Goal: Task Accomplishment & Management: Use online tool/utility

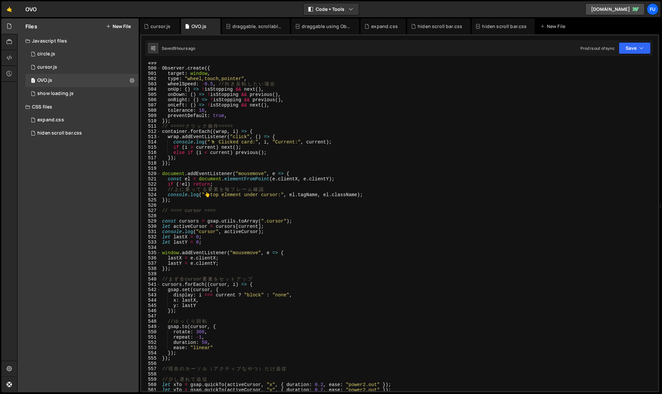
scroll to position [2693, 0]
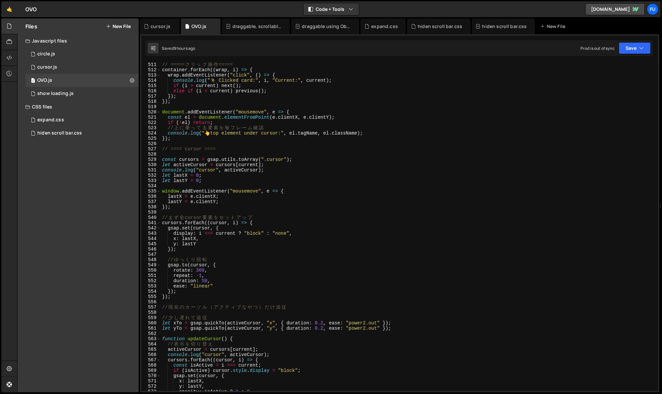
click at [300, 236] on div "// ===== ク リ ッ ク 操 作 ===== container . forEach (( wrap , i ) => { wrap . addEve…" at bounding box center [408, 232] width 494 height 340
type textarea "display: i === current ? "block" : "none","
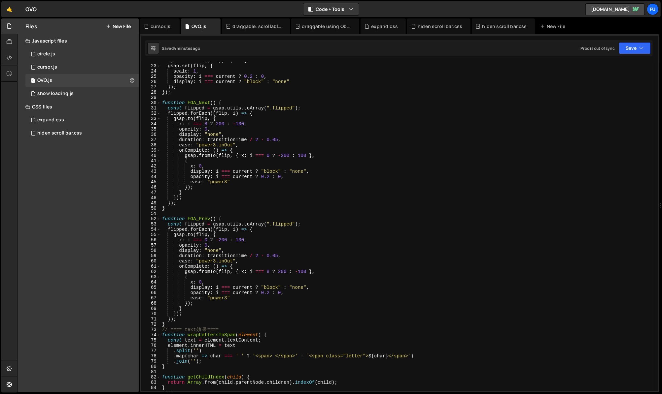
scroll to position [114, 0]
click at [555, 160] on div "flipped . forEach (( flip , i ) => { gsap . set ( flip , { scale : 1 , opacity …" at bounding box center [408, 229] width 494 height 340
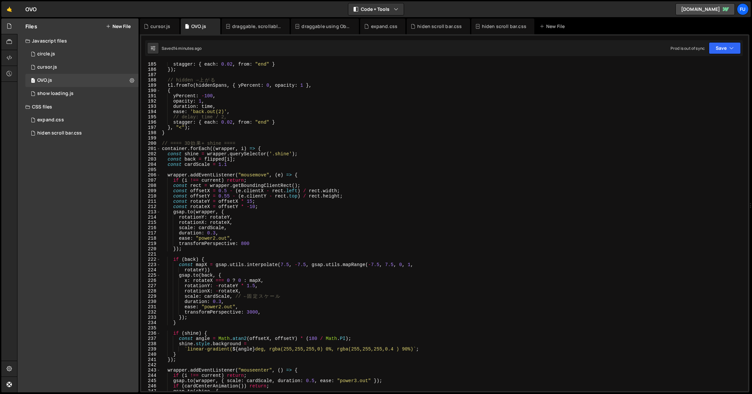
scroll to position [956, 0]
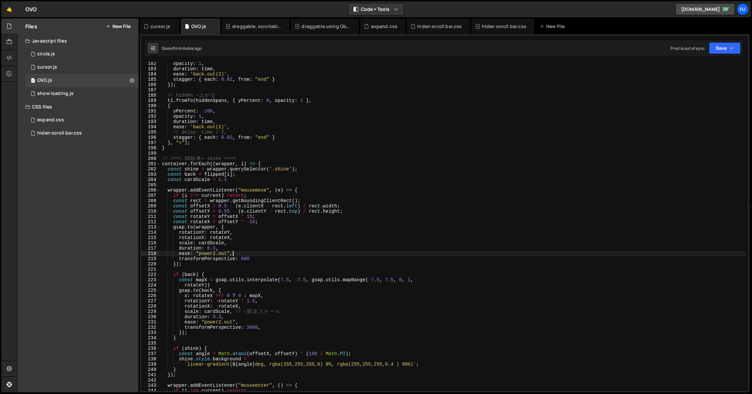
click at [353, 254] on div "opacity : 1 , duration : time , ease : 'back.out(2)' , stagger : { each : 0.02 …" at bounding box center [453, 231] width 585 height 340
click at [345, 260] on div "opacity : 1 , duration : time , ease : 'back.out(2)' , stagger : { each : 0.02 …" at bounding box center [453, 231] width 585 height 340
click at [339, 262] on div "opacity : 1 , duration : time , ease : 'back.out(2)' , stagger : { each : 0.02 …" at bounding box center [453, 231] width 585 height 340
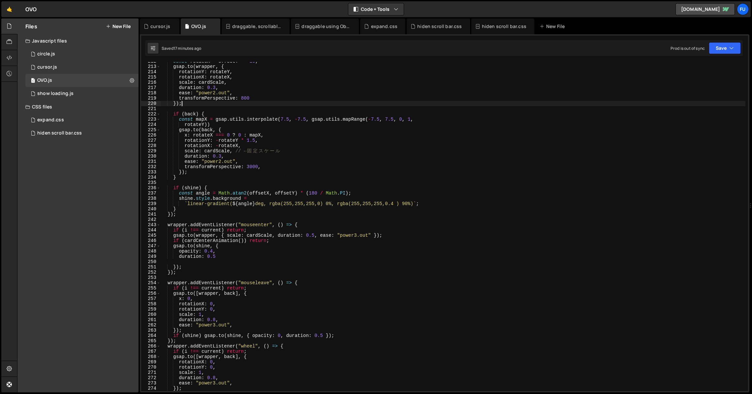
scroll to position [1123, 0]
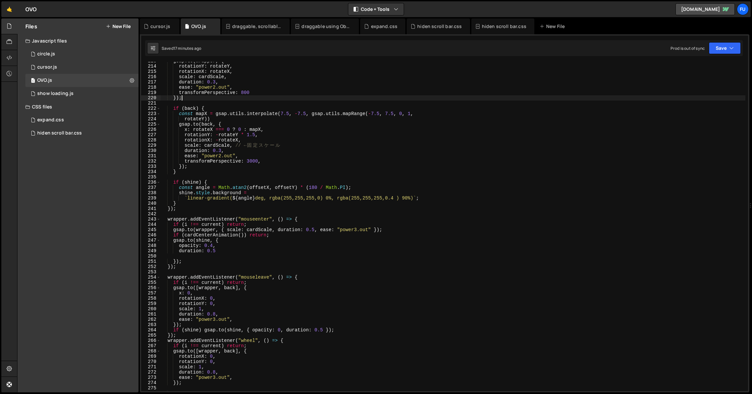
click at [237, 247] on div "gsap . to ( wrapper , { rotationY : rotateY , rotationX : rotateX , scale : car…" at bounding box center [453, 228] width 585 height 340
click at [239, 249] on div "gsap . to ( wrapper , { rotationY : rotateY , rotationX : rotateX , scale : car…" at bounding box center [453, 228] width 585 height 340
type textarea "duration: 0.5"
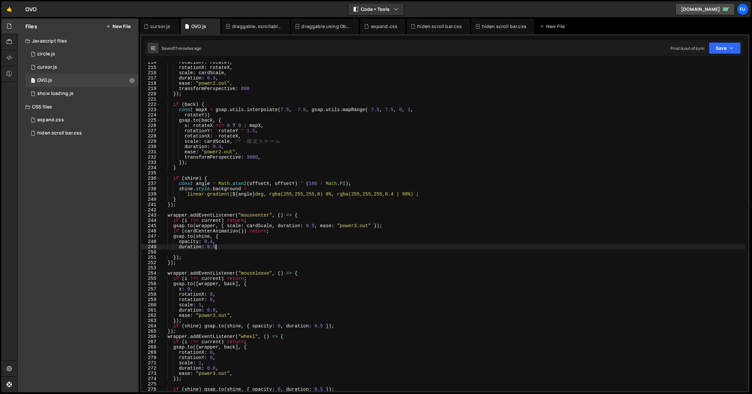
scroll to position [1129, 0]
click at [217, 248] on div "rotationY : rotateY , rotationX : rotateX , scale : cardScale , duration : 0.3 …" at bounding box center [453, 228] width 585 height 340
click at [215, 250] on div "rotationY : rotateY , rotationX : rotateX , scale : cardScale , duration : 0.3 …" at bounding box center [453, 228] width 585 height 340
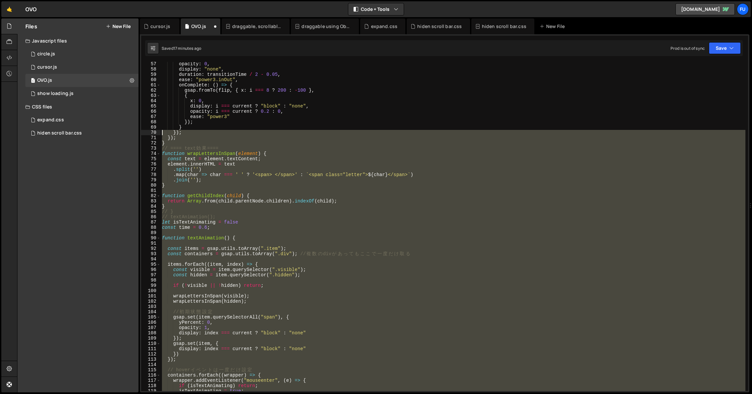
scroll to position [0, 0]
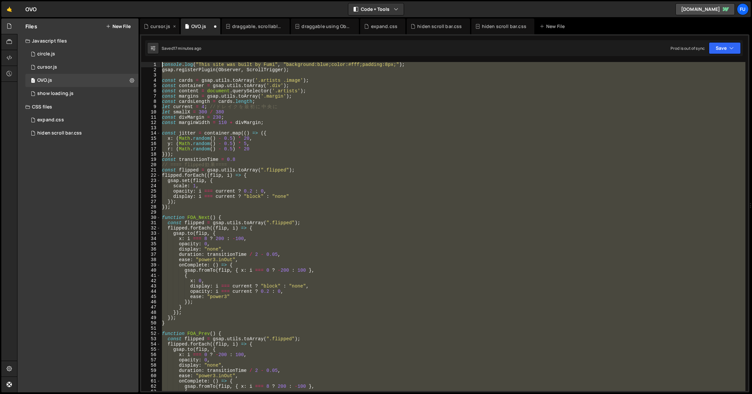
drag, startPoint x: 220, startPoint y: 266, endPoint x: 148, endPoint y: 20, distance: 255.6
click at [148, 15] on div "Hold on a sec... Are you certain you wish to leave this page? Any changes you'v…" at bounding box center [376, 197] width 752 height 394
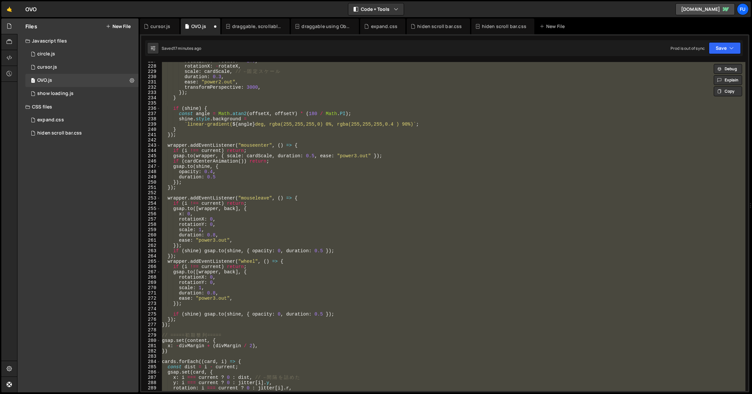
scroll to position [1198, 0]
click at [248, 273] on div "rotationY : - rotateY * 1.5 , rotationX : - rotateX , scale : cardScale , // ← …" at bounding box center [453, 226] width 585 height 329
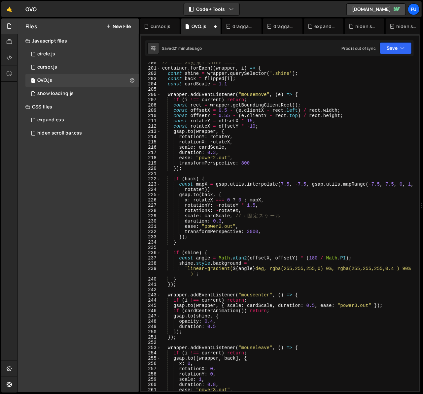
scroll to position [1058, 0]
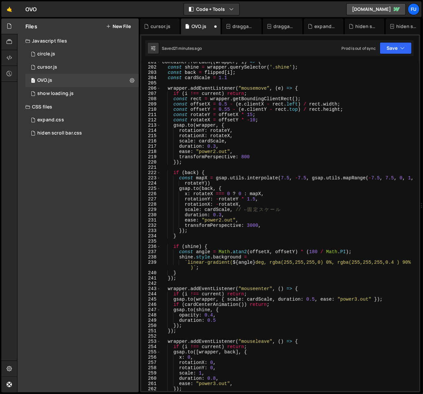
click at [217, 320] on div "container . forEach (( wrapper , i ) => { const shine = wrapper . querySelector…" at bounding box center [288, 229] width 255 height 340
click at [255, 318] on div "container . forEach (( wrapper , i ) => { const shine = wrapper . querySelector…" at bounding box center [288, 229] width 255 height 340
click at [253, 313] on div "container . forEach (( wrapper , i ) => { const shine = wrapper . querySelector…" at bounding box center [288, 229] width 255 height 340
click at [253, 312] on div "container . forEach (( wrapper , i ) => { const shine = wrapper . querySelector…" at bounding box center [288, 229] width 255 height 340
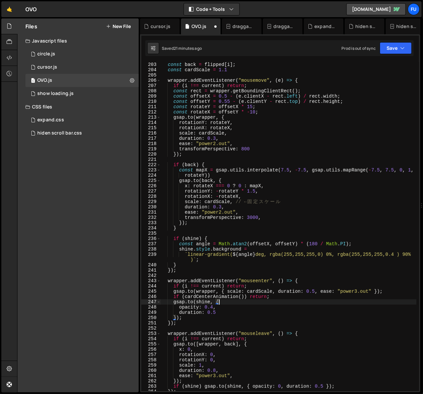
scroll to position [1087, 0]
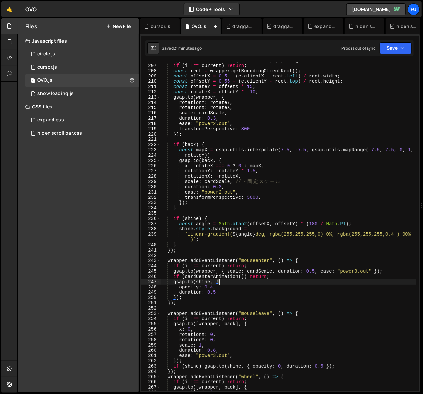
click at [283, 265] on div "wrapper . addEventListener ( "mousemove" , ( e ) => { if ( i !== current ) retu…" at bounding box center [288, 228] width 255 height 340
type textarea "if (i !== current) return;"
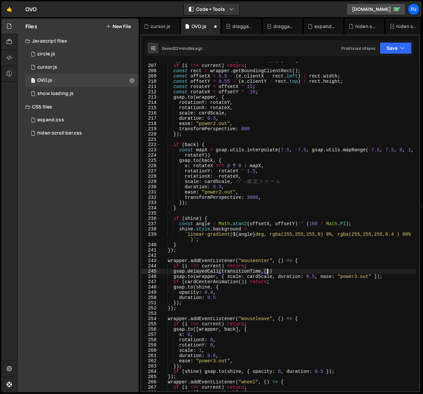
scroll to position [0, 7]
type textarea "gsap.delayedCall(transitionTime,()=>{})"
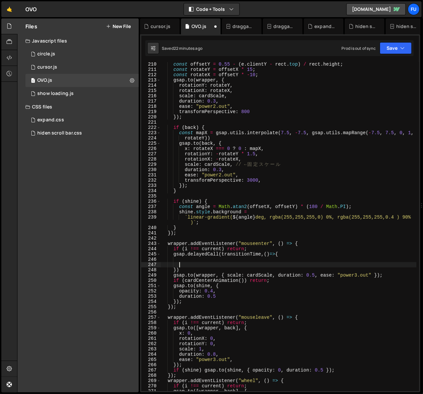
scroll to position [1104, 0]
click at [197, 305] on div "const offsetY = 0.55 - ( e . clientY - rect . top ) / rect . height ; const rot…" at bounding box center [288, 232] width 255 height 340
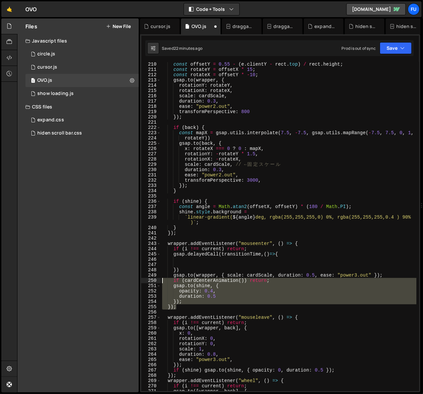
drag, startPoint x: 187, startPoint y: 306, endPoint x: 149, endPoint y: 280, distance: 46.4
click at [149, 280] on div "}); 210 211 212 213 214 215 216 217 218 219 220 221 222 223 224 225 226 227 228…" at bounding box center [280, 226] width 278 height 329
click at [187, 301] on div "const offsetY = 0.55 - ( e . clientY - rect . top ) / rect . height ; const rot…" at bounding box center [288, 226] width 255 height 329
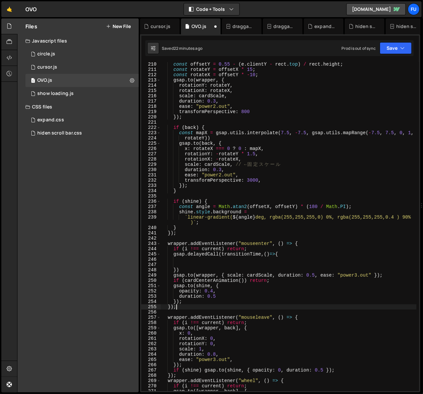
click at [184, 308] on div "const offsetY = 0.55 - ( e . clientY - rect . top ) / rect . height ; const rot…" at bounding box center [288, 232] width 255 height 340
type textarea "});"
click at [170, 310] on div "const offsetY = 0.55 - ( e . clientY - rect . top ) / rect . height ; const rot…" at bounding box center [288, 232] width 255 height 340
click at [174, 305] on div "const offsetY = 0.55 - ( e . clientY - rect . top ) / rect . height ; const rot…" at bounding box center [288, 232] width 255 height 340
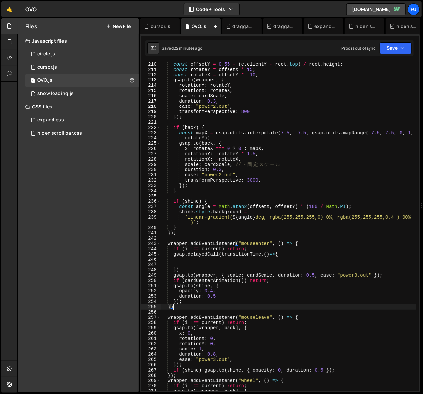
type textarea "}"
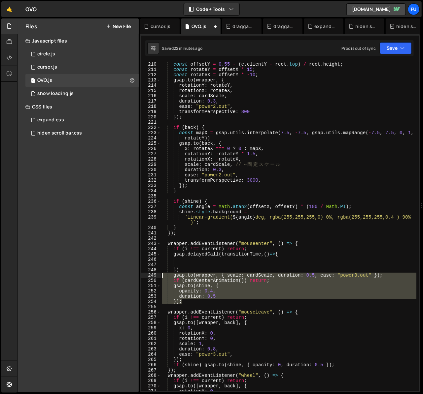
drag, startPoint x: 207, startPoint y: 303, endPoint x: 138, endPoint y: 276, distance: 74.5
click at [138, 276] on div "Files New File Javascript files 1 circle.js 0 1 cursor.js 0 1 OVO.js 0 1 0" at bounding box center [220, 205] width 406 height 375
type textarea "gsap.to(wrapper, { scale: cardScale, duration: 0.5, ease: "power3.out" }); if (…"
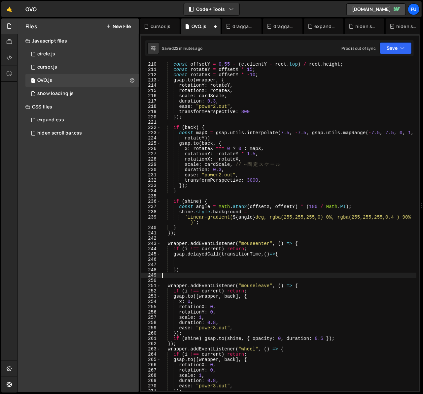
click at [218, 261] on div "const offsetY = 0.55 - ( e . clientY - rect . top ) / rect . height ; const rot…" at bounding box center [288, 232] width 255 height 340
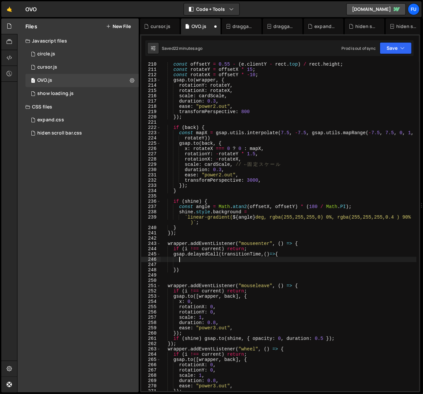
paste textarea "});"
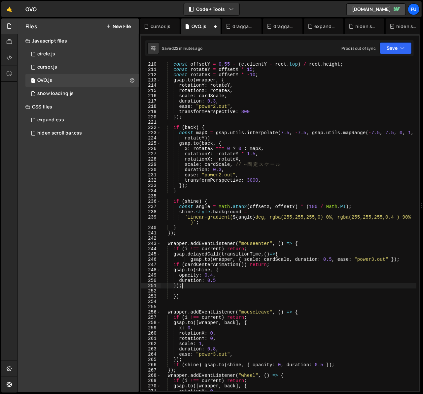
type textarea "});"
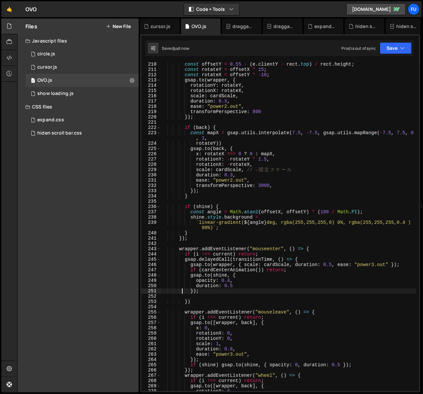
click at [194, 294] on div "const offsetY = 0.55 - ( e . clientY - rect . top ) / rect . height ; const rot…" at bounding box center [288, 232] width 255 height 340
click at [192, 290] on div "const offsetY = 0.55 - ( e . clientY - rect . top ) / rect . height ; const rot…" at bounding box center [288, 232] width 255 height 340
type textarea "});"
type textarea "})"
type textarea "});"
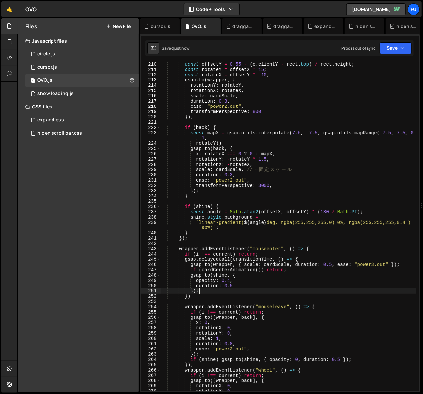
click at [250, 247] on div "const offsetY = 0.55 - ( e . clientY - rect . top ) / rect . height ; const rot…" at bounding box center [288, 232] width 255 height 340
type textarea "wrapper.addEventListener("mouseenter", () => {"
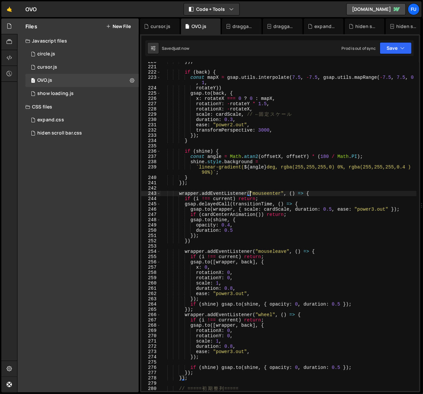
scroll to position [1147, 0]
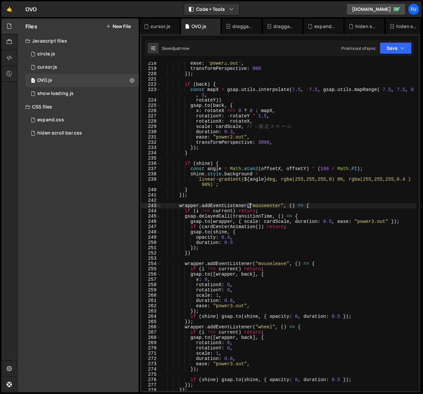
click at [187, 257] on div "ease : "power2.out" , transformPerspective : 800 }) ; if ( back ) { const mapX …" at bounding box center [288, 231] width 255 height 340
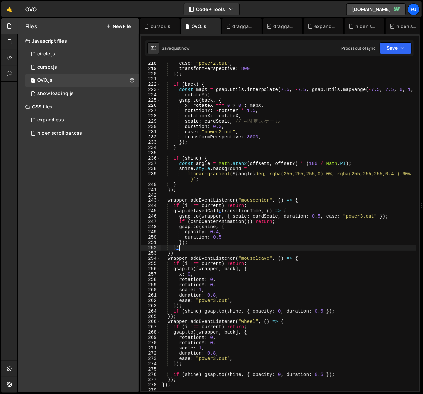
click at [211, 250] on div "ease : "power2.out" , transformPerspective : 800 }) ; if ( back ) { const mapX …" at bounding box center [288, 231] width 255 height 340
click at [211, 252] on div "ease : "power2.out" , transformPerspective : 800 }) ; if ( back ) { const mapX …" at bounding box center [288, 231] width 255 height 340
type textarea "});"
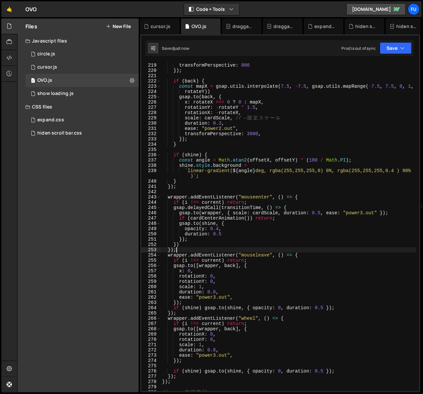
scroll to position [0, 0]
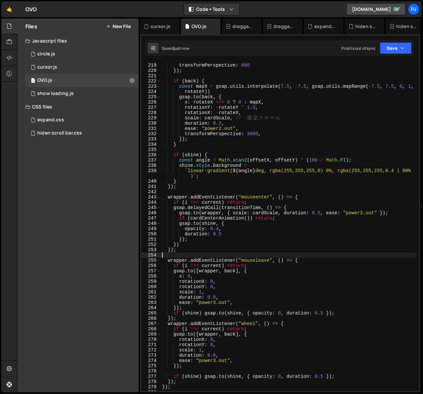
click at [255, 245] on div "ease : "power2.out" , transformPerspective : 800 }) ; if ( back ) { const mapX …" at bounding box center [288, 227] width 255 height 340
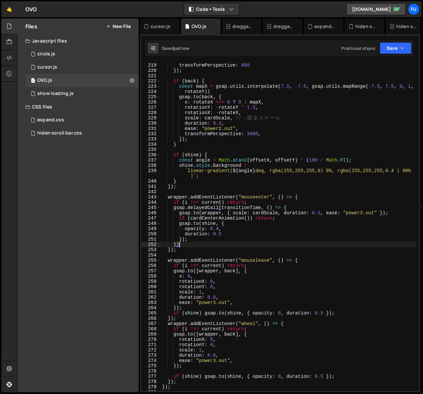
click at [256, 239] on div "ease : "power2.out" , transformPerspective : 800 }) ; if ( back ) { const mapX …" at bounding box center [288, 227] width 255 height 340
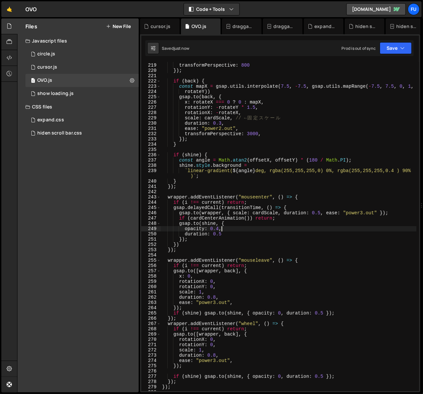
click at [257, 231] on div "ease : "power2.out" , transformPerspective : 800 }) ; if ( back ) { const mapX …" at bounding box center [288, 227] width 255 height 340
click at [254, 234] on div "ease : "power2.out" , transformPerspective : 800 }) ; if ( back ) { const mapX …" at bounding box center [288, 227] width 255 height 340
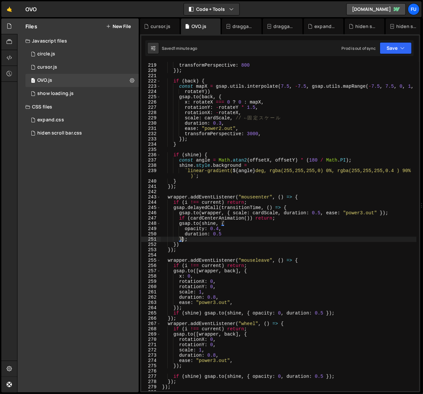
click at [285, 206] on div "ease : "power2.out" , transformPerspective : 800 }) ; if ( back ) { const mapX …" at bounding box center [288, 227] width 255 height 340
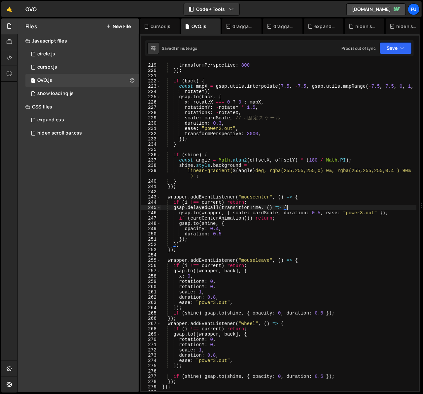
click at [295, 206] on div "ease : "power2.out" , transformPerspective : 800 }) ; if ( back ) { const mapX …" at bounding box center [288, 227] width 255 height 340
click at [183, 240] on div "ease : "power2.out" , transformPerspective : 800 }) ; if ( back ) { const mapX …" at bounding box center [288, 227] width 255 height 340
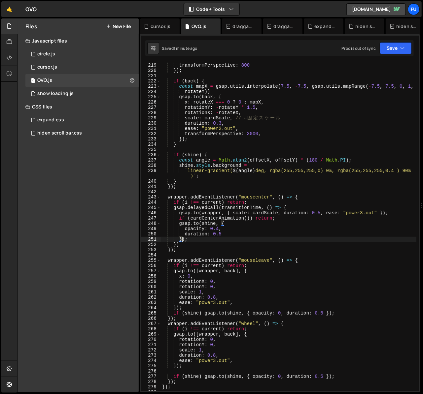
click at [186, 241] on div "ease : "power2.out" , transformPerspective : 800 }) ; if ( back ) { const mapX …" at bounding box center [288, 227] width 255 height 340
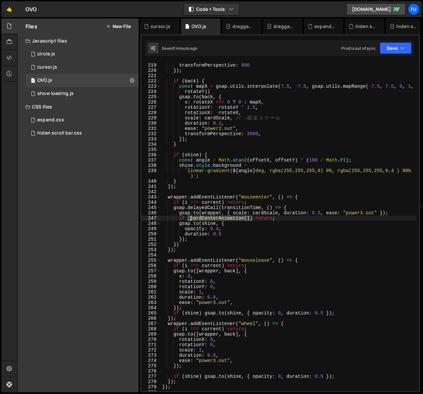
drag, startPoint x: 250, startPoint y: 219, endPoint x: 190, endPoint y: 217, distance: 59.8
click at [190, 217] on div "ease : "power2.out" , transformPerspective : 800 }) ; if ( back ) { const mapX …" at bounding box center [288, 227] width 255 height 340
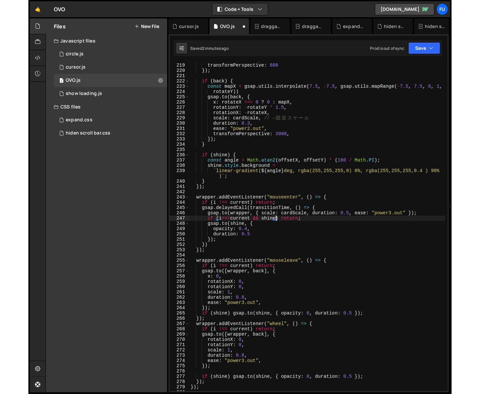
scroll to position [0, 6]
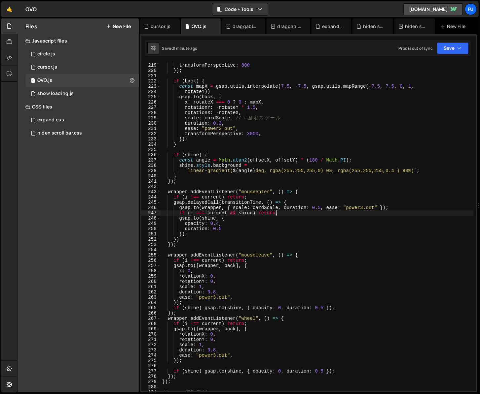
click at [274, 214] on div "ease : "power2.out" , transformPerspective : 800 }) ; if ( back ) { const mapX …" at bounding box center [317, 227] width 312 height 340
click at [186, 232] on div "ease : "power2.out" , transformPerspective : 800 }) ; if ( back ) { const mapX …" at bounding box center [317, 227] width 312 height 340
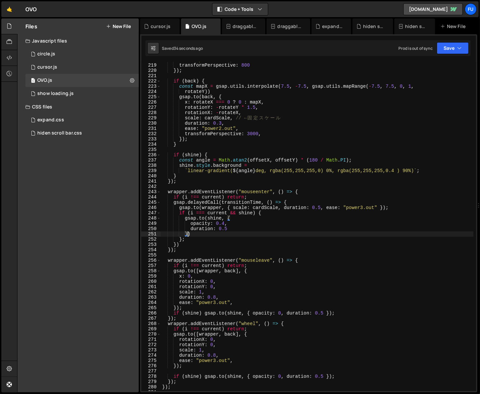
scroll to position [0, 0]
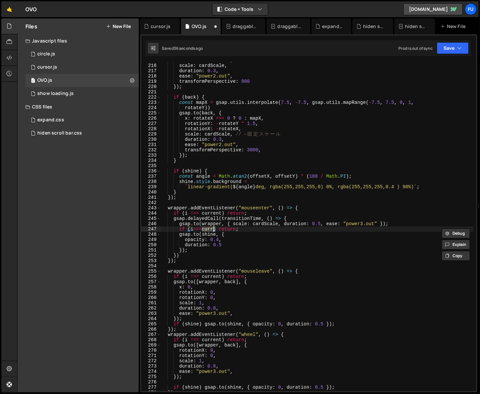
type textarea "});"
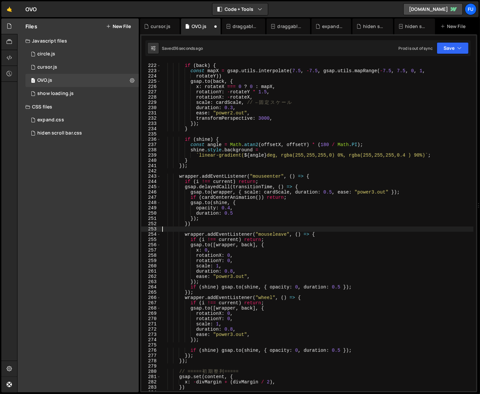
type textarea "});"
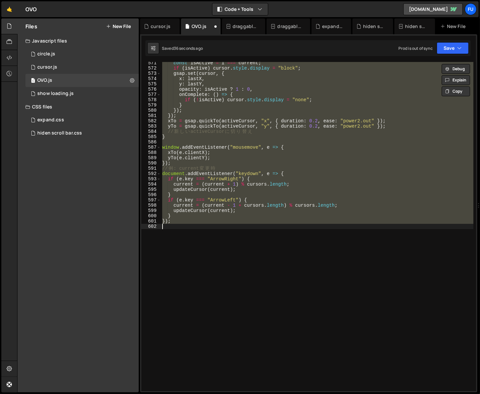
scroll to position [1129, 0]
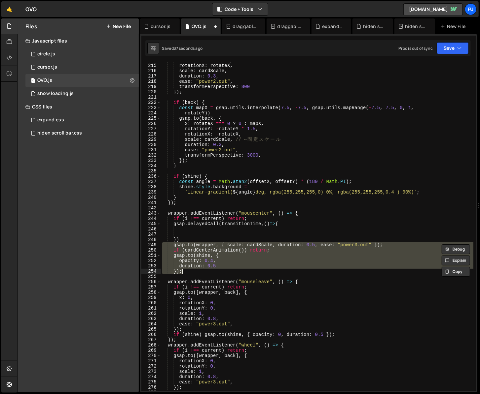
type textarea "}); });"
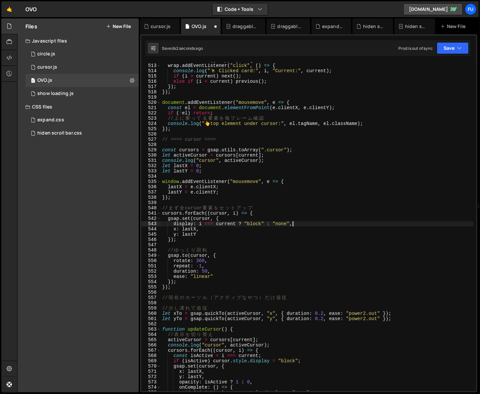
type textarea "});"
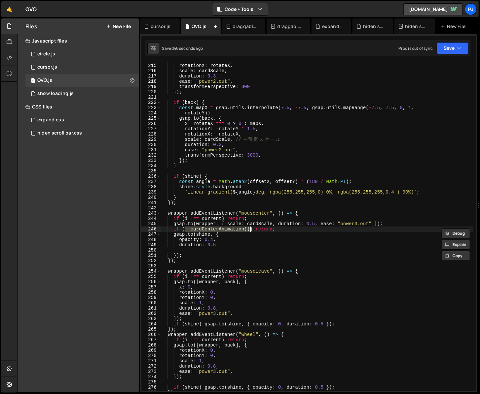
scroll to position [2703, 0]
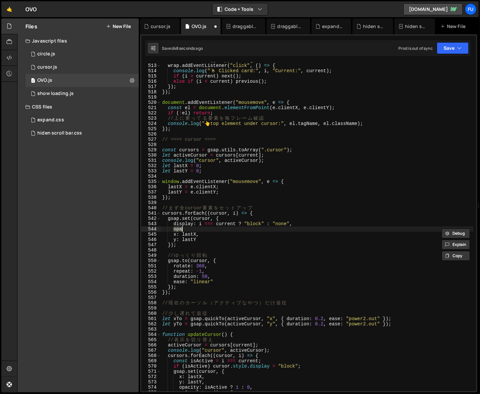
type textarea "});"
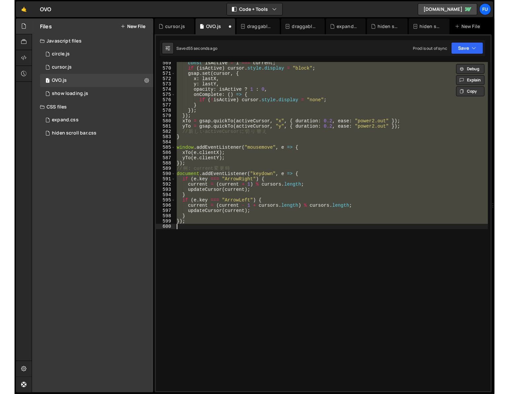
scroll to position [1145, 0]
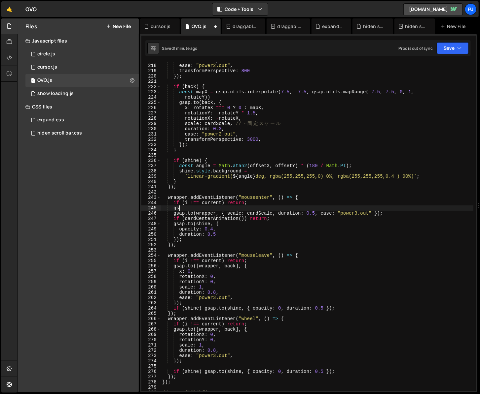
type textarea "g"
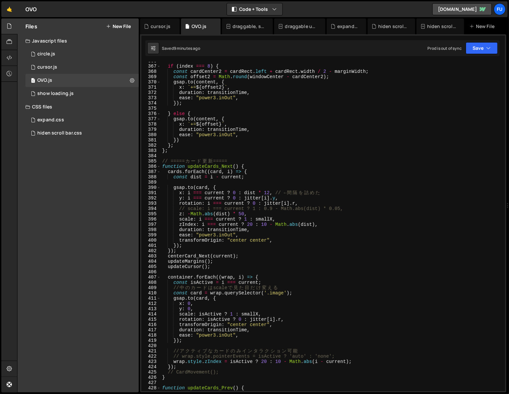
scroll to position [1939, 0]
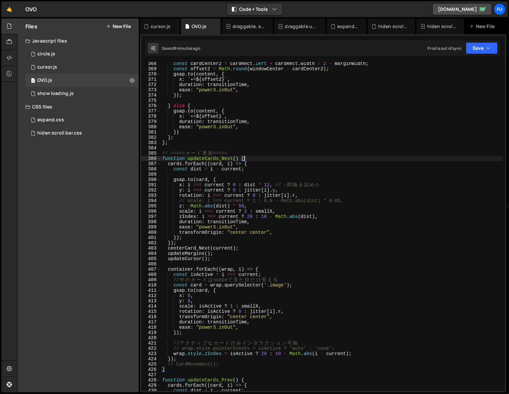
click at [264, 157] on div "const cardCenter2 = cardRect . left + cardRect . width / 2 - marginWidth ; cons…" at bounding box center [331, 231] width 341 height 340
click at [260, 155] on div "const cardCenter2 = cardRect . left + cardRect . width / 2 - marginWidth ; cons…" at bounding box center [331, 231] width 341 height 340
click at [265, 160] on div "const cardCenter2 = cardRect . left + cardRect . width / 2 - marginWidth ; cons…" at bounding box center [331, 231] width 341 height 340
type textarea "function updateCards_Next() {"
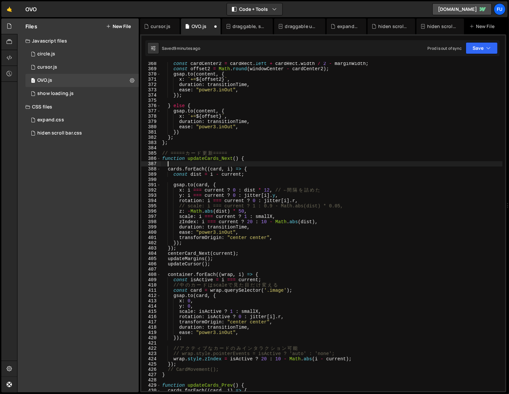
paste textarea "gsap.set(".shine", { opacity: 0 });"
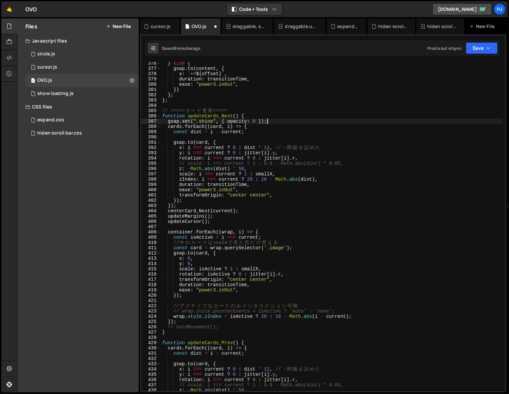
scroll to position [2030, 0]
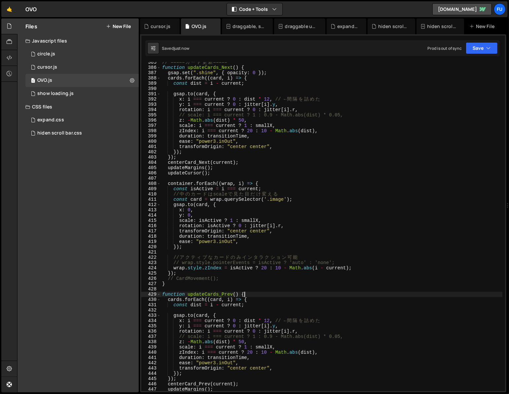
drag, startPoint x: 251, startPoint y: 293, endPoint x: 268, endPoint y: 296, distance: 17.7
click at [251, 293] on div "// ===== カ ー ド 更 新 ===== function updateCards_Next ( ) { gsap . set ( ".shine" …" at bounding box center [331, 230] width 341 height 340
type textarea "function updateCards_Prev() {"
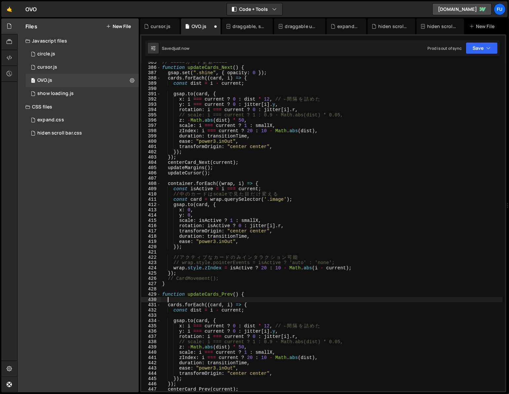
paste textarea "gsap.set(".shine", { opacity: 0 });"
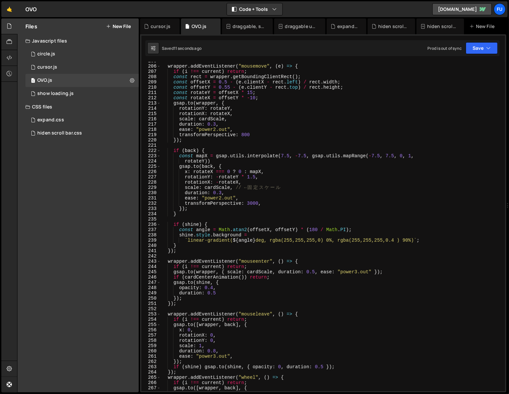
scroll to position [1119, 0]
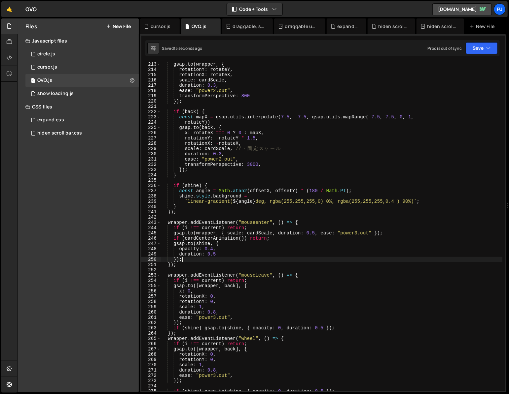
click at [234, 258] on div "gsap . to ( wrapper , { rotationY : rotateY , rotationX : rotateX , scale : car…" at bounding box center [331, 232] width 341 height 340
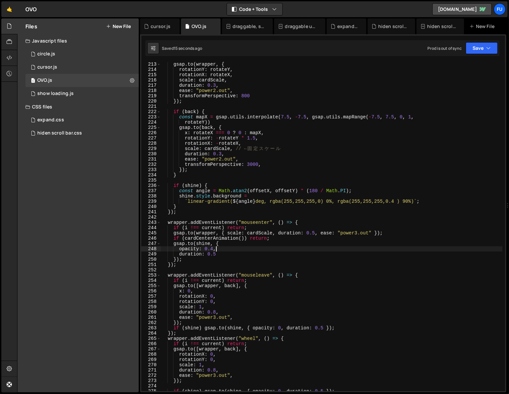
click at [249, 250] on div "gsap . to ( wrapper , { rotationY : rotateY , rotationX : rotateX , scale : car…" at bounding box center [331, 232] width 341 height 340
click at [251, 243] on div "gsap . to ( wrapper , { rotationY : rotateY , rotationX : rotateX , scale : car…" at bounding box center [331, 232] width 341 height 340
click at [273, 238] on div "gsap . to ( wrapper , { rotationY : rotateY , rotationX : rotateX , scale : car…" at bounding box center [331, 232] width 341 height 340
type textarea "if (cardCenterAnimation()) return;"
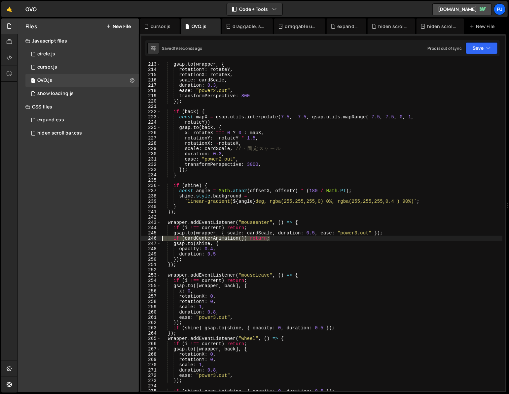
drag, startPoint x: 280, startPoint y: 239, endPoint x: 138, endPoint y: 237, distance: 141.9
click at [138, 237] on div "Files New File Javascript files 1 circle.js 0 1 cursor.js 0 1 OVO.js 0 1 0" at bounding box center [262, 205] width 491 height 375
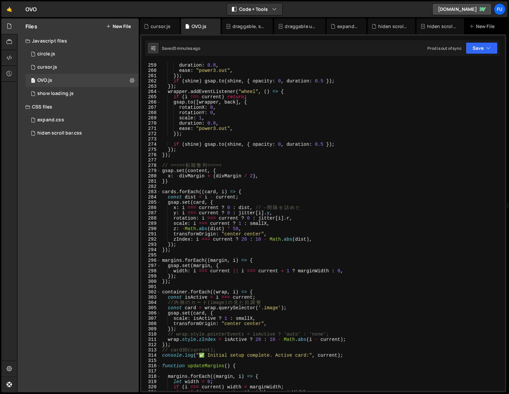
scroll to position [1367, 0]
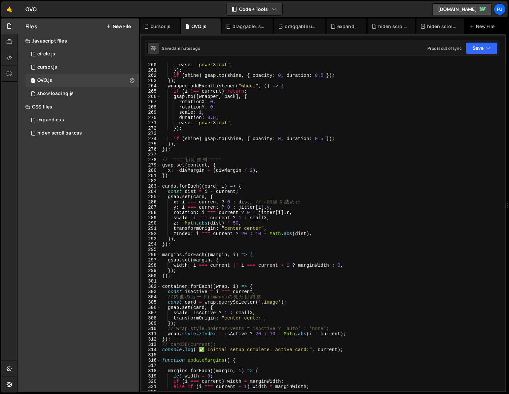
click at [289, 242] on div "duration : 0.8 , ease : "power3.out" , }) ; if ( shine ) gsap . to ( shine , { …" at bounding box center [331, 227] width 341 height 340
click at [289, 246] on div "duration : 0.8 , ease : "power3.out" , }) ; if ( shine ) gsap . to ( shine , { …" at bounding box center [331, 227] width 341 height 340
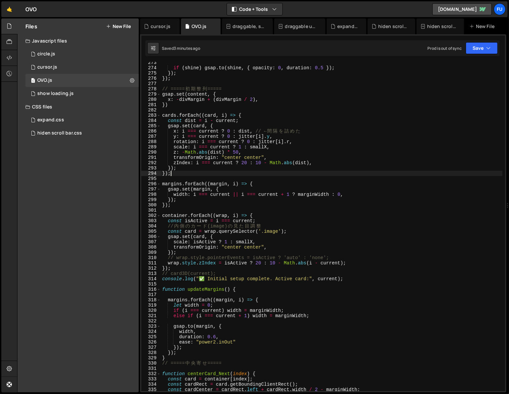
scroll to position [1439, 0]
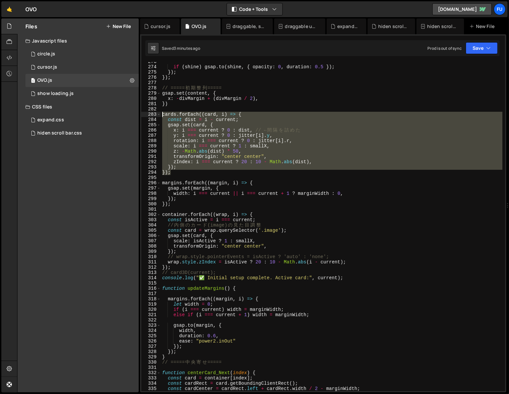
drag, startPoint x: 180, startPoint y: 168, endPoint x: 148, endPoint y: 114, distance: 63.5
click at [148, 114] on div "}); 273 274 275 276 277 278 279 280 281 282 283 284 285 286 287 288 289 290 291…" at bounding box center [322, 226] width 363 height 329
type textarea "cards.forEach((card, i) => { const dist = i - current;"
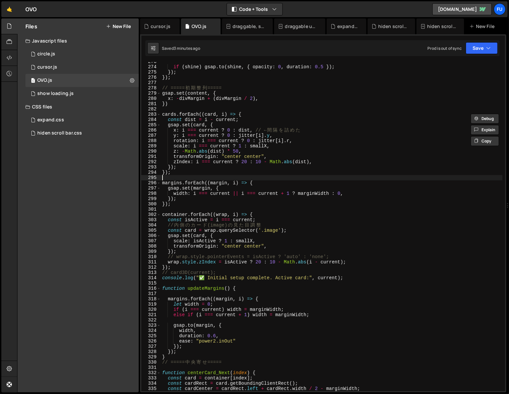
click at [186, 177] on div "if ( shine ) gsap . to ( shine , { opacity : 0 , duration : 0.5 }) ; }) ; }) ; …" at bounding box center [331, 229] width 341 height 340
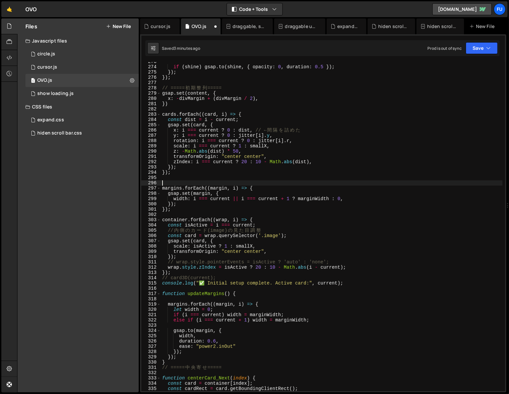
paste textarea "});"
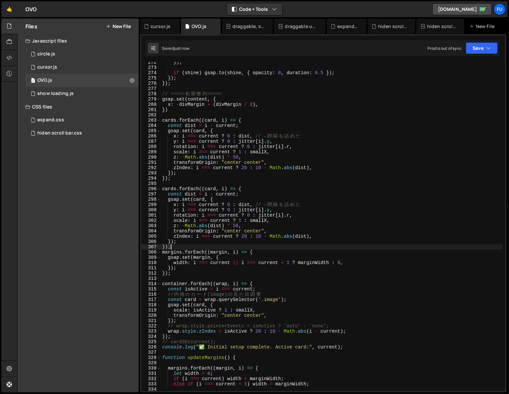
scroll to position [1401, 0]
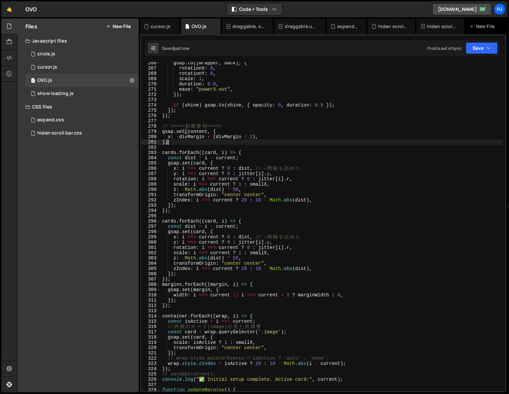
click at [242, 144] on div "gsap . to ([ wrapper , back ] , { rotationX : 0 , rotationY : 0 , scale : 1 , d…" at bounding box center [331, 230] width 341 height 340
type textarea "})"
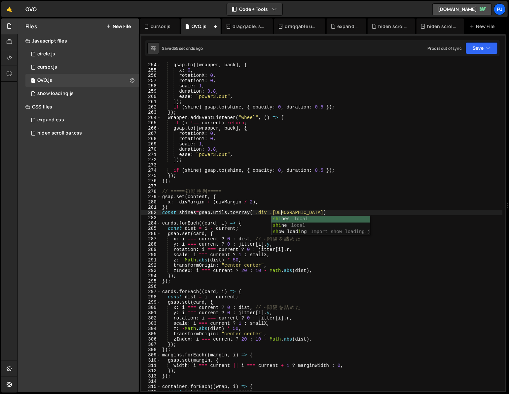
scroll to position [0, 8]
click at [321, 212] on div "if ( i !== current ) return ; gsap . to ([ wrapper , back ] , { x : 0 , rotatio…" at bounding box center [331, 227] width 341 height 340
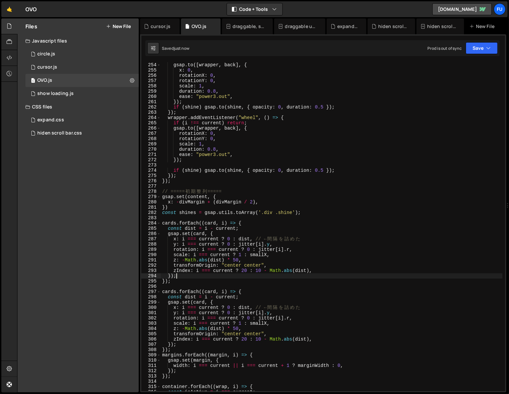
click at [258, 278] on div "if ( i !== current ) return ; gsap . to ([ wrapper , back ] , { x : 0 , rotatio…" at bounding box center [331, 227] width 341 height 340
click at [214, 280] on div "if ( i !== current ) return ; gsap . to ([ wrapper , back ] , { x : 0 , rotatio…" at bounding box center [331, 227] width 341 height 340
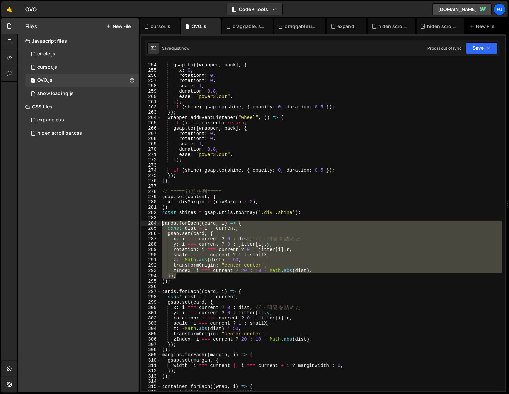
drag, startPoint x: 193, startPoint y: 278, endPoint x: 130, endPoint y: 229, distance: 79.5
click at [130, 229] on div "Files New File Javascript files 1 circle.js 0 1 cursor.js 0 1 OVO.js 0 1 0" at bounding box center [262, 205] width 491 height 375
type textarea "const dist = i - current; gsap.set(card, {"
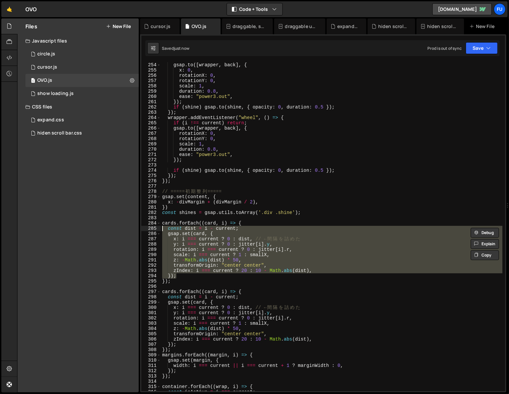
click at [207, 285] on div "if ( i !== current ) return ; gsap . to ([ wrapper , back ] , { x : 0 , rotatio…" at bounding box center [331, 227] width 341 height 340
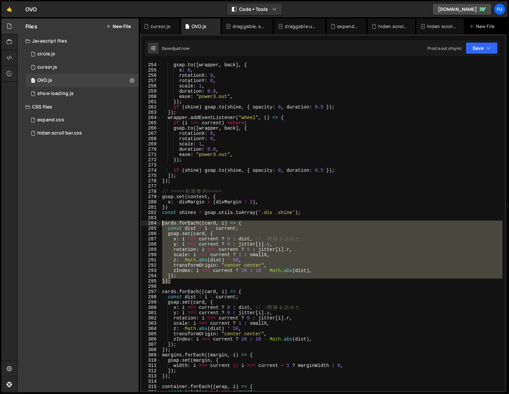
drag, startPoint x: 189, startPoint y: 281, endPoint x: 143, endPoint y: 222, distance: 74.3
click at [143, 221] on div "253 254 255 256 257 258 259 260 261 262 263 264 265 266 267 268 269 270 271 272…" at bounding box center [322, 226] width 363 height 329
type textarea "cards.forEach((card, i) => { const dist = i - current;"
click at [191, 284] on div "if ( i !== current ) return ; gsap . to ([ wrapper , back ] , { x : 0 , rotatio…" at bounding box center [331, 227] width 341 height 340
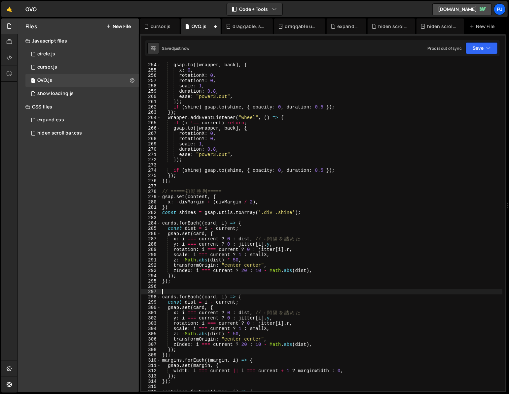
paste textarea "});"
type textarea "});"
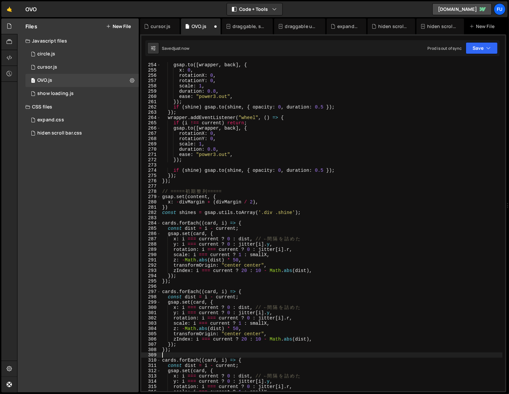
type textarea "});"
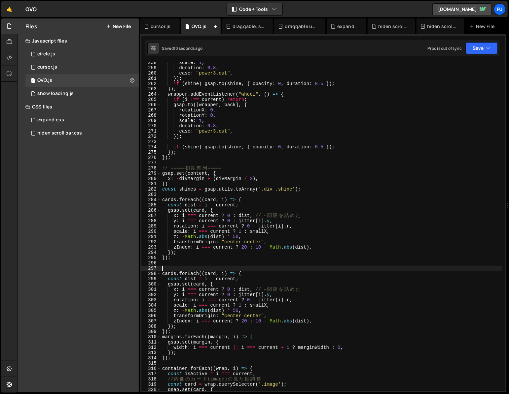
scroll to position [1359, 0]
click at [175, 275] on div "scale : 1 , duration : 0.8 , ease : "power3.out" , }) ; if ( shine ) gsap . to …" at bounding box center [331, 230] width 341 height 340
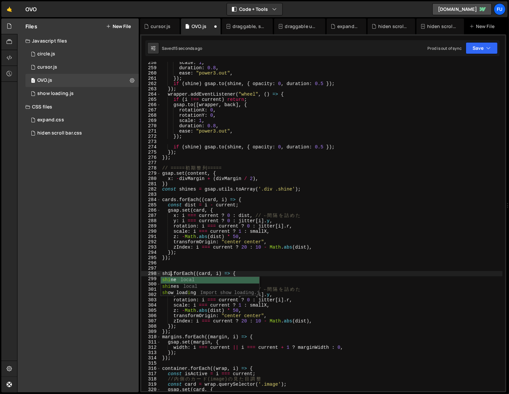
scroll to position [0, 1]
click at [273, 278] on div "scale : 1 , duration : 0.8 , ease : "power3.out" , }) ; if ( shine ) gsap . to …" at bounding box center [331, 230] width 341 height 340
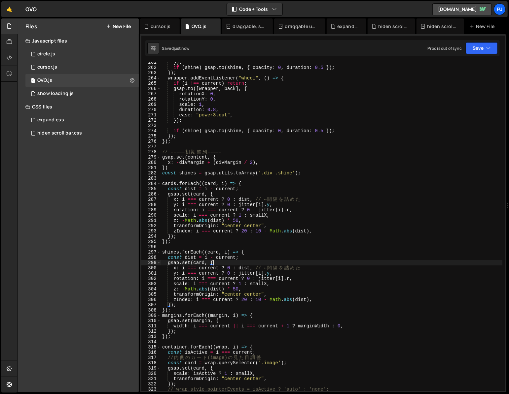
scroll to position [1420, 0]
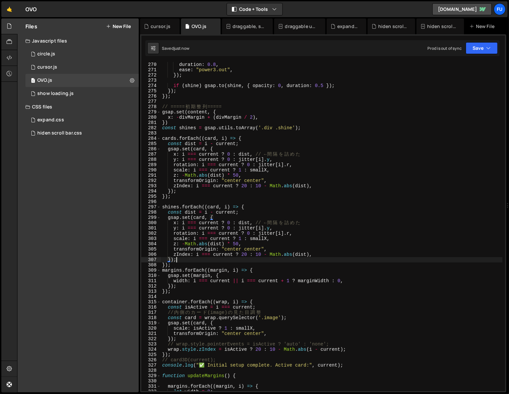
click at [254, 261] on div "scale : 1 , duration : 0.8 , ease : "power3.out" , }) ; if ( shine ) gsap . to …" at bounding box center [331, 227] width 341 height 340
click at [250, 265] on div "scale : 1 , duration : 0.8 , ease : "power3.out" , }) ; if ( shine ) gsap . to …" at bounding box center [331, 227] width 341 height 340
type textarea "});"
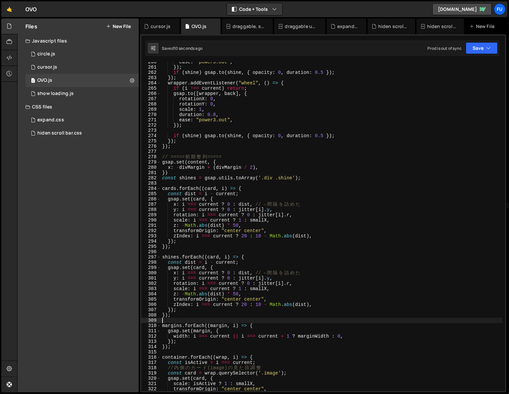
scroll to position [1351, 0]
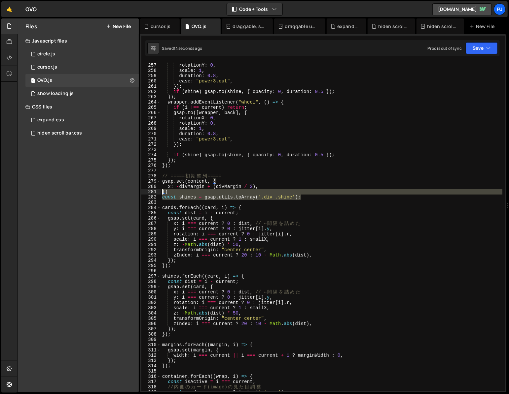
drag, startPoint x: 303, startPoint y: 196, endPoint x: 157, endPoint y: 194, distance: 146.2
click at [157, 194] on div "256 257 258 259 260 261 262 263 264 265 266 267 268 269 270 271 272 273 274 275…" at bounding box center [322, 226] width 363 height 329
type textarea "}) const shines = gsap.utils.toArray('.div .shine');"
click at [217, 204] on div "rotationX : 0 , rotationY : 0 , scale : 1 , duration : 0.8 , ease : "power3.out…" at bounding box center [331, 227] width 341 height 340
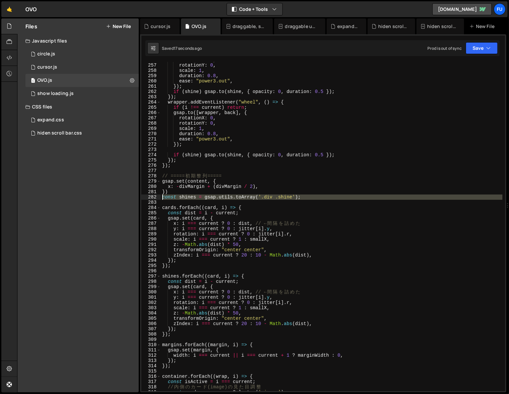
drag, startPoint x: 309, startPoint y: 203, endPoint x: 154, endPoint y: 198, distance: 154.9
click at [154, 198] on div "256 257 258 259 260 261 262 263 264 265 266 267 268 269 270 271 272 273 274 275…" at bounding box center [322, 226] width 363 height 329
click at [296, 138] on div "rotationX : 0 , rotationY : 0 , scale : 1 , duration : 0.8 , ease : "power3.out…" at bounding box center [331, 227] width 341 height 340
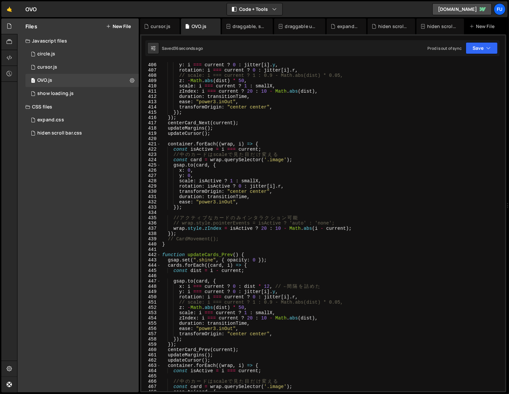
scroll to position [2026, 0]
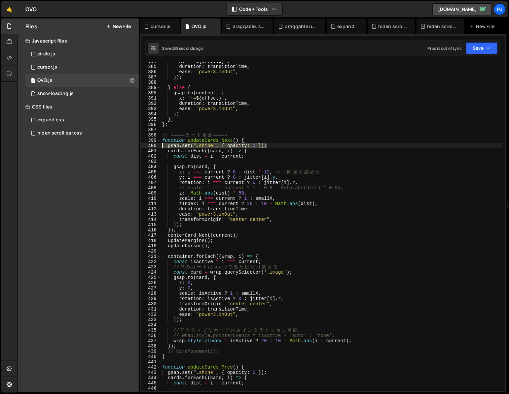
drag, startPoint x: 224, startPoint y: 147, endPoint x: 125, endPoint y: 146, distance: 99.0
click at [125, 146] on div "Files New File Javascript files 1 circle.js 0 1 cursor.js 0 1 OVO.js 0 1 0" at bounding box center [262, 205] width 491 height 375
type textarea "gsap.set(".shine", { opacity: 0 });"
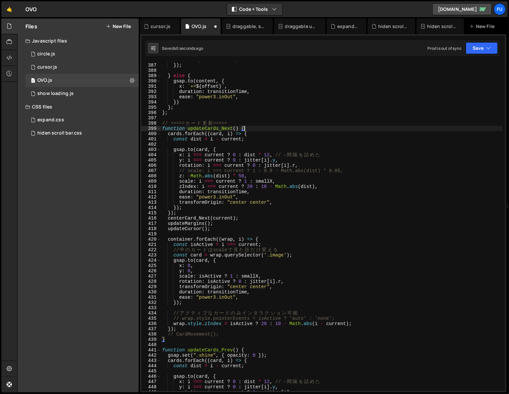
scroll to position [2127, 0]
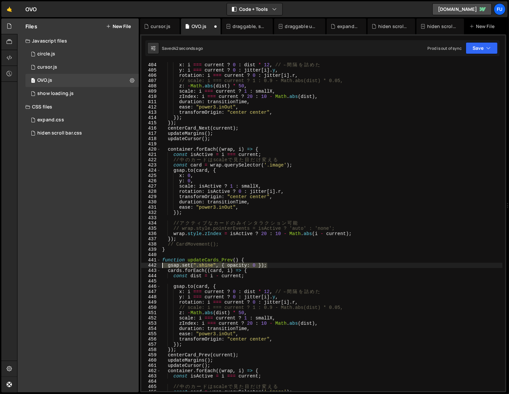
drag, startPoint x: 236, startPoint y: 262, endPoint x: 155, endPoint y: 263, distance: 80.5
click at [155, 263] on div "function updateCards_Next() { 403 404 405 406 407 408 409 410 411 412 413 414 4…" at bounding box center [322, 226] width 363 height 329
type textarea "gsap.set(".shine", { opacity: 0 });"
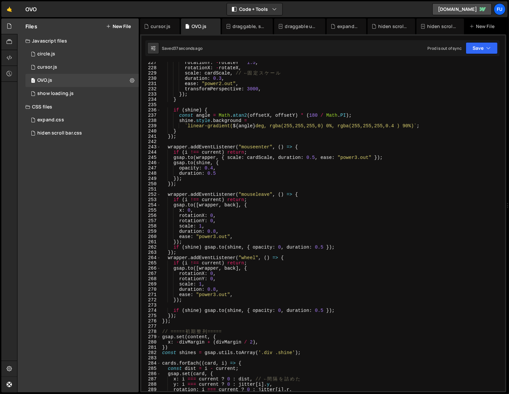
scroll to position [1193, 0]
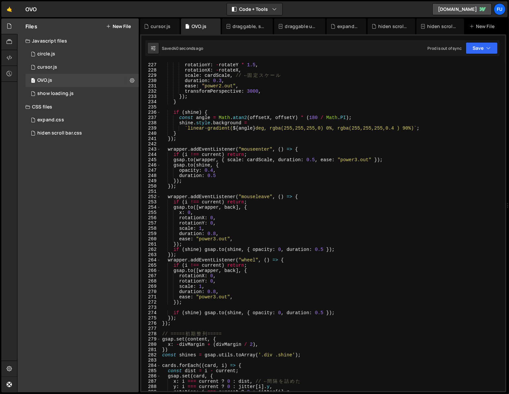
click at [395, 158] on div "x : rotateX === 0 ? 0 : mapX , rotationY : - rotateY * 1.5 , rotationX : - rota…" at bounding box center [331, 227] width 341 height 340
type textarea "gsap.to(wrapper, { scale: cardScale, duration: 0.5, ease: "power3.out" });"
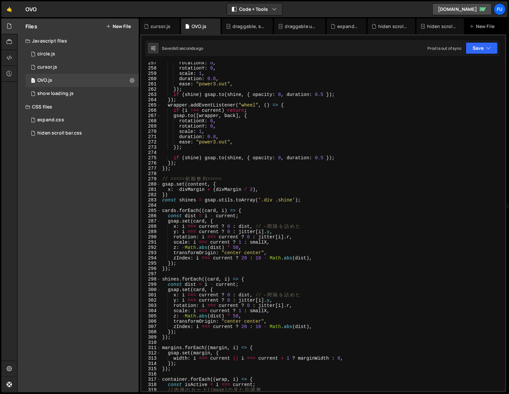
scroll to position [1353, 0]
click at [191, 268] on div "rotationX : 0 , rotationY : 0 , scale : 1 , duration : 0.8 , ease : "power3.out…" at bounding box center [331, 230] width 341 height 340
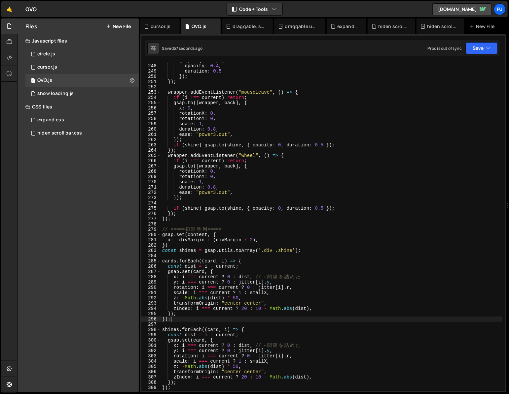
scroll to position [1333, 0]
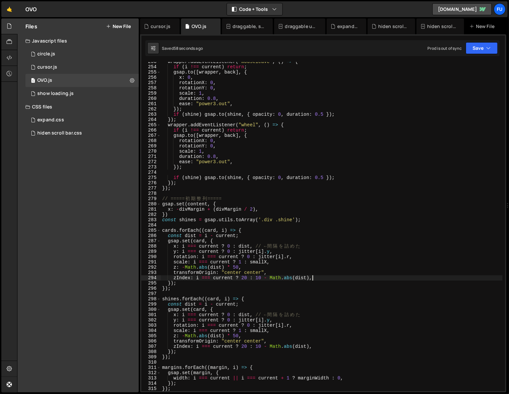
click at [330, 279] on div "wrapper . addEventListener ( "mouseleave" , ( ) => { if ( i !== current ) retur…" at bounding box center [331, 229] width 341 height 340
type textarea "zIndex: i === current ? 20 : 10 - Math.abs(dist),"
drag, startPoint x: 325, startPoint y: 277, endPoint x: 157, endPoint y: 279, distance: 168.0
click at [157, 279] on div "zIndex: i === current ? 20 : 10 - Math.abs(dist), 253 254 255 256 257 258 259 2…" at bounding box center [322, 226] width 363 height 329
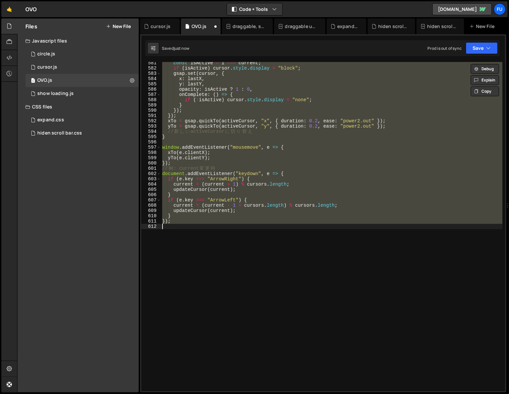
scroll to position [1383, 0]
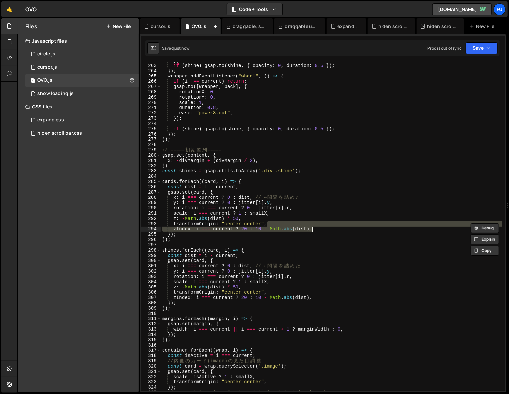
click at [304, 281] on div "}) ; if ( shine ) gsap . to ( shine , { opacity : 0 , duration : 0.5 }) ; }) ; …" at bounding box center [331, 228] width 341 height 340
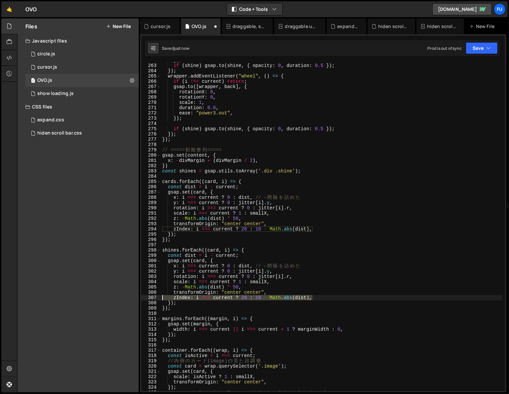
drag, startPoint x: 331, startPoint y: 296, endPoint x: 136, endPoint y: 297, distance: 195.4
click at [136, 297] on div "Files New File Javascript files 1 circle.js 0 1 cursor.js 0 1 OVO.js 0 1 0" at bounding box center [262, 205] width 491 height 375
type textarea "zIndex: i === current ? 20 : 10 - Math.abs(dist),"
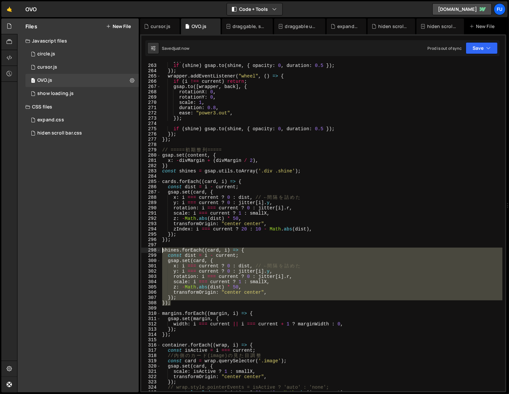
drag, startPoint x: 189, startPoint y: 302, endPoint x: 143, endPoint y: 256, distance: 65.4
click at [142, 251] on div "transformOrigin: "center center", 262 263 264 265 266 267 268 269 270 271 272 2…" at bounding box center [322, 226] width 363 height 329
type textarea "shines.forEach((card, i) => { const dist = i - current;"
click at [197, 310] on div "}) ; if ( shine ) gsap . to ( shine , { opacity : 0 , duration : 0.5 }) ; }) ; …" at bounding box center [331, 228] width 341 height 340
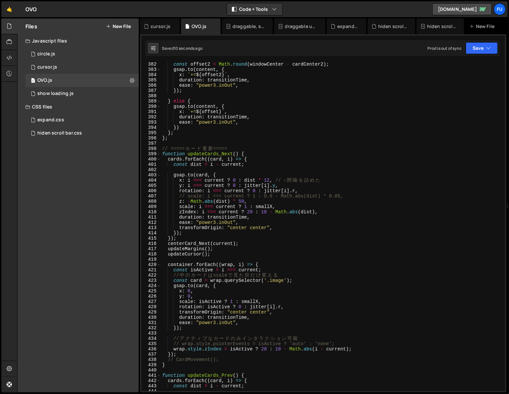
scroll to position [2012, 0]
drag, startPoint x: 183, startPoint y: 242, endPoint x: 213, endPoint y: 253, distance: 31.6
click at [183, 242] on div "const offset2 = Math . round ( windowCenter - cardCenter2 ) ; gsap . to ( conte…" at bounding box center [331, 232] width 341 height 340
click at [224, 240] on div "const offset2 = Math . round ( windowCenter - cardCenter2 ) ; gsap . to ( conte…" at bounding box center [331, 232] width 341 height 340
type textarea "});"
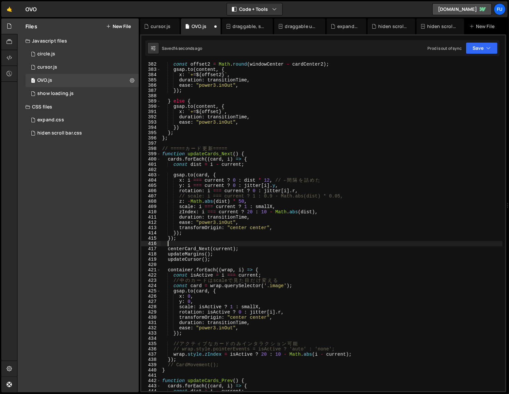
paste textarea "});"
type textarea "});"
paste textarea "});"
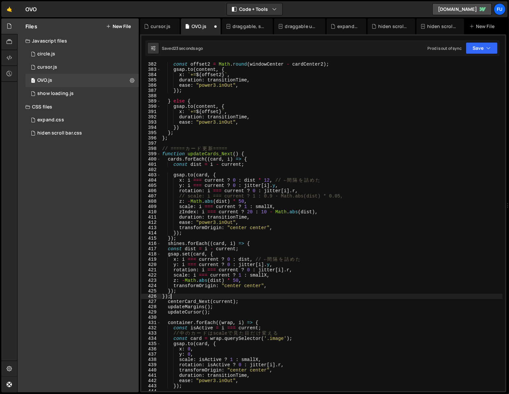
type textarea "});"
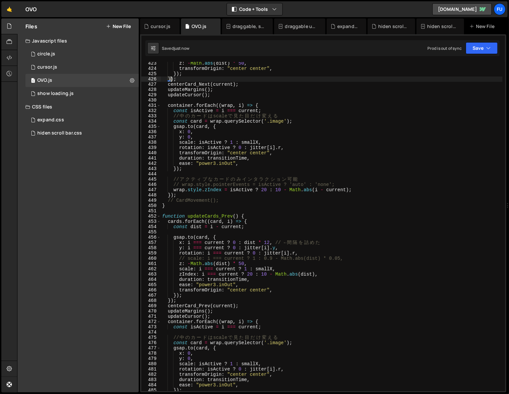
scroll to position [2230, 0]
click at [213, 303] on div "z : - Math . abs ( dist ) * 50 , transformOrigin : "center center" , }) ; }) ; …" at bounding box center [331, 231] width 341 height 340
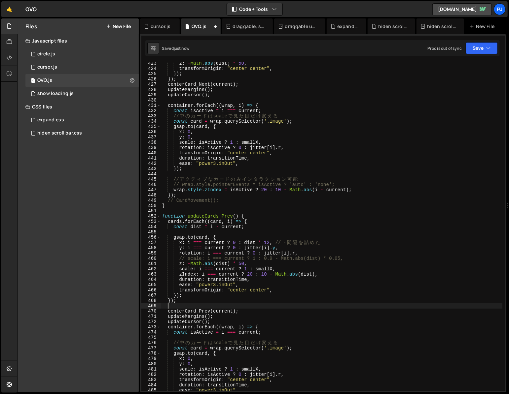
paste textarea "});"
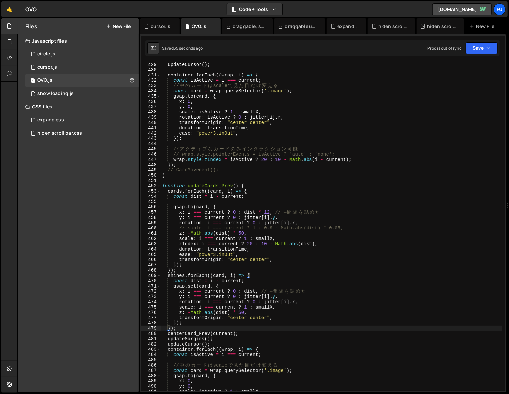
scroll to position [2251, 0]
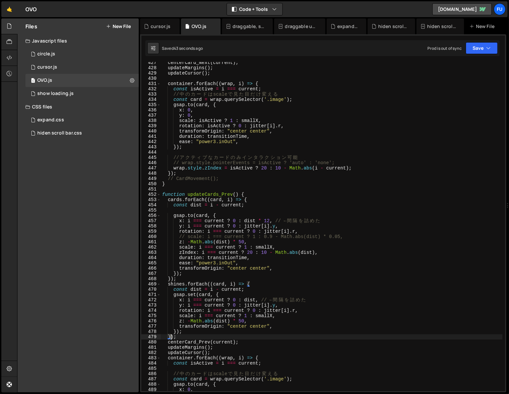
type textarea "});"
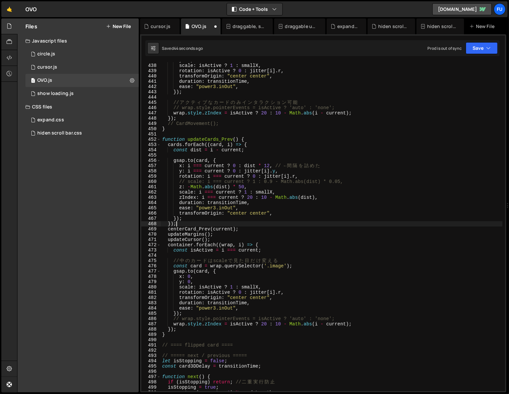
type textarea "});"
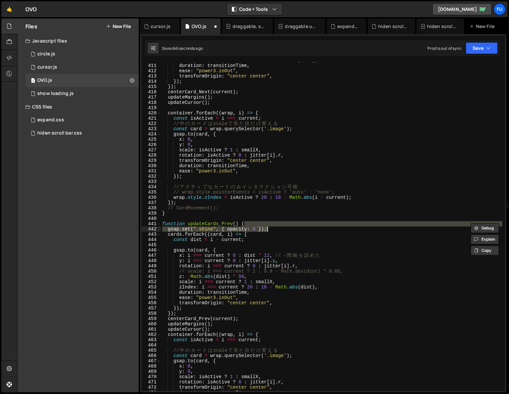
scroll to position [2164, 0]
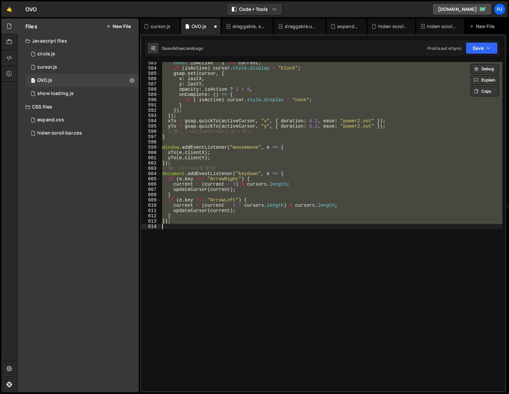
type textarea "cards.forEach((card, i) => {"
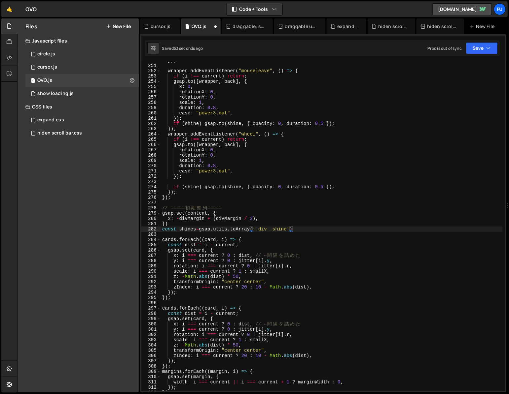
scroll to position [1319, 0]
type textarea "const shines=gsap.utils.toArray('.div .shine')"
click at [309, 233] on div "}) ; wrapper . addEventListener ( "mouseleave" , ( ) => { if ( i !== current ) …" at bounding box center [331, 228] width 341 height 340
click at [316, 226] on div "}) ; wrapper . addEventListener ( "mouseleave" , ( ) => { if ( i !== current ) …" at bounding box center [331, 228] width 341 height 340
click at [313, 228] on div "}) ; wrapper . addEventListener ( "mouseleave" , ( ) => { if ( i !== current ) …" at bounding box center [331, 228] width 341 height 340
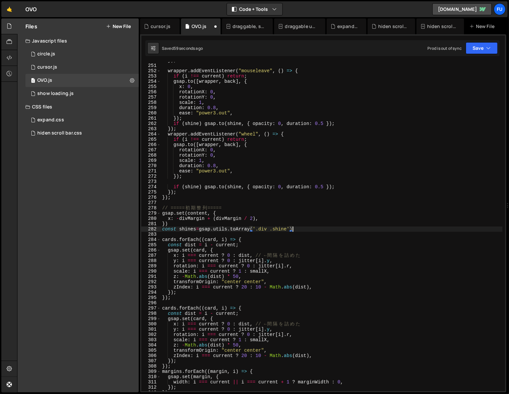
type textarea "const shines=gsap.utils.toArray('.div .shine');"
drag, startPoint x: 314, startPoint y: 227, endPoint x: 150, endPoint y: 228, distance: 164.7
click at [150, 228] on div "const shines=gsap.utils.toArray('.div .shine'); 250 251 252 253 254 255 256 257…" at bounding box center [322, 226] width 363 height 329
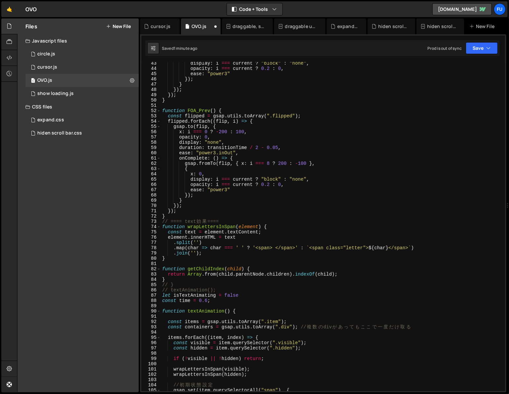
scroll to position [0, 0]
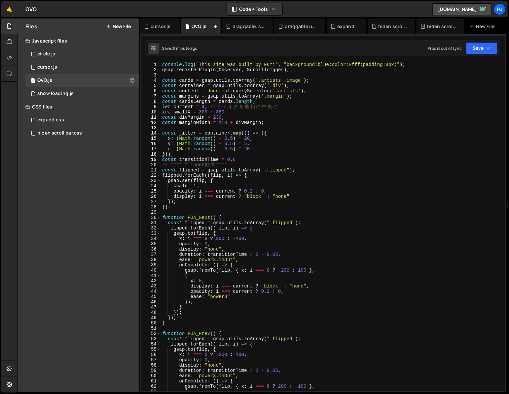
click at [298, 121] on div "console . log ( "This site was built by Fumi" , "background:blue;color:#fff;pad…" at bounding box center [331, 232] width 341 height 340
type textarea "const marginWidth = 110 + divMargin;"
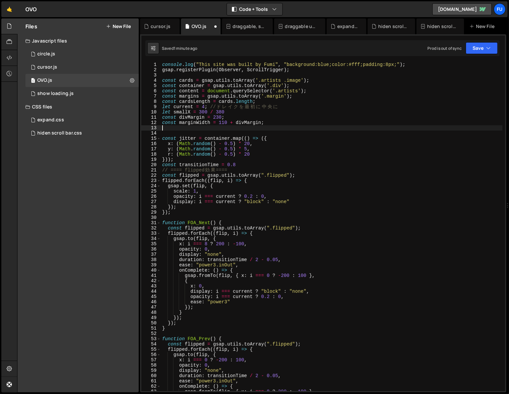
paste textarea "const shines=gsap.utils.toArray('.div .shine');"
type textarea "const shines = gsap.utils.toArray('.div .shine');"
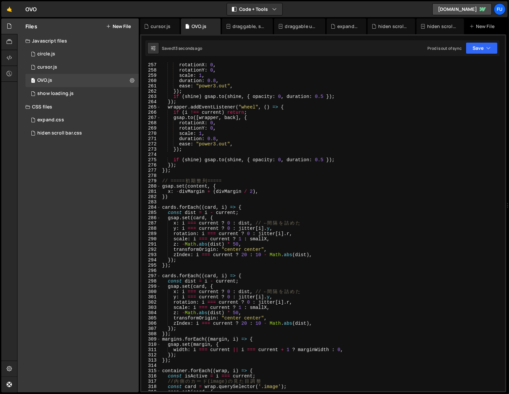
scroll to position [1394, 0]
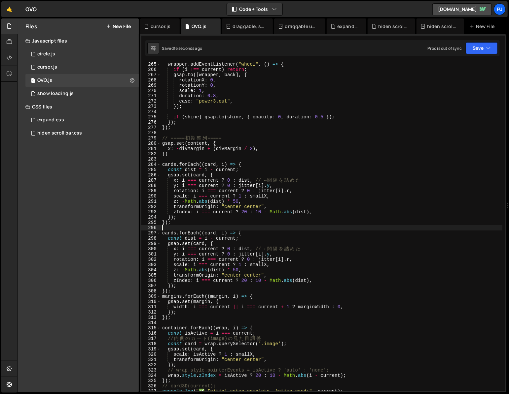
click at [178, 229] on div "wrapper . addEventListener ( "wheel" , ( ) => { if ( i !== current ) return ; g…" at bounding box center [331, 232] width 341 height 340
click at [176, 225] on div "wrapper . addEventListener ( "wheel" , ( ) => { if ( i !== current ) return ; g…" at bounding box center [331, 232] width 341 height 340
click at [168, 224] on div "wrapper . addEventListener ( "wheel" , ( ) => { if ( i !== current ) return ; g…" at bounding box center [331, 232] width 341 height 340
click at [173, 222] on div "wrapper . addEventListener ( "wheel" , ( ) => { if ( i !== current ) return ; g…" at bounding box center [331, 232] width 341 height 340
click at [341, 217] on div "wrapper . addEventListener ( "wheel" , ( ) => { if ( i !== current ) return ; g…" at bounding box center [331, 232] width 341 height 340
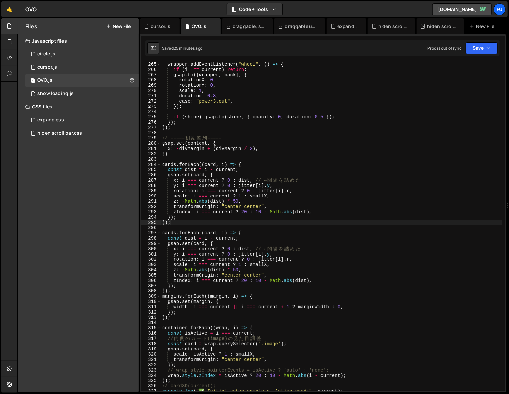
type textarea "});"
click at [340, 218] on div "wrapper . addEventListener ( "wheel" , ( ) => { if ( i !== current ) return ; g…" at bounding box center [331, 232] width 341 height 340
click at [264, 161] on div "wrapper . addEventListener ( "wheel" , ( ) => { if ( i !== current ) return ; g…" at bounding box center [331, 232] width 341 height 340
click at [256, 170] on div "wrapper . addEventListener ( "wheel" , ( ) => { if ( i !== current ) return ; g…" at bounding box center [331, 232] width 341 height 340
click at [256, 164] on div "wrapper . addEventListener ( "wheel" , ( ) => { if ( i !== current ) return ; g…" at bounding box center [331, 232] width 341 height 340
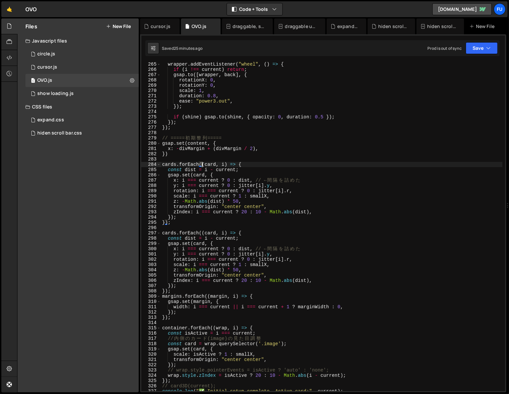
click at [201, 164] on div "wrapper . addEventListener ( "wheel" , ( ) => { if ( i !== current ) return ; g…" at bounding box center [331, 232] width 341 height 340
click at [251, 164] on div "wrapper . addEventListener ( "wheel" , ( ) => { if ( i !== current ) return ; g…" at bounding box center [331, 232] width 341 height 340
click at [235, 220] on div "wrapper . addEventListener ( "wheel" , ( ) => { if ( i !== current ) return ; g…" at bounding box center [331, 232] width 341 height 340
click at [235, 224] on div "wrapper . addEventListener ( "wheel" , ( ) => { if ( i !== current ) return ; g…" at bounding box center [331, 232] width 341 height 340
click at [232, 219] on div "wrapper . addEventListener ( "wheel" , ( ) => { if ( i !== current ) return ; g…" at bounding box center [331, 232] width 341 height 340
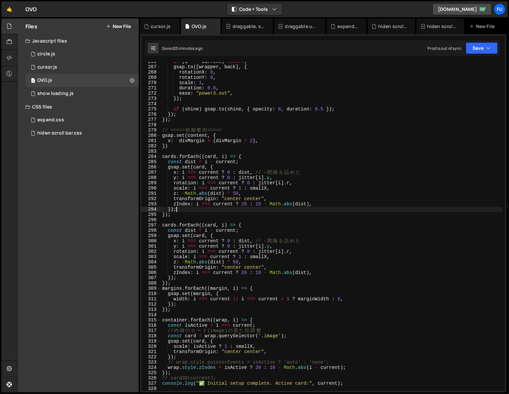
scroll to position [1407, 0]
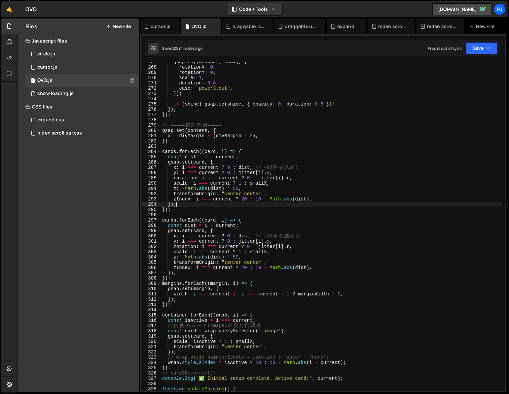
click at [206, 279] on div "gsap . to ([ wrapper , back ] , { rotationX : 0 , rotationY : 0 , scale : 1 , d…" at bounding box center [331, 229] width 341 height 340
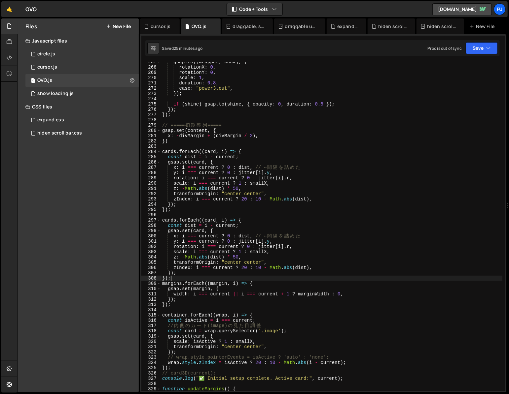
click at [206, 277] on div "gsap . to ([ wrapper , back ] , { rotationX : 0 , rotationY : 0 , scale : 1 , d…" at bounding box center [331, 229] width 341 height 340
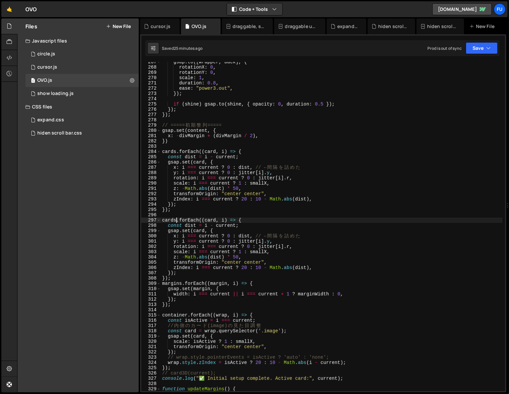
click at [176, 219] on div "gsap . to ([ wrapper , back ] , { rotationX : 0 , rotationY : 0 , scale : 1 , d…" at bounding box center [331, 229] width 341 height 340
click at [220, 220] on div "gsap . to ([ wrapper , back ] , { rotationX : 0 , rotationY : 0 , scale : 1 , d…" at bounding box center [331, 229] width 341 height 340
click at [256, 200] on div "gsap . to ([ wrapper , back ] , { rotationX : 0 , rotationY : 0 , scale : 1 , d…" at bounding box center [331, 229] width 341 height 340
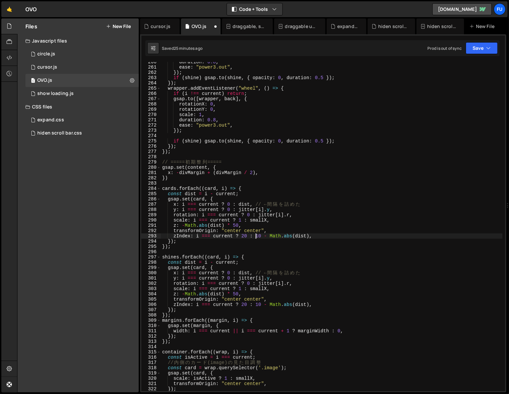
scroll to position [1379, 0]
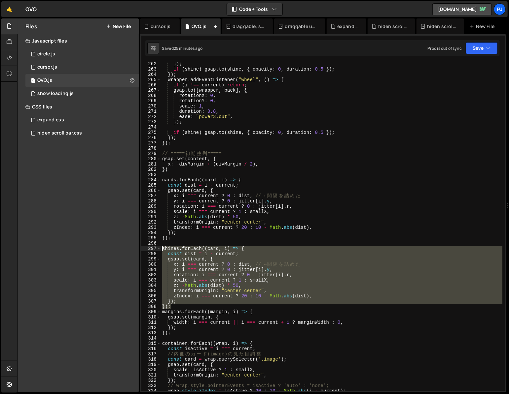
drag, startPoint x: 174, startPoint y: 306, endPoint x: 152, endPoint y: 248, distance: 61.8
click at [152, 248] on div "zIndex: i === current ? 20 : 10 - Math.abs(dist), 262 263 264 265 266 267 268 2…" at bounding box center [322, 226] width 363 height 329
click at [206, 306] on div "}) ; if ( shine ) gsap . to ( shine , { opacity : 0 , duration : 0.5 }) ; }) ; …" at bounding box center [331, 226] width 341 height 329
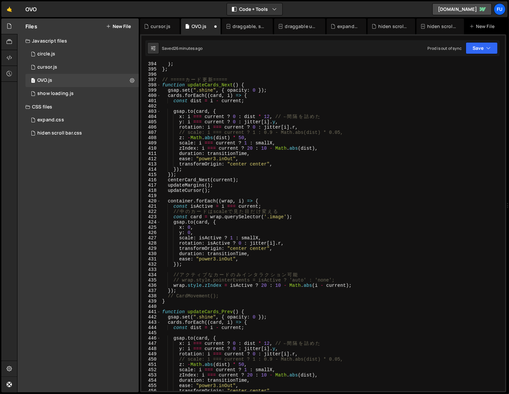
scroll to position [2026, 0]
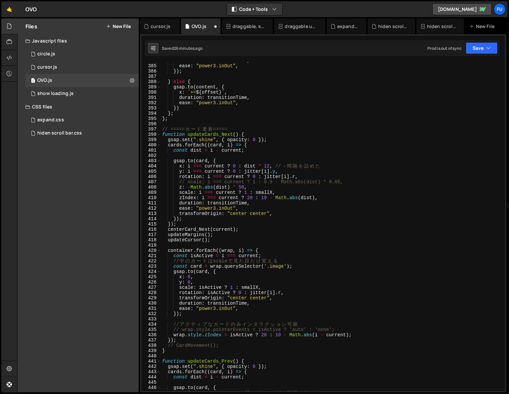
click at [187, 225] on div "duration : transitionTime , ease : "power3.inOut" , }) ; } else { gsap . to ( c…" at bounding box center [331, 228] width 341 height 340
type textarea "});"
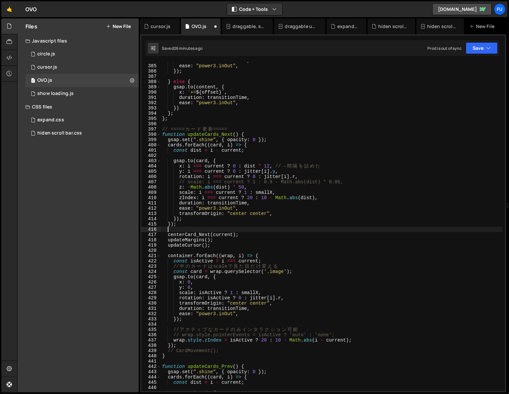
paste textarea "});"
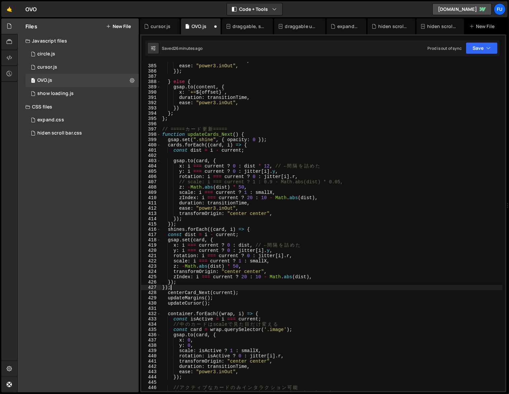
type textarea "});"
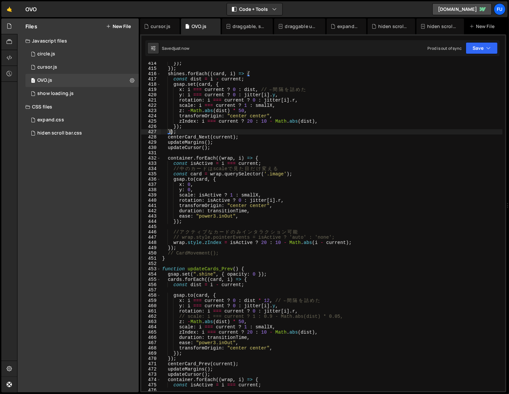
scroll to position [2243, 0]
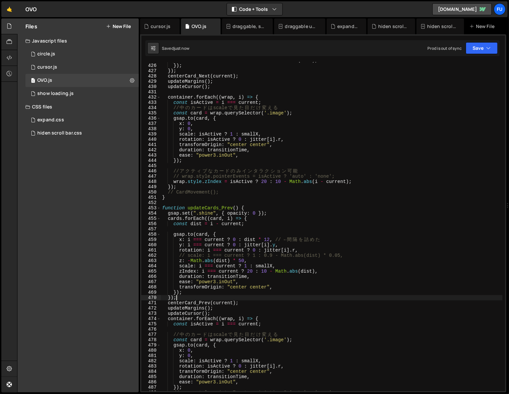
click at [185, 300] on div "zIndex : i === current ? 20 : 10 - Math . abs ( dist ) , }) ; }) ; centerCard_N…" at bounding box center [331, 228] width 341 height 340
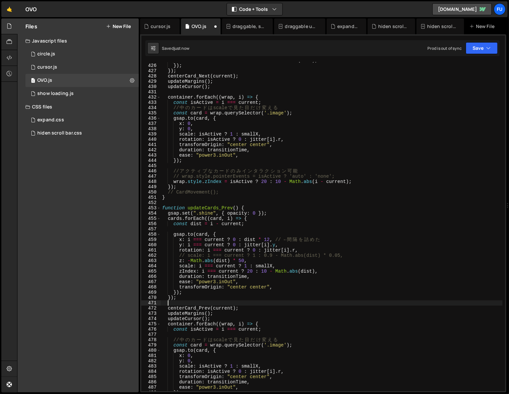
paste textarea "});"
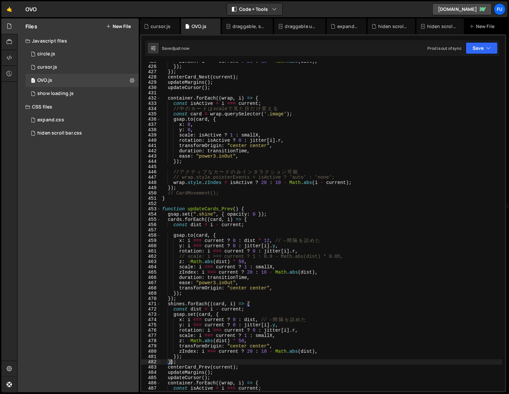
scroll to position [2239, 0]
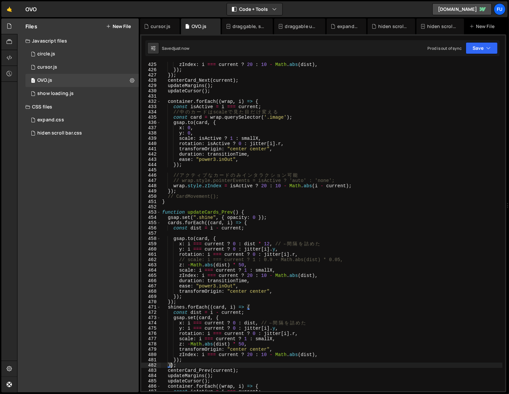
click at [170, 301] on div "zIndex : i === current ? 20 : 10 - Math . abs ( dist ) , }) ; }) ; centerCard_N…" at bounding box center [331, 232] width 341 height 340
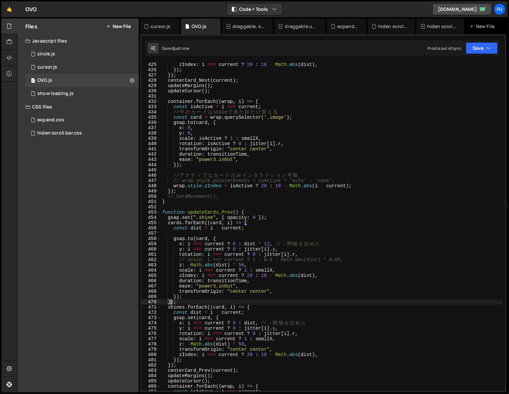
click at [178, 302] on div "zIndex : i === current ? 20 : 10 - Math . abs ( dist ) , }) ; }) ; centerCard_N…" at bounding box center [331, 232] width 341 height 340
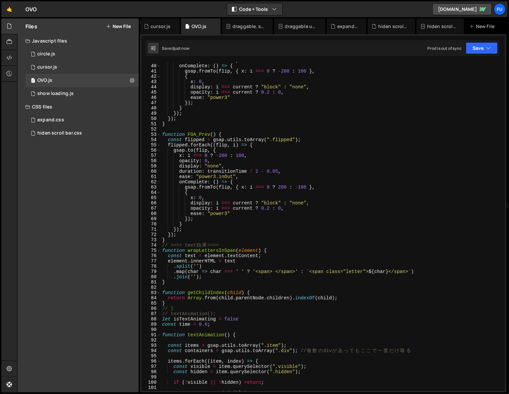
scroll to position [0, 0]
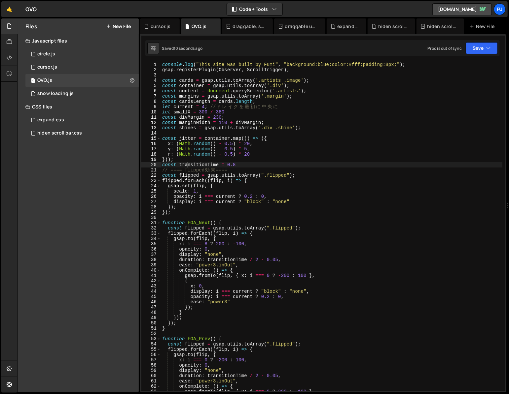
click at [188, 164] on div "console . log ( "This site was built by Fumi" , "background:blue;color:#fff;pad…" at bounding box center [331, 232] width 341 height 340
click at [174, 162] on div "console . log ( "This site was built by Fumi" , "background:blue;color:#fff;pad…" at bounding box center [331, 232] width 341 height 340
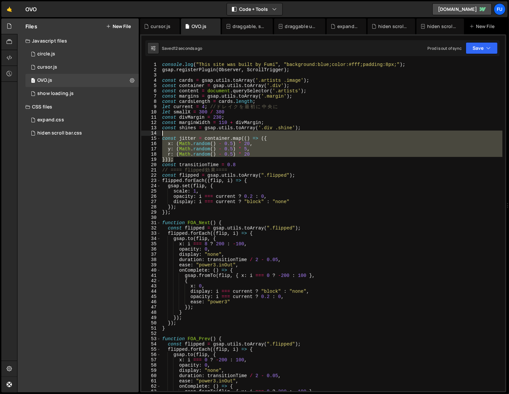
drag, startPoint x: 180, startPoint y: 161, endPoint x: 145, endPoint y: 132, distance: 45.0
click at [145, 132] on div "})); 1 2 3 4 5 6 7 8 9 10 11 12 13 14 15 16 17 18 19 20 21 22 23 24 25 26 27 28…" at bounding box center [322, 226] width 363 height 329
click at [192, 156] on div "console . log ( "This site was built by Fumi" , "background:blue;color:#fff;pad…" at bounding box center [331, 226] width 341 height 329
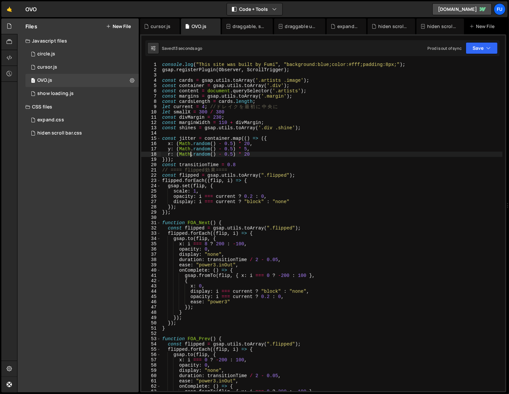
click at [182, 160] on div "console . log ( "This site was built by Fumi" , "background:blue;color:#fff;pad…" at bounding box center [331, 232] width 341 height 340
click at [189, 160] on div "console . log ( "This site was built by Fumi" , "background:blue;color:#fff;pad…" at bounding box center [331, 232] width 341 height 340
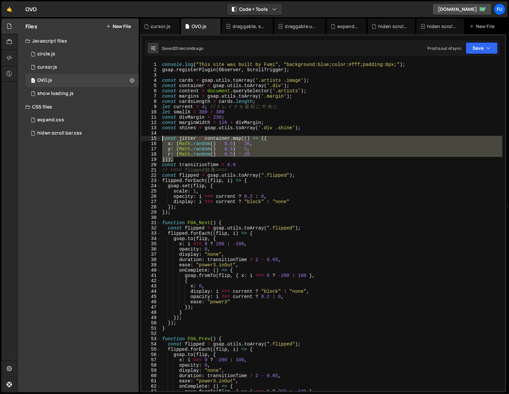
drag, startPoint x: 189, startPoint y: 160, endPoint x: 156, endPoint y: 138, distance: 39.9
click at [156, 138] on div "})); 1 2 3 4 5 6 7 8 9 10 11 12 13 14 15 16 17 18 19 20 21 22 23 24 25 26 27 28…" at bounding box center [322, 226] width 363 height 329
click at [189, 162] on div "console . log ( "This site was built by Fumi" , "background:blue;color:#fff;pad…" at bounding box center [331, 226] width 341 height 329
type textarea "}));"
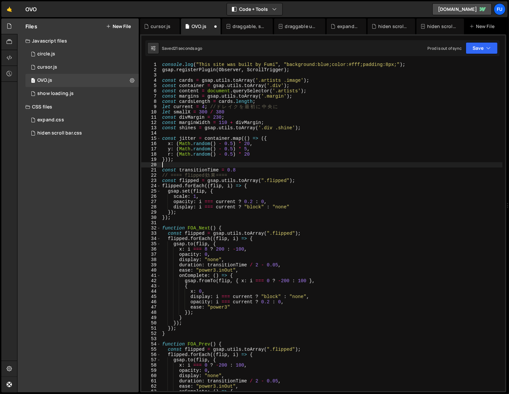
paste textarea "}));"
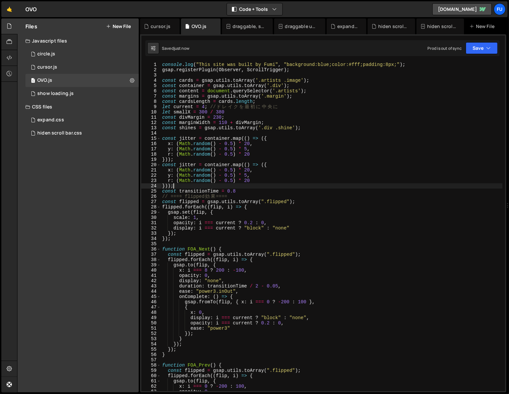
click at [193, 166] on div "console . log ( "This site was built by Fumi" , "background:blue;color:#fff;pad…" at bounding box center [331, 232] width 341 height 340
click at [195, 163] on div "console . log ( "This site was built by Fumi" , "background:blue;color:#fff;pad…" at bounding box center [331, 232] width 341 height 340
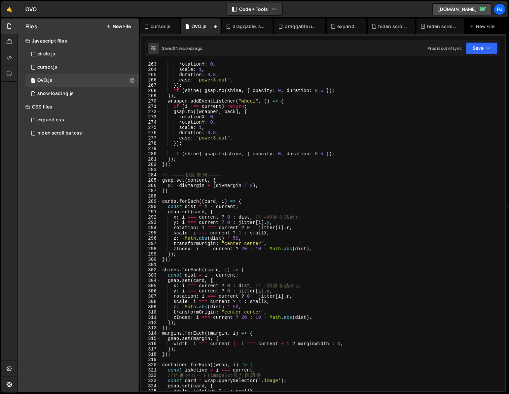
scroll to position [1384, 0]
click at [256, 224] on div "rotationY : 0 , scale : 1 , duration : 0.8 , ease : "power3.out" , }) ; if ( sh…" at bounding box center [331, 232] width 341 height 340
click at [275, 227] on div "rotationY : 0 , scale : 1 , duration : 0.8 , ease : "power3.out" , }) ; if ( sh…" at bounding box center [331, 232] width 341 height 340
click at [276, 258] on div "rotationY : 0 , scale : 1 , duration : 0.8 , ease : "power3.out" , }) ; if ( sh…" at bounding box center [331, 232] width 341 height 340
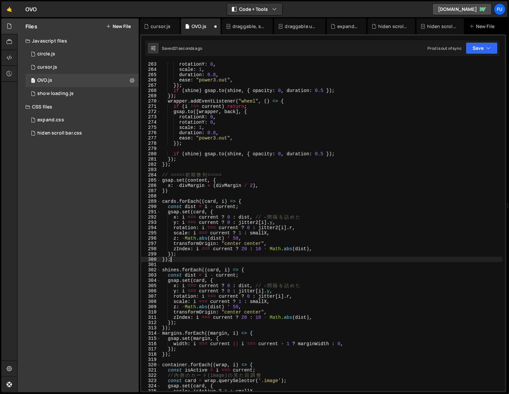
scroll to position [0, 0]
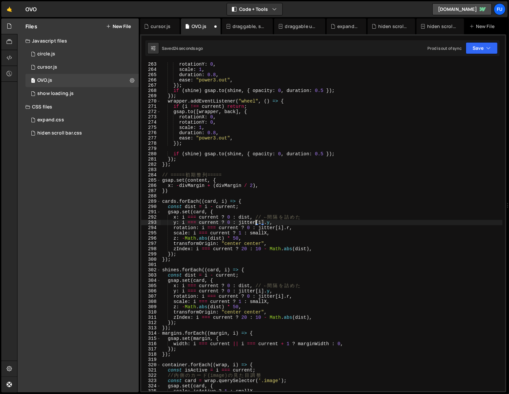
click at [254, 292] on div "rotationY : 0 , scale : 1 , duration : 0.8 , ease : "power3.out" , }) ; if ( sh…" at bounding box center [331, 232] width 341 height 340
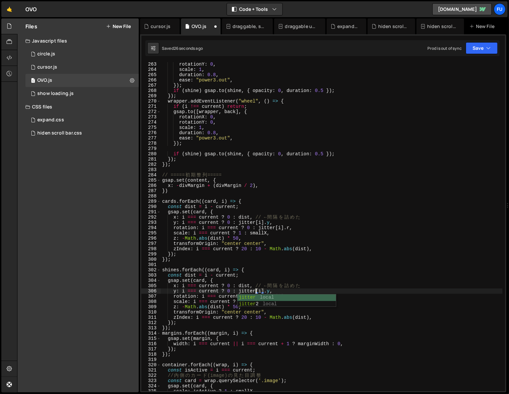
scroll to position [0, 7]
click at [276, 296] on div "rotationY : 0 , scale : 1 , duration : 0.8 , ease : "power3.out" , }) ; if ( sh…" at bounding box center [331, 232] width 341 height 340
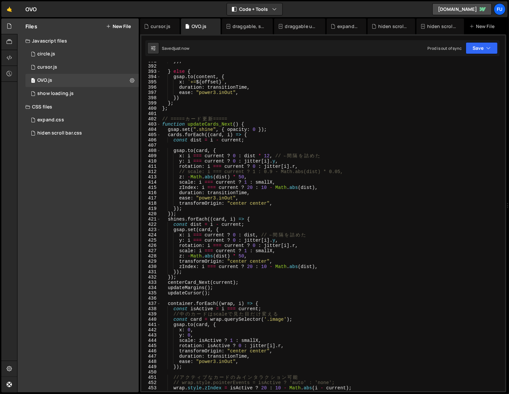
scroll to position [2074, 0]
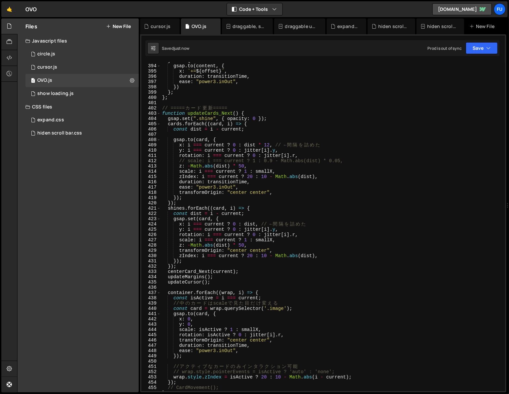
click at [269, 228] on div "} else { gsap . to ( content , { x : ` += ${ offset } ` , duration : transition…" at bounding box center [331, 228] width 341 height 340
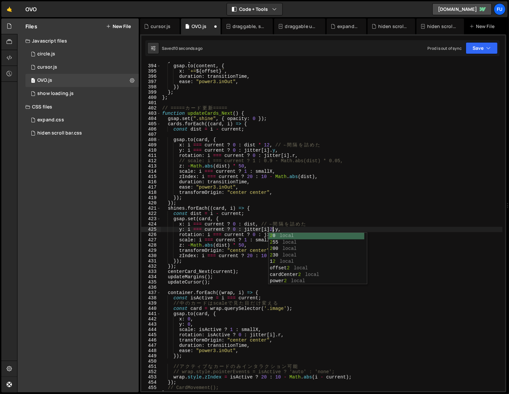
click at [315, 196] on div "} else { gsap . to ( content , { x : ` += ${ offset } ` , duration : transition…" at bounding box center [331, 228] width 341 height 340
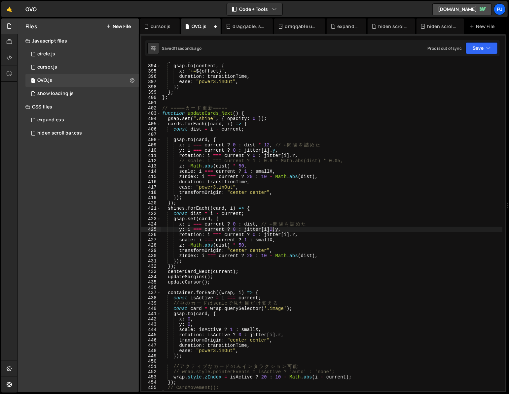
click at [273, 229] on div "} else { gsap . to ( content , { x : ` += ${ offset } ` , duration : transition…" at bounding box center [331, 228] width 341 height 340
click at [281, 234] on div "} else { gsap . to ( content , { x : ` += ${ offset } ` , duration : transition…" at bounding box center [331, 228] width 341 height 340
click at [321, 282] on div "} else { gsap . to ( content , { x : ` += ${ offset } ` , duration : transition…" at bounding box center [331, 228] width 341 height 340
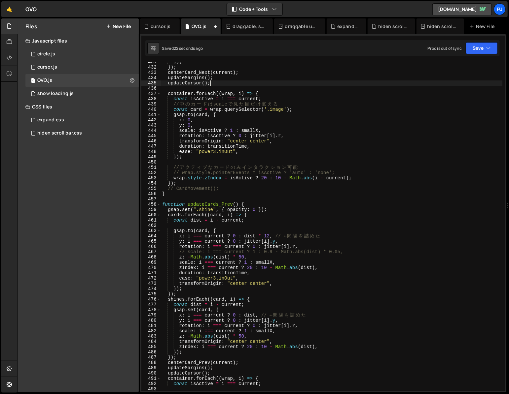
scroll to position [2273, 0]
click at [261, 320] on div "}) ; }) ; centerCard_Next ( current ) ; updateMargins ( ) ; updateCursor ( ) ; …" at bounding box center [331, 229] width 341 height 340
click at [281, 325] on div "}) ; }) ; centerCard_Next ( current ) ; updateMargins ( ) ; updateCursor ( ) ; …" at bounding box center [331, 229] width 341 height 340
click at [348, 351] on div "}) ; }) ; centerCard_Next ( current ) ; updateMargins ( ) ; updateCursor ( ) ; …" at bounding box center [331, 229] width 341 height 340
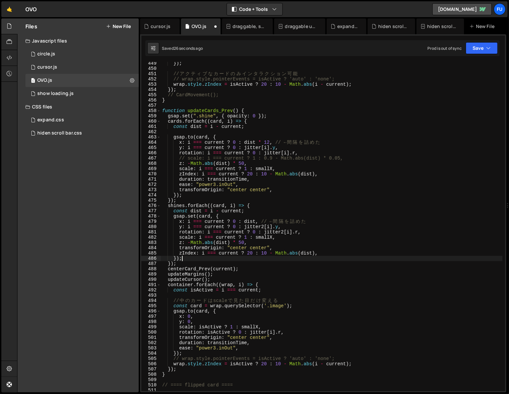
scroll to position [2378, 0]
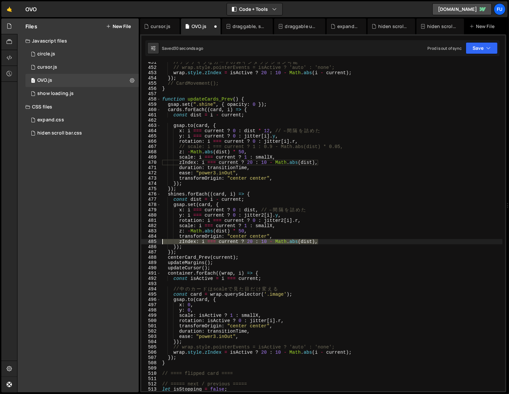
drag, startPoint x: 328, startPoint y: 243, endPoint x: 154, endPoint y: 241, distance: 173.6
click at [153, 241] on div "}); 451 452 453 454 455 456 457 458 459 460 461 462 463 464 465 466 467 468 469…" at bounding box center [322, 226] width 363 height 329
type textarea "zIndex: i === current ? 20 : 10 - Math.abs(dist),"
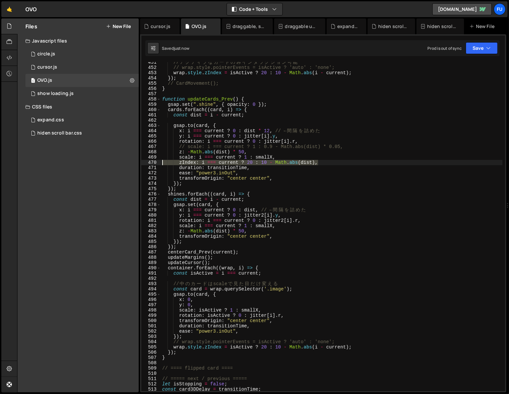
drag, startPoint x: 298, startPoint y: 161, endPoint x: 151, endPoint y: 162, distance: 147.5
click at [151, 162] on div "transformOrigin: "center center", 451 452 453 454 455 456 457 458 459 460 461 4…" at bounding box center [322, 226] width 363 height 329
type textarea "zIndex: i === current ? 20 : 10 - Math.abs(dist),"
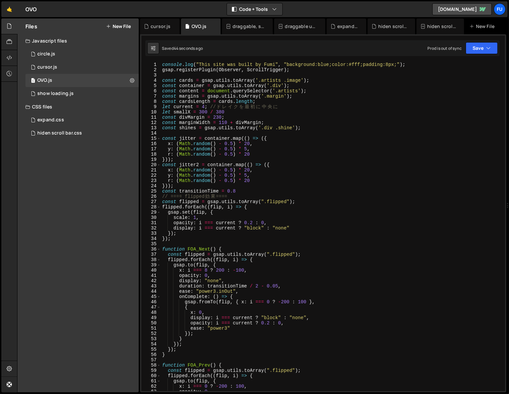
click at [233, 164] on div "console . log ( "This site was built by Fumi" , "background:blue;color:#fff;pad…" at bounding box center [331, 232] width 341 height 340
click at [278, 169] on div "console . log ( "This site was built by Fumi" , "background:blue;color:#fff;pad…" at bounding box center [331, 232] width 341 height 340
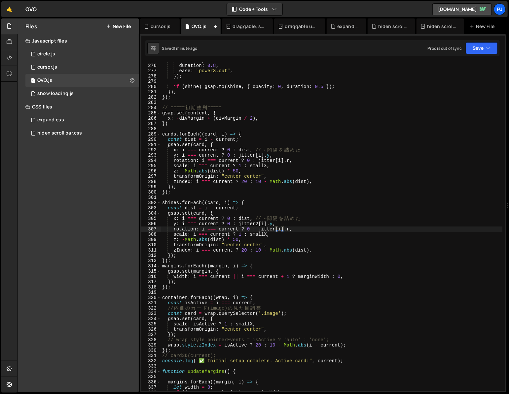
scroll to position [1451, 0]
type textarea "});"
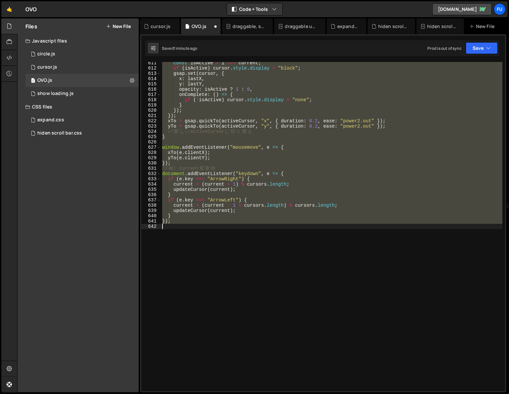
scroll to position [2317, 0]
type textarea "});"
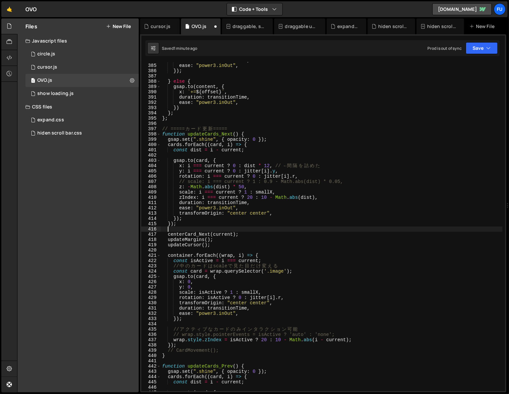
scroll to position [2027, 0]
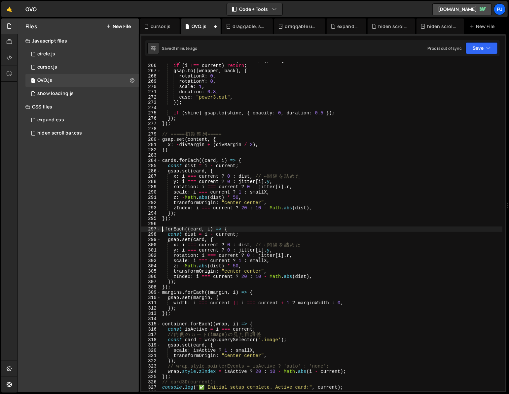
type textarea "});"
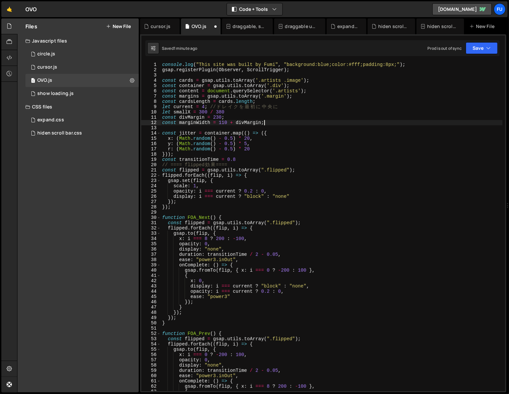
scroll to position [1324, 0]
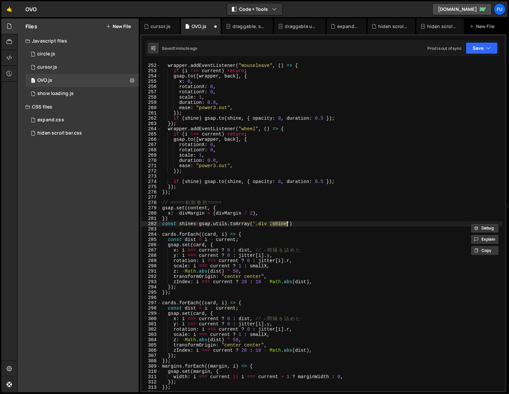
type textarea "const shines=gsap.utils.toArray('.div .shine');"
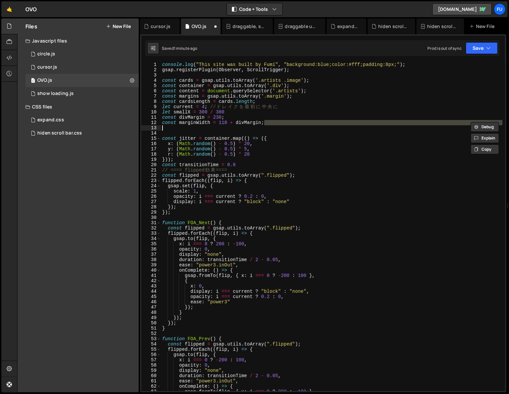
scroll to position [0, 0]
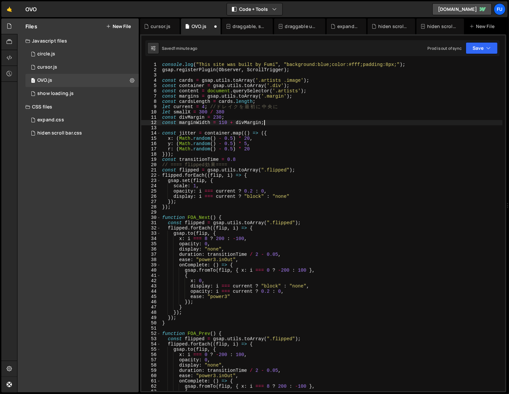
type textarea "const shines=gsap.utils.toArray('.div .shine');"
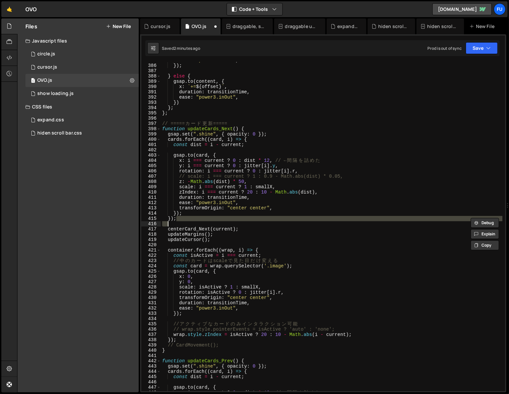
scroll to position [2032, 0]
type textarea "}); });"
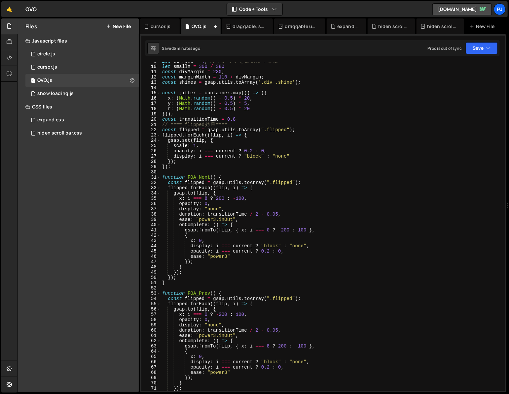
scroll to position [7, 0]
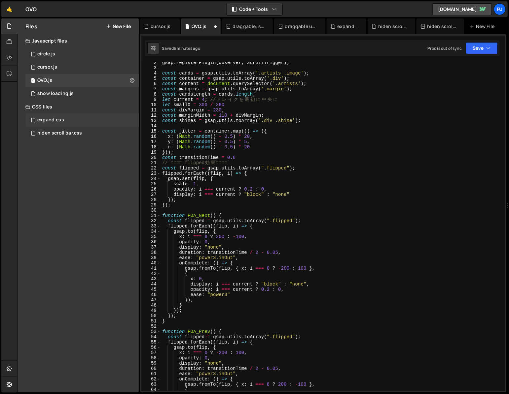
click at [59, 123] on div "expand.css 0" at bounding box center [83, 120] width 116 height 13
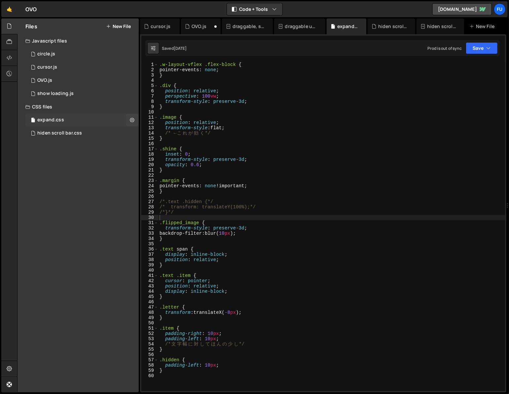
scroll to position [0, 0]
type textarea "/*}*/"
click at [213, 215] on div ".w-layout-vflex .flex-block { pointer-events : none ; } .div { position : relat…" at bounding box center [331, 232] width 347 height 340
click at [211, 217] on div ".w-layout-vflex .flex-block { pointer-events : none ; } .div { position : relat…" at bounding box center [331, 232] width 347 height 340
click at [253, 237] on div ".w-layout-vflex .flex-block { pointer-events : none ; } .div { position : relat…" at bounding box center [331, 232] width 347 height 340
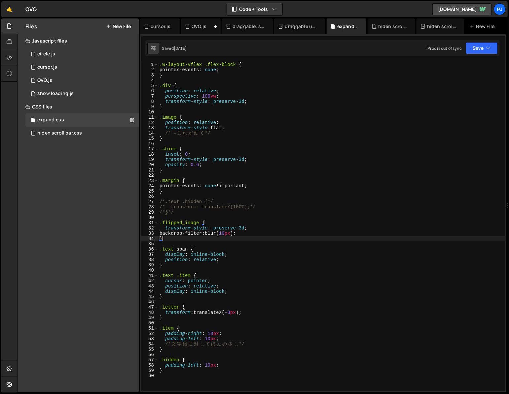
click at [254, 235] on div ".w-layout-vflex .flex-block { pointer-events : none ; } .div { position : relat…" at bounding box center [331, 232] width 347 height 340
type textarea "backdrop-filter: blur(10px);"
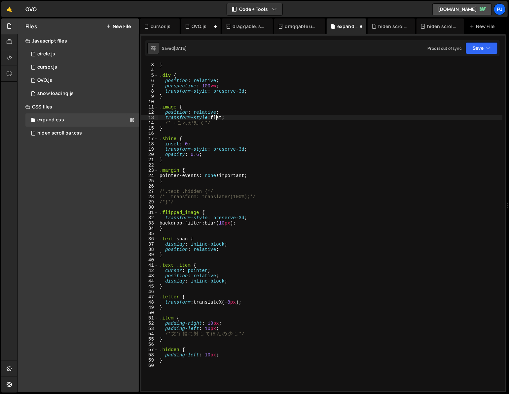
click at [215, 117] on div "pointer-events : none ; } .div { position : relative ; perspective : 100 vw ; t…" at bounding box center [330, 227] width 344 height 340
click at [256, 115] on div "pointer-events : none ; } .div { position : relative ; perspective : 100 vw ; t…" at bounding box center [330, 227] width 344 height 340
click at [252, 116] on div "pointer-events : none ; } .div { position : relative ; perspective : 100 vw ; t…" at bounding box center [330, 227] width 344 height 340
type textarea "transform-style: flat;"
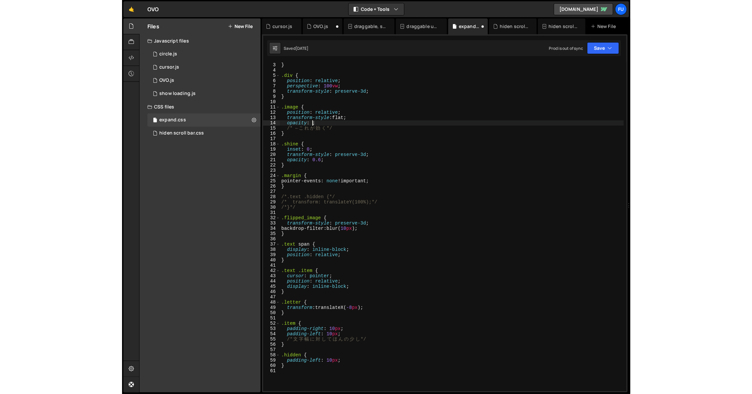
scroll to position [0, 2]
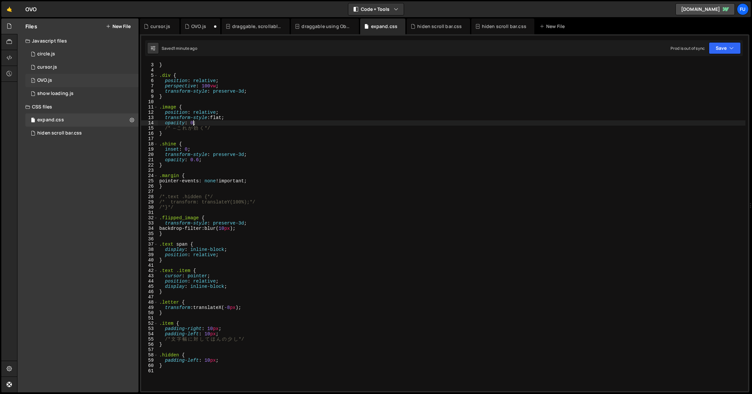
click at [78, 81] on div "1 OVO.js 0" at bounding box center [83, 80] width 116 height 13
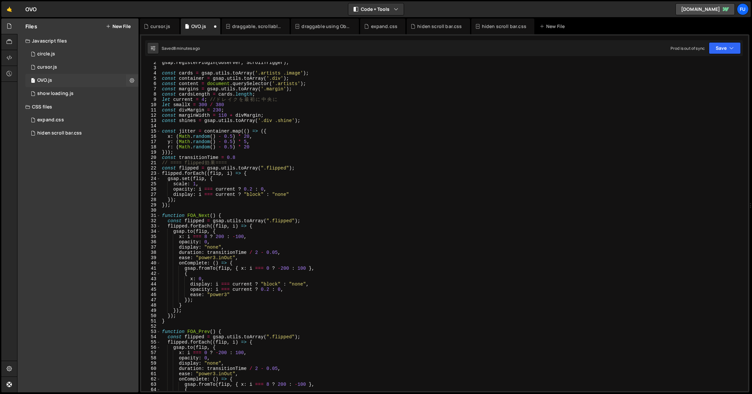
scroll to position [2048, 0]
click at [67, 118] on div "expand.css 0" at bounding box center [83, 120] width 116 height 13
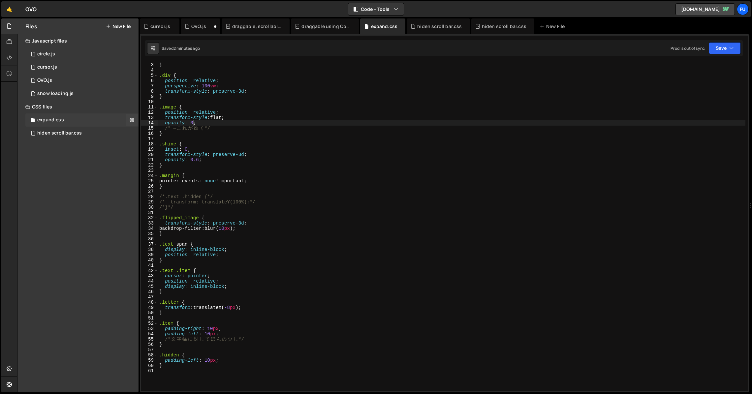
scroll to position [0, 0]
click at [221, 124] on div "pointer-events : none ; } .div { position : relative ; perspective : 100 vw ; t…" at bounding box center [452, 227] width 588 height 340
type textarea "/*opacity: 0;*/"
click at [93, 78] on div "1 OVO.js 0" at bounding box center [83, 80] width 116 height 13
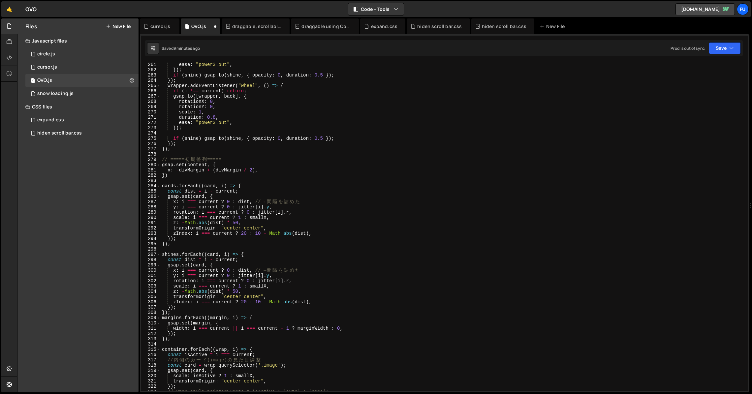
scroll to position [1383, 0]
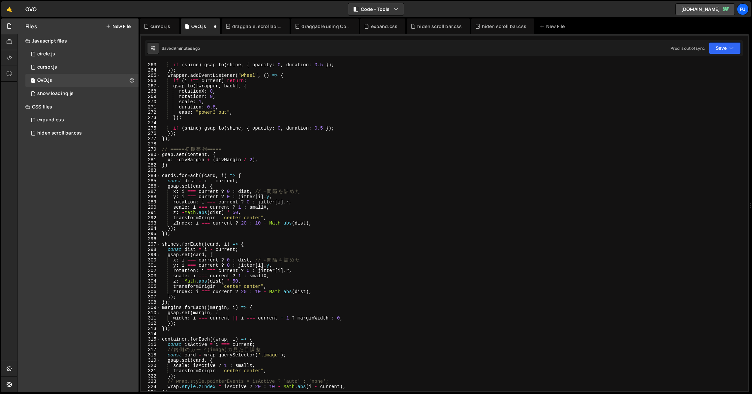
type textarea "zIndex: i === current ? 20 : 10 - Math.abs(dist),"
drag, startPoint x: 316, startPoint y: 292, endPoint x: 140, endPoint y: 294, distance: 175.9
click at [140, 294] on div "XXXXXXXXXXXXXXXXXXXXXXXXXXXXXXXXXXXXXXXXXXXXXXXXXXXXXXXXXXXXXXXXXXXXXXXXXXXXXXX…" at bounding box center [445, 213] width 610 height 358
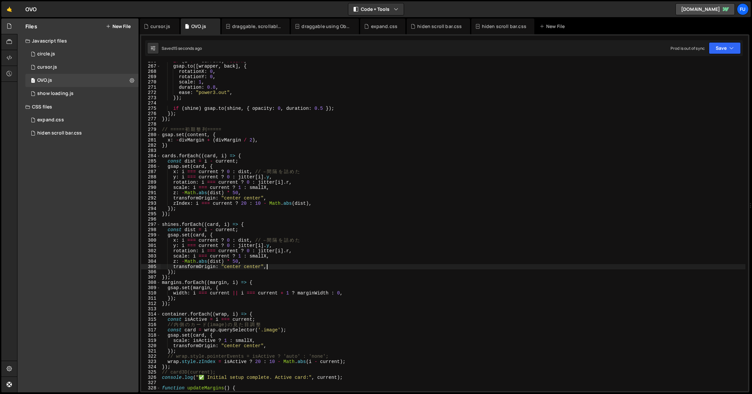
scroll to position [1403, 0]
click at [226, 272] on div "if ( i !== current ) return ; gsap . to ([ wrapper , back ] , { rotationX : 0 ,…" at bounding box center [453, 228] width 585 height 340
click at [176, 280] on div "if ( i !== current ) return ; gsap . to ([ wrapper , back ] , { rotationX : 0 ,…" at bounding box center [453, 228] width 585 height 340
click at [165, 280] on div "if ( i !== current ) return ; gsap . to ([ wrapper , back ] , { rotationX : 0 ,…" at bounding box center [453, 228] width 585 height 340
click at [168, 277] on div "if ( i !== current ) return ; gsap . to ([ wrapper , back ] , { rotationX : 0 ,…" at bounding box center [453, 228] width 585 height 340
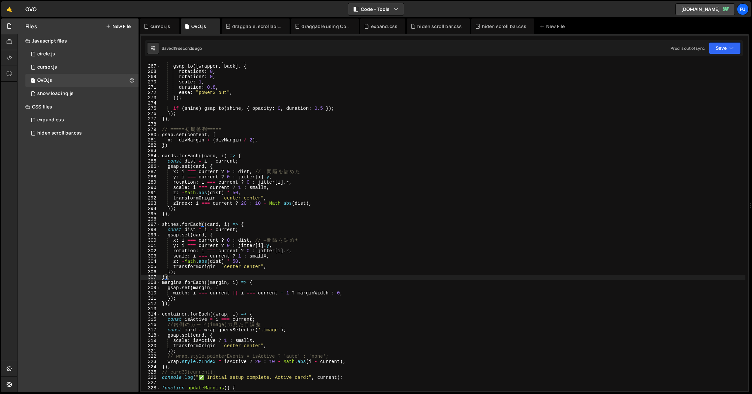
click at [195, 276] on div "if ( i !== current ) return ; gsap . to ([ wrapper , back ] , { rotationX : 0 ,…" at bounding box center [453, 228] width 585 height 340
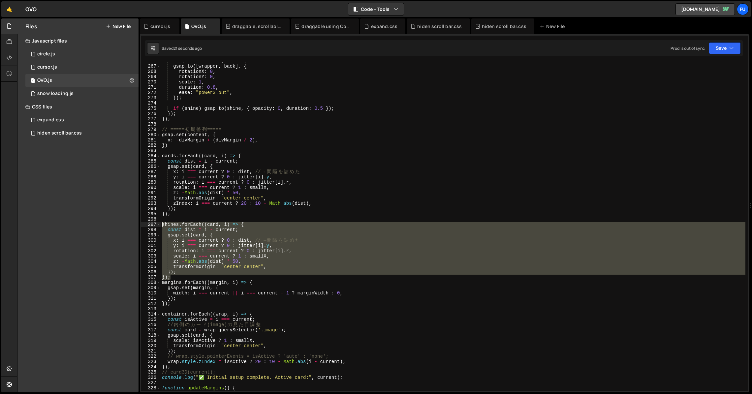
drag, startPoint x: 189, startPoint y: 277, endPoint x: 129, endPoint y: 224, distance: 79.5
click at [129, 224] on div "Files New File Javascript files 1 circle.js 0 1 cursor.js 0 1 OVO.js 0 1 0" at bounding box center [384, 205] width 735 height 375
click at [219, 276] on div "if ( i !== current ) return ; gsap . to ([ wrapper , back ] , { rotationX : 0 ,…" at bounding box center [453, 226] width 585 height 329
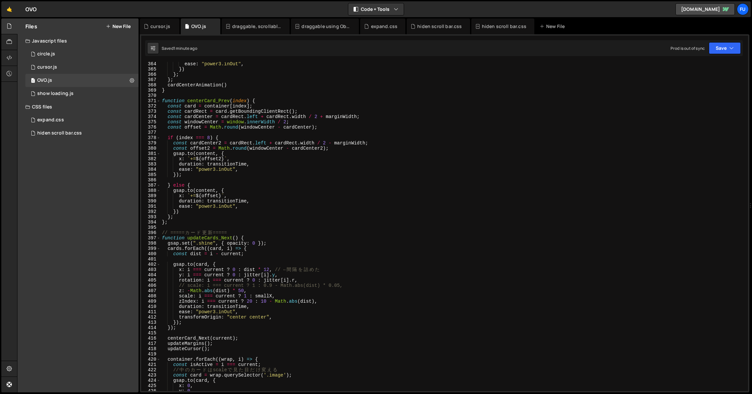
scroll to position [1986, 0]
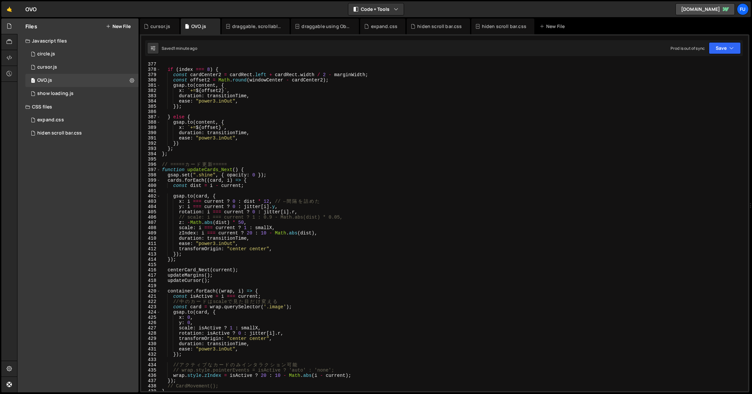
click at [170, 259] on div "if ( index === 8 ) { const cardCenter2 = cardRect . left + cardRect . width / 2…" at bounding box center [453, 232] width 585 height 340
type textarea "});"
click at [172, 260] on div "if ( index === 8 ) { const cardCenter2 = cardRect . left + cardRect . width / 2…" at bounding box center [453, 232] width 585 height 340
click at [170, 262] on div "if ( index === 8 ) { const cardCenter2 = cardRect . left + cardRect . width / 2…" at bounding box center [453, 232] width 585 height 340
click at [172, 261] on div "if ( index === 8 ) { const cardCenter2 = cardRect . left + cardRect . width / 2…" at bounding box center [453, 232] width 585 height 340
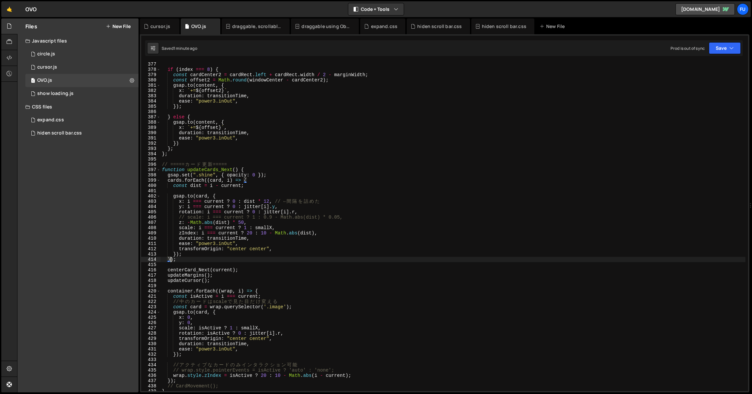
click at [171, 257] on div "if ( index === 8 ) { const cardCenter2 = cardRect . left + cardRect . width / 2…" at bounding box center [453, 232] width 585 height 340
click at [175, 261] on div "if ( index === 8 ) { const cardCenter2 = cardRect . left + cardRect . width / 2…" at bounding box center [453, 232] width 585 height 340
type textarea "centerCard_Next(current);"
type textarea "});"
paste textarea "});"
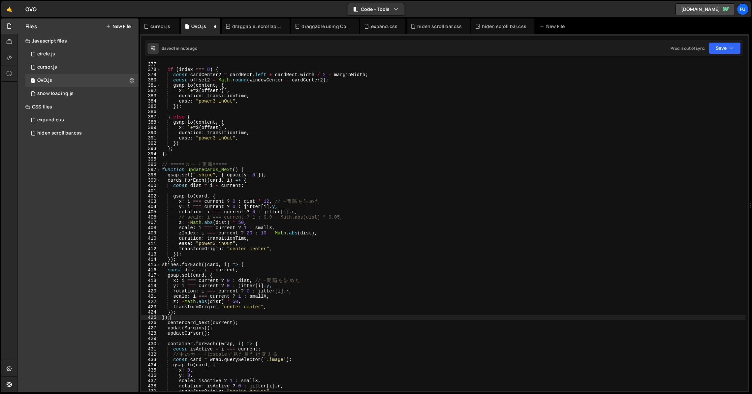
type textarea "});"
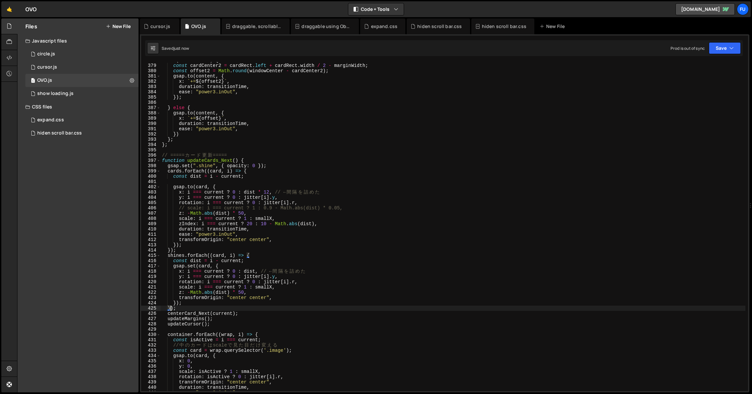
scroll to position [2048, 0]
type textarea "});"
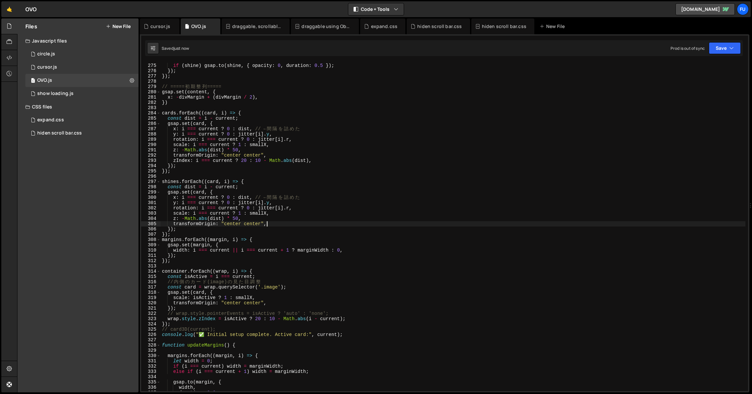
scroll to position [1447, 0]
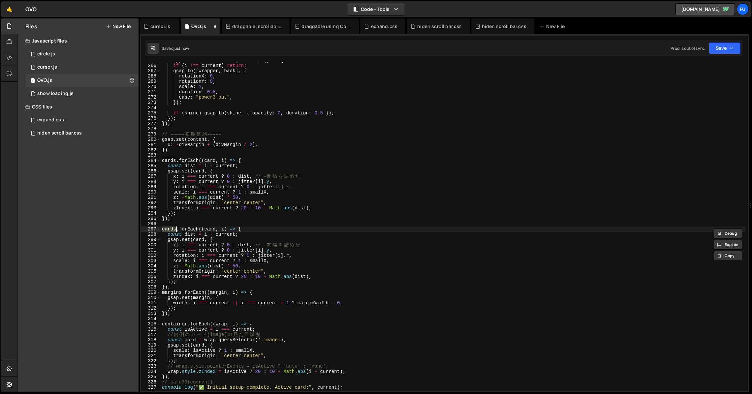
type textarea "});"
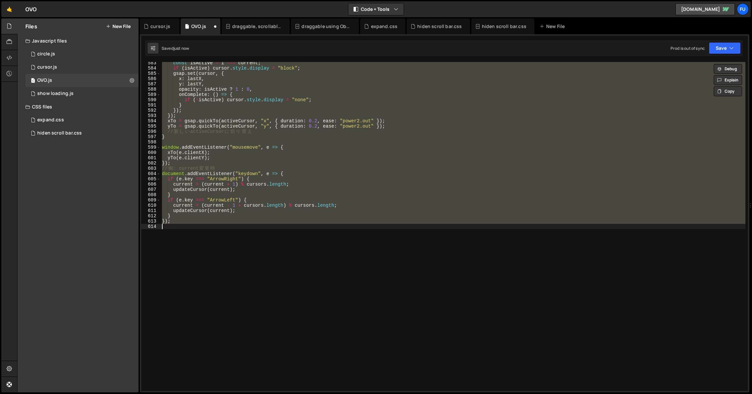
scroll to position [0, 0]
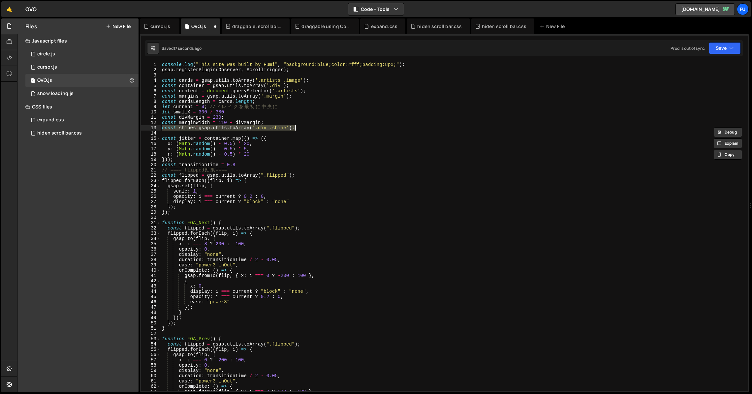
click at [503, 103] on div "console . log ( "This site was built by Fumi" , "background:blue;color:#fff;pad…" at bounding box center [453, 232] width 585 height 340
type textarea "const cardsLength = cards.length;"
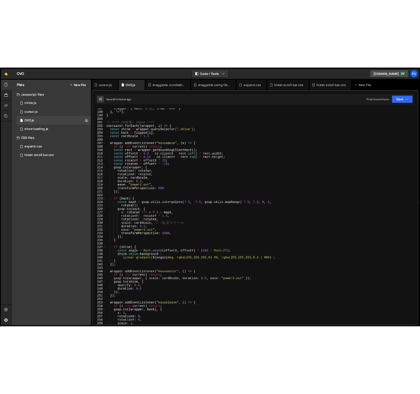
scroll to position [1159, 0]
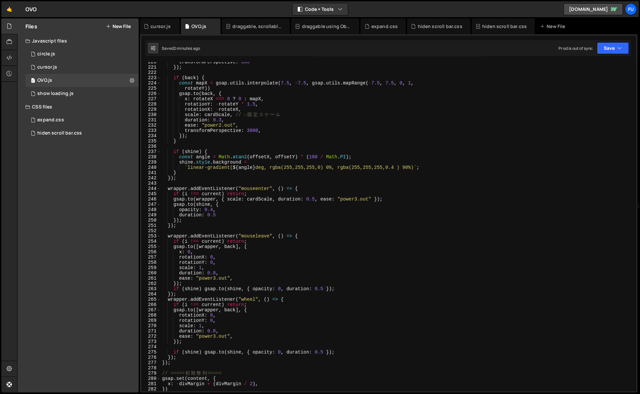
click at [240, 144] on div "transformPerspective : 800 }) ; if ( back ) { const mapX = gsap . utils . inter…" at bounding box center [397, 229] width 473 height 340
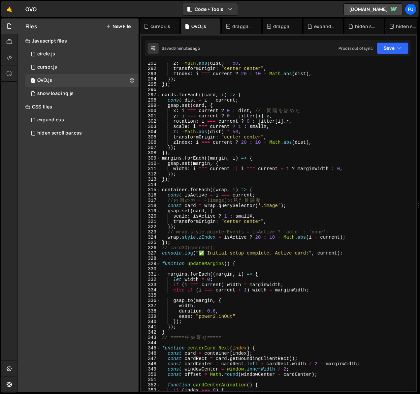
scroll to position [1554, 0]
click at [347, 228] on div "z : - Math . abs ( dist ) * 50 , transformOrigin : "center center" , zIndex : i…" at bounding box center [287, 231] width 253 height 340
click at [342, 226] on div "z : - Math . abs ( dist ) * 50 , transformOrigin : "center center" , zIndex : i…" at bounding box center [287, 231] width 253 height 340
click at [346, 229] on div "z : - Math . abs ( dist ) * 50 , transformOrigin : "center center" , zIndex : i…" at bounding box center [287, 231] width 253 height 340
click at [346, 230] on div "z : - Math . abs ( dist ) * 50 , transformOrigin : "center center" , zIndex : i…" at bounding box center [287, 231] width 253 height 340
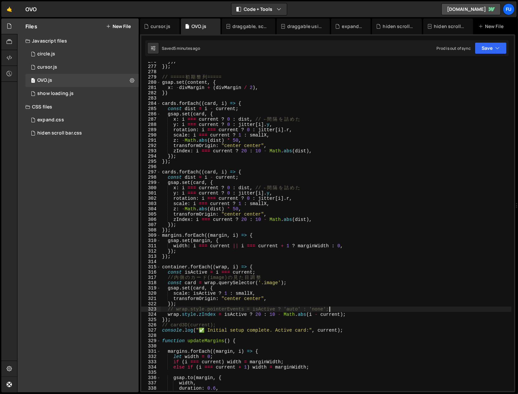
scroll to position [1453, 0]
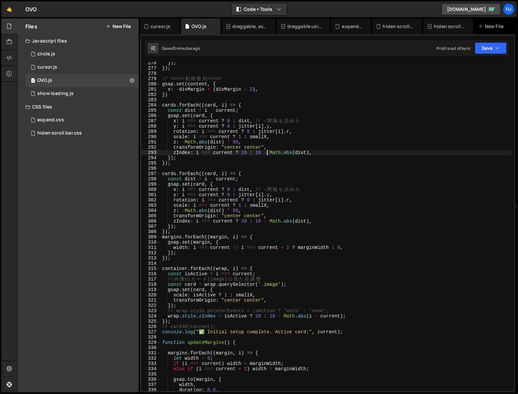
click at [266, 154] on div "}) ; }) ; // ===== 初 期 整 列 ===== gsap . set ( content , { x : - divMargin + ( d…" at bounding box center [336, 230] width 351 height 340
click at [331, 151] on div "}) ; }) ; // ===== 初 期 整 列 ===== gsap . set ( content , { x : - divMargin + ( d…" at bounding box center [336, 230] width 351 height 340
click at [325, 159] on div "}) ; }) ; // ===== 初 期 整 列 ===== gsap . set ( content , { x : - divMargin + ( d…" at bounding box center [336, 230] width 351 height 340
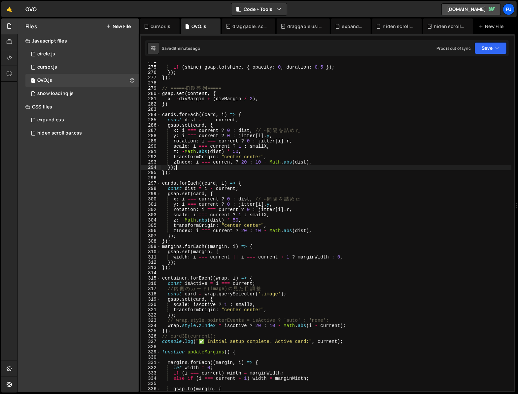
scroll to position [1420, 0]
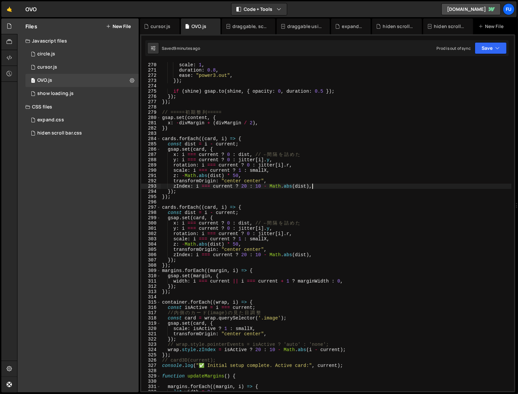
click at [328, 188] on div "rotationY : 0 , scale : 1 , duration : 0.8 , ease : "power3.out" , }) ; if ( sh…" at bounding box center [336, 227] width 351 height 340
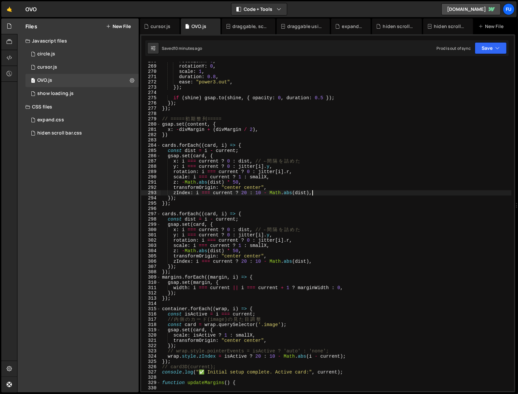
scroll to position [1420, 0]
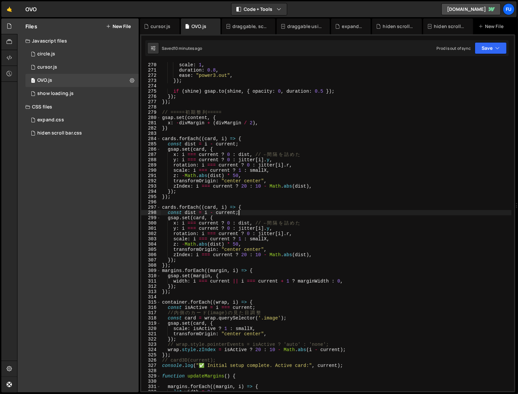
click at [265, 212] on div "rotationY : 0 , scale : 1 , duration : 0.8 , ease : "power3.out" , }) ; if ( sh…" at bounding box center [336, 227] width 351 height 340
click at [265, 211] on div "rotationY : 0 , scale : 1 , duration : 0.8 , ease : "power3.out" , }) ; if ( sh…" at bounding box center [336, 227] width 351 height 340
click at [264, 209] on div "rotationY : 0 , scale : 1 , duration : 0.8 , ease : "power3.out" , }) ; if ( sh…" at bounding box center [336, 227] width 351 height 340
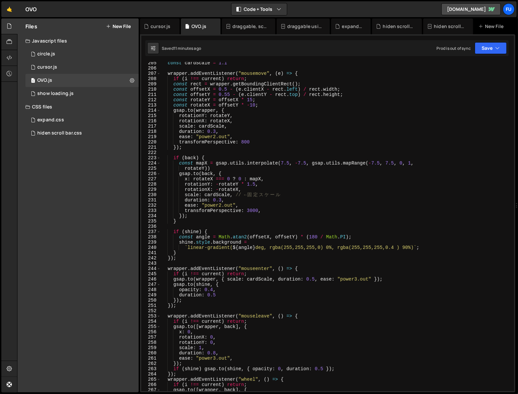
scroll to position [1069, 0]
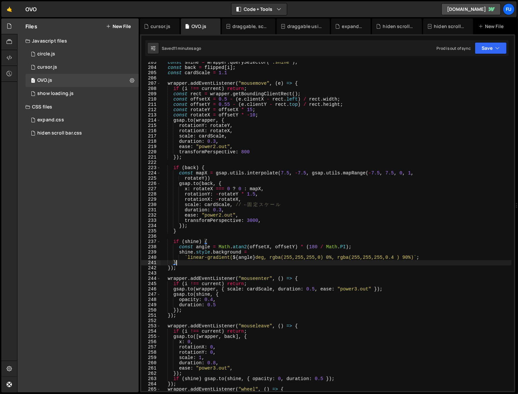
click at [242, 261] on div "const shine = wrapper . querySelector ( '.shine' ) ; const back = flipped [ i ]…" at bounding box center [336, 230] width 351 height 340
click at [241, 264] on div "const shine = wrapper . querySelector ( '.shine' ) ; const back = flipped [ i ]…" at bounding box center [336, 230] width 351 height 340
click at [240, 265] on div "const shine = wrapper . querySelector ( '.shine' ) ; const back = flipped [ i ]…" at bounding box center [336, 230] width 351 height 340
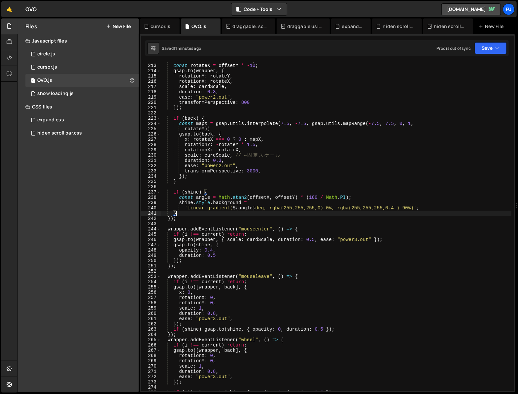
scroll to position [1119, 0]
click at [238, 256] on div "const rotateY = offsetX * 15 ; const rotateX = offsetY * - 10 ; gsap . to ( wra…" at bounding box center [336, 228] width 351 height 340
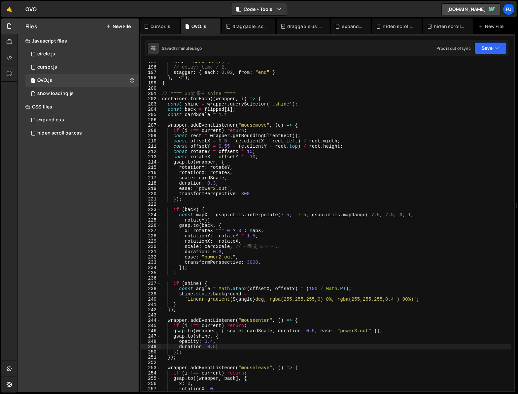
scroll to position [1083, 0]
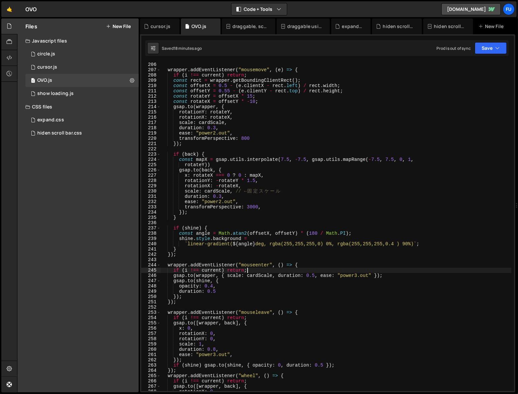
click at [266, 271] on div "const cardScale = 1.1 wrapper . addEventListener ( "mousemove" , ( e ) => { if …" at bounding box center [336, 227] width 351 height 340
type textarea "if (i !== current) return;"
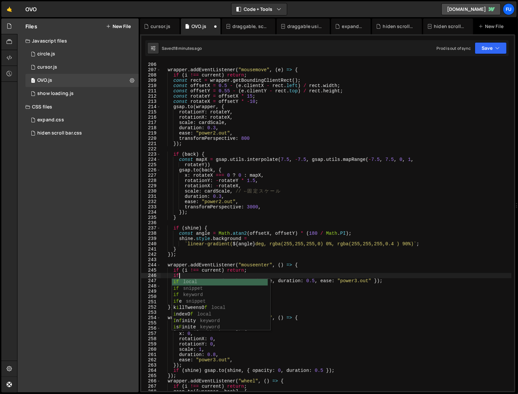
type textarea "if()"
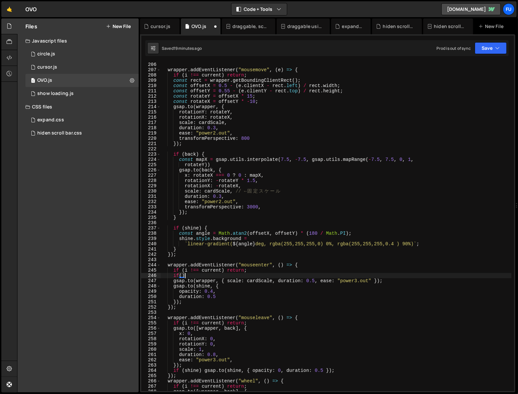
scroll to position [0, 1]
click at [261, 258] on div "const cardScale = 1.1 wrapper . addEventListener ( "mousemove" , ( e ) => { if …" at bounding box center [336, 227] width 351 height 340
paste textarea "let isCentering = false; // 状態フラグ"
click at [180, 276] on div "const cardScale = 1.1 wrapper . addEventListener ( "mousemove" , ( e ) => { if …" at bounding box center [336, 227] width 351 height 340
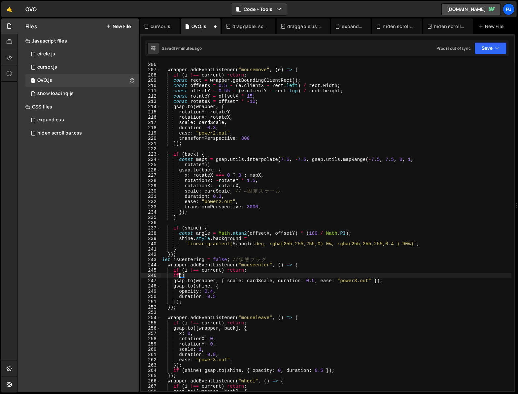
click at [183, 278] on div "const cardScale = 1.1 wrapper . addEventListener ( "mousemove" , ( e ) => { if …" at bounding box center [336, 227] width 351 height 340
paste textarea "return;"
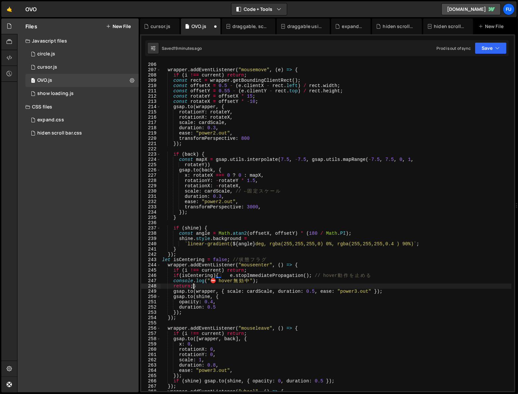
scroll to position [0, 2]
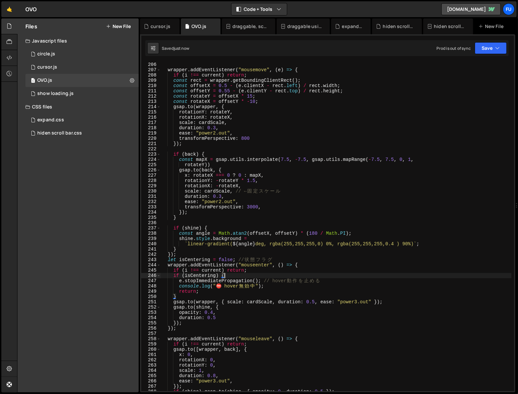
click at [230, 277] on div "const cardScale = 1.1 wrapper . addEventListener ( "mousemove" , ( e ) => { if …" at bounding box center [336, 227] width 351 height 340
click at [212, 292] on div "const cardScale = 1.1 wrapper . addEventListener ( "mousemove" , ( e ) => { if …" at bounding box center [336, 227] width 351 height 340
click at [210, 294] on div "const cardScale = 1.1 wrapper . addEventListener ( "mousemove" , ( e ) => { if …" at bounding box center [336, 227] width 351 height 340
click at [209, 296] on div "const cardScale = 1.1 wrapper . addEventListener ( "mousemove" , ( e ) => { if …" at bounding box center [336, 227] width 351 height 340
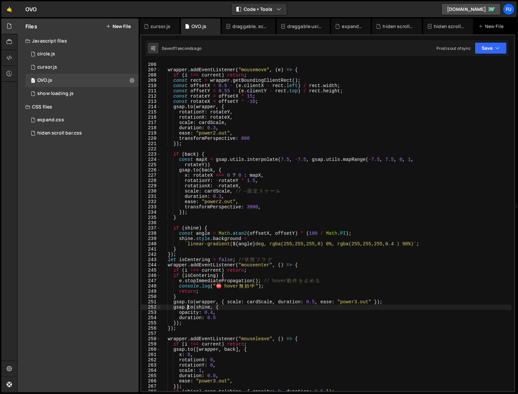
click at [188, 307] on div "const cardScale = 1.1 wrapper . addEventListener ( "mousemove" , ( e ) => { if …" at bounding box center [336, 227] width 351 height 340
click at [211, 312] on div "const cardScale = 1.1 wrapper . addEventListener ( "mousemove" , ( e ) => { if …" at bounding box center [336, 227] width 351 height 340
click at [223, 317] on div "const cardScale = 1.1 wrapper . addEventListener ( "mousemove" , ( e ) => { if …" at bounding box center [336, 227] width 351 height 340
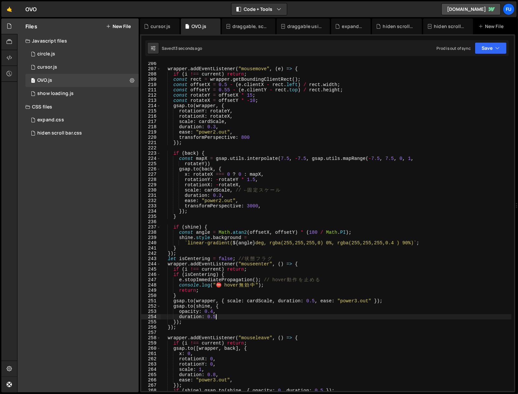
scroll to position [1086, 0]
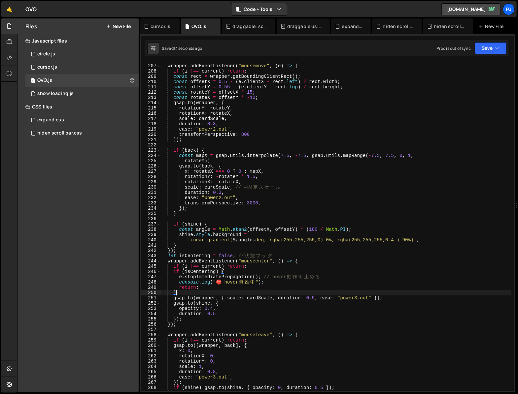
drag, startPoint x: 403, startPoint y: 295, endPoint x: 295, endPoint y: 292, distance: 108.3
click at [295, 292] on div "wrapper . addEventListener ( "mousemove" , ( e ) => { if ( i !== current ) retu…" at bounding box center [336, 228] width 351 height 340
click at [346, 292] on div "wrapper . addEventListener ( "mousemove" , ( e ) => { if ( i !== current ) retu…" at bounding box center [336, 228] width 351 height 340
drag, startPoint x: 393, startPoint y: 298, endPoint x: 150, endPoint y: 298, distance: 243.2
click at [149, 298] on div "} 206 207 208 209 210 211 212 213 214 215 216 217 218 219 220 221 222 223 224 2…" at bounding box center [327, 226] width 373 height 329
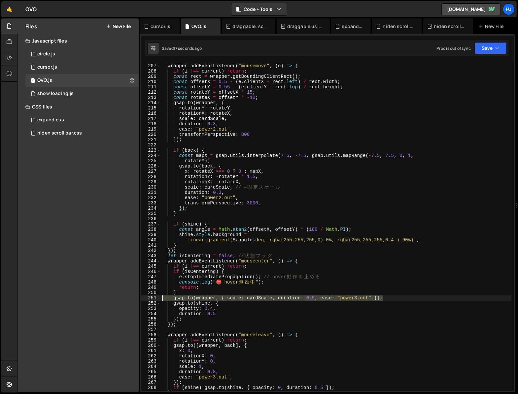
type textarea "gsap.to(wrapper, { scale: cardScale, duration: 0.5, ease: "power3.out" });"
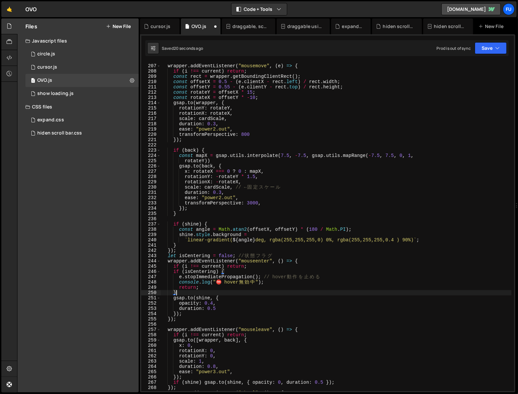
click at [252, 268] on div "wrapper . addEventListener ( "mousemove" , ( e ) => { if ( i !== current ) retu…" at bounding box center [336, 228] width 351 height 340
type textarea "if (i !== current) return;"
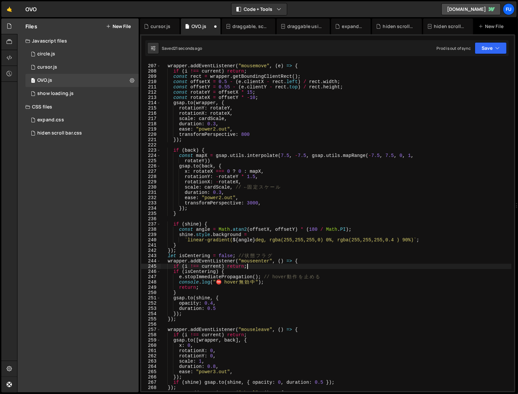
scroll to position [0, 0]
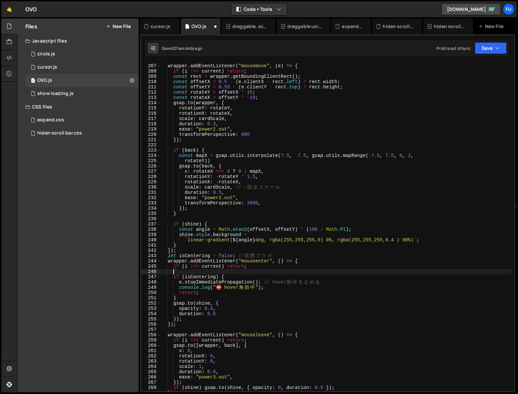
paste textarea "gsap.to(wrapper, { scale: cardScale, duration: 0.5, ease: "power3.out" });"
click at [217, 297] on div "wrapper . addEventListener ( "mousemove" , ( e ) => { if ( i !== current ) retu…" at bounding box center [336, 228] width 351 height 340
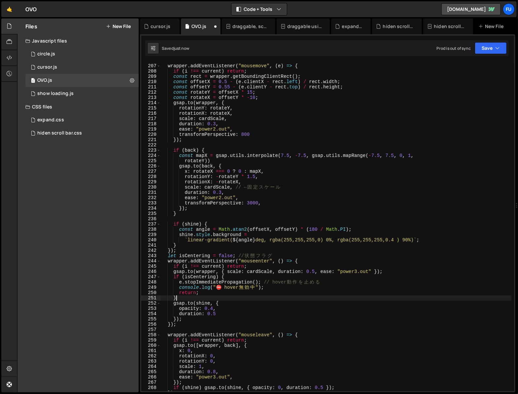
scroll to position [0, 1]
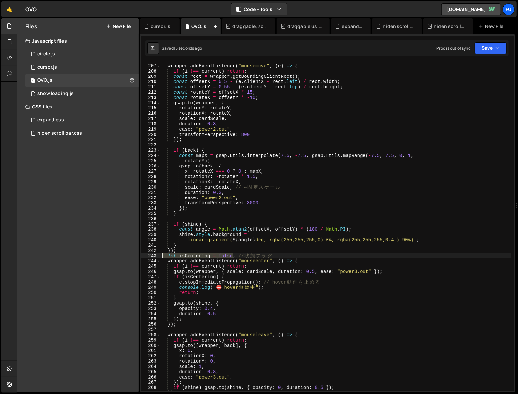
drag, startPoint x: 233, startPoint y: 257, endPoint x: 143, endPoint y: 257, distance: 90.4
click at [143, 257] on div "} 206 207 208 209 210 211 212 213 214 215 216 217 218 219 220 221 222 223 224 2…" at bounding box center [327, 226] width 373 height 329
click at [226, 257] on div "wrapper . addEventListener ( "mousemove" , ( e ) => { if ( i !== current ) retu…" at bounding box center [336, 226] width 351 height 329
drag, startPoint x: 233, startPoint y: 257, endPoint x: 223, endPoint y: 257, distance: 9.6
click at [223, 257] on div "wrapper . addEventListener ( "mousemove" , ( e ) => { if ( i !== current ) retu…" at bounding box center [336, 228] width 351 height 340
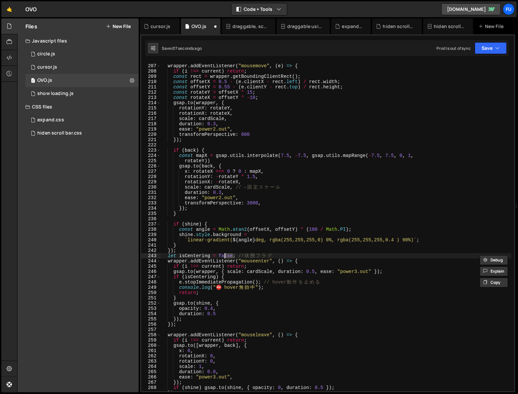
click at [236, 257] on div "wrapper . addEventListener ( "mousemove" , ( e ) => { if ( i !== current ) retu…" at bounding box center [336, 228] width 351 height 340
drag, startPoint x: 237, startPoint y: 256, endPoint x: 166, endPoint y: 256, distance: 70.3
click at [162, 256] on div "wrapper . addEventListener ( "mousemove" , ( e ) => { if ( i !== current ) retu…" at bounding box center [336, 228] width 351 height 340
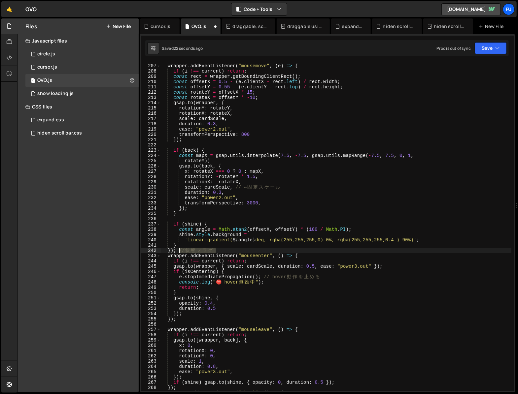
drag, startPoint x: 217, startPoint y: 252, endPoint x: 178, endPoint y: 250, distance: 38.3
click at [178, 250] on div "wrapper . addEventListener ( "mousemove" , ( e ) => { if ( i !== current ) retu…" at bounding box center [336, 228] width 351 height 340
type textarea "});"
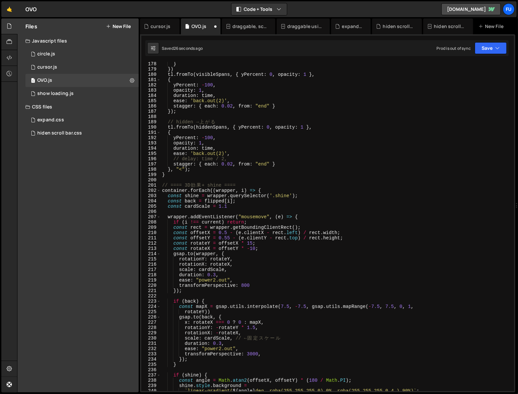
scroll to position [975, 0]
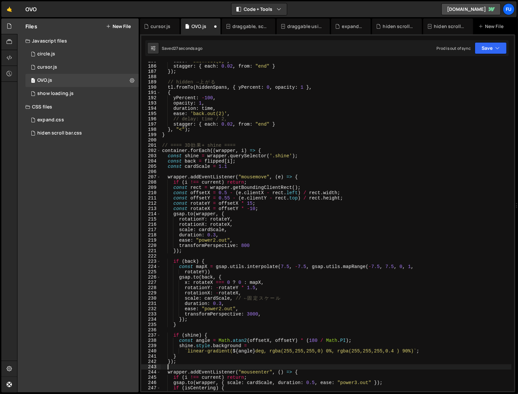
paste textarea "let isCentering = false;"
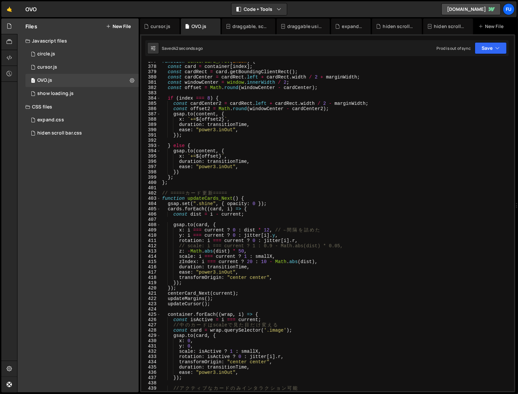
scroll to position [1997, 0]
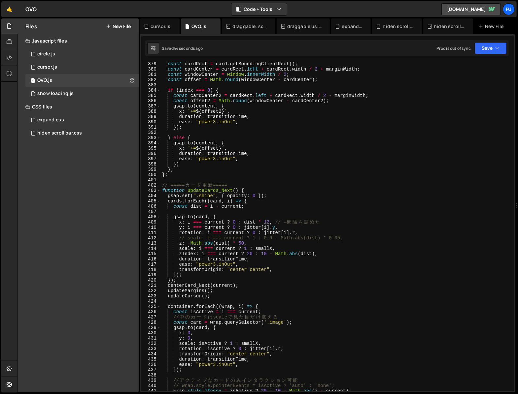
click at [264, 186] on div "const cardRect = card . getBoundingClientRect ( ) ; const cardCenter = cardRect…" at bounding box center [336, 231] width 351 height 340
click at [264, 187] on div "const cardRect = card . getBoundingClientRect ( ) ; const cardCenter = cardRect…" at bounding box center [336, 231] width 351 height 340
click at [263, 189] on div "const cardRect = card . getBoundingClientRect ( ) ; const cardCenter = cardRect…" at bounding box center [336, 231] width 351 height 340
paste textarea "let isCentering = false;"
type textarea "function updateCards_Next() {"
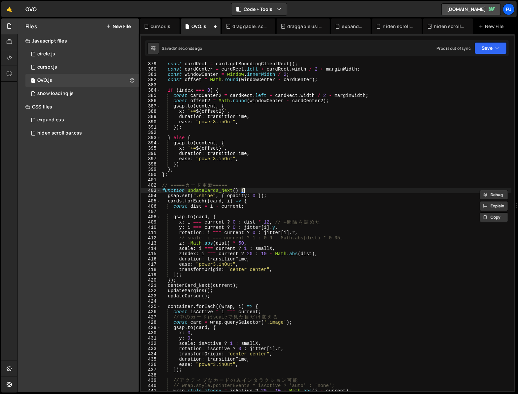
click at [263, 189] on div "const cardRect = card . getBoundingClientRect ( ) ; const cardCenter = cardRect…" at bounding box center [336, 226] width 351 height 329
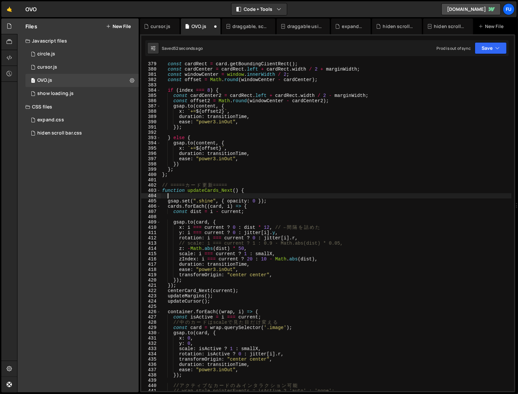
paste textarea "let isCentering = false;"
click at [232, 195] on div "const cardRect = card . getBoundingClientRect ( ) ; const cardCenter = cardRect…" at bounding box center [336, 231] width 351 height 340
drag, startPoint x: 180, startPoint y: 194, endPoint x: 150, endPoint y: 194, distance: 30.0
click at [150, 194] on div "let isCentering = true; 379 380 381 382 383 384 385 386 387 388 389 390 391 392…" at bounding box center [327, 226] width 373 height 329
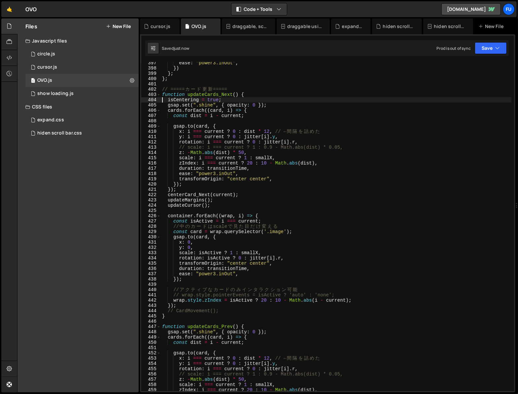
scroll to position [2100, 0]
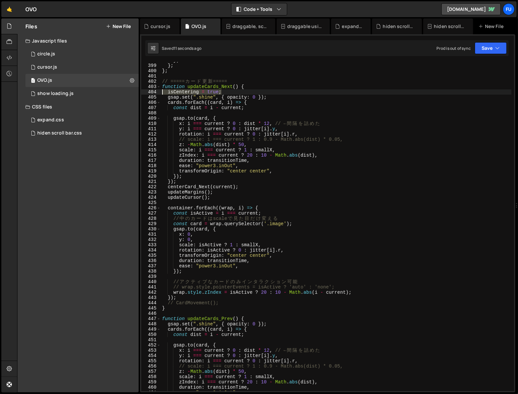
drag, startPoint x: 227, startPoint y: 91, endPoint x: 151, endPoint y: 92, distance: 76.2
click at [151, 92] on div "isCentering = true; 398 399 400 401 402 403 404 405 406 407 408 409 410 411 412…" at bounding box center [327, 226] width 373 height 329
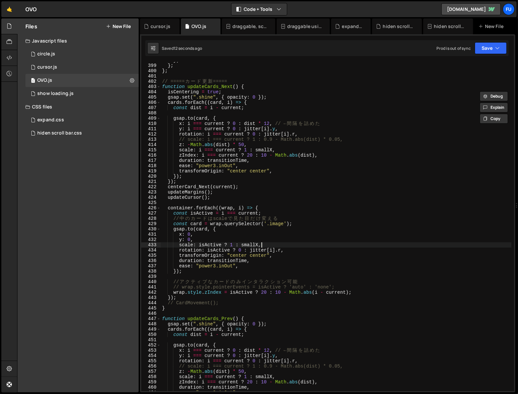
click at [284, 248] on div "}) } ; } ; // ===== カ ー ド 更 新 ===== function updateCards_Next ( ) { isCentering…" at bounding box center [336, 228] width 351 height 340
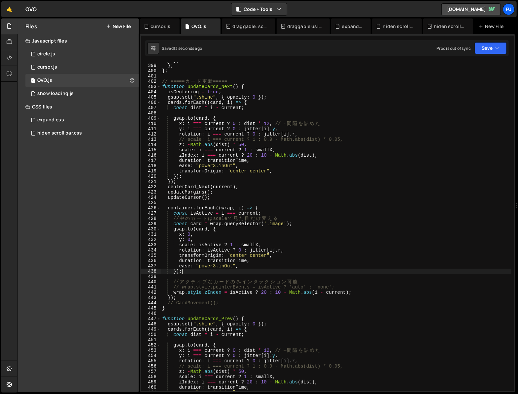
click at [281, 271] on div "}) } ; } ; // ===== カ ー ド 更 新 ===== function updateCards_Next ( ) { isCentering…" at bounding box center [336, 228] width 351 height 340
click at [347, 294] on div "}) } ; } ; // ===== カ ー ド 更 新 ===== function updateCards_Next ( ) { isCentering…" at bounding box center [336, 228] width 351 height 340
type textarea "wrap.style.zIndex = isActive ? 20 : 10 - Math.abs(i - current);"
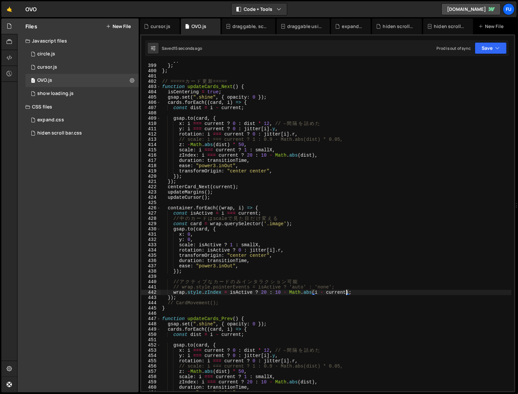
click at [360, 295] on div "}) } ; } ; // ===== カ ー ド 更 新 ===== function updateCards_Next ( ) { isCentering…" at bounding box center [336, 228] width 351 height 340
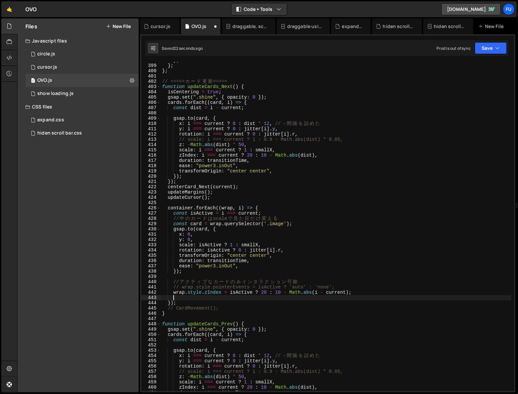
scroll to position [0, 0]
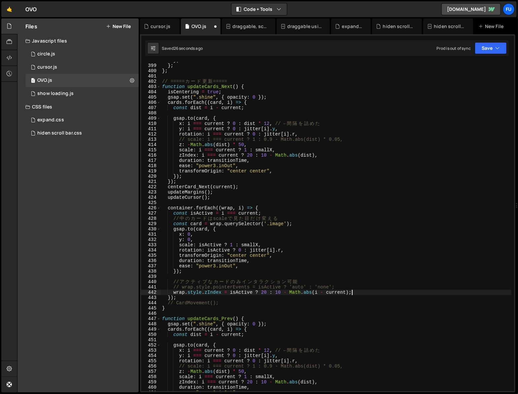
click at [248, 321] on div "}) } ; } ; // ===== カ ー ド 更 新 ===== function updateCards_Next ( ) { isCentering…" at bounding box center [336, 228] width 351 height 340
type textarea "function updateCards_Prev() {"
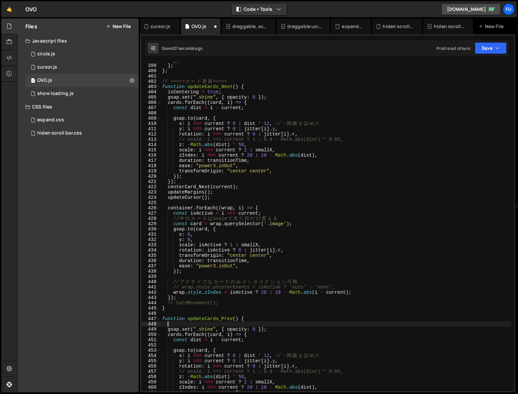
paste textarea "isCentering = true;"
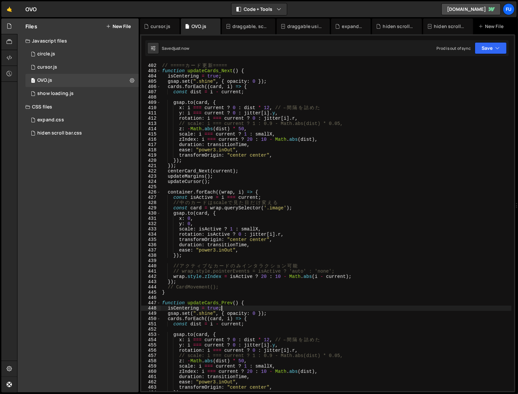
scroll to position [2071, 0]
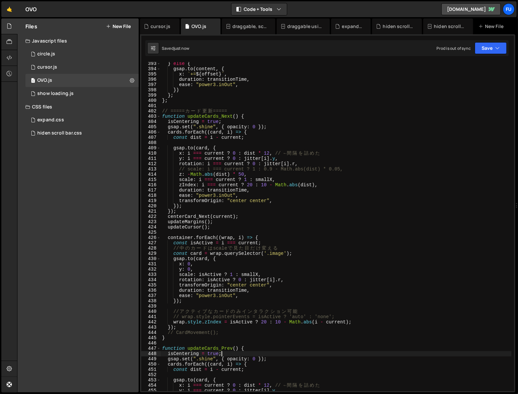
click at [248, 300] on div "} else { gsap . to ( content , { x : ` += ${ offset } ` , duration : transition…" at bounding box center [336, 231] width 351 height 340
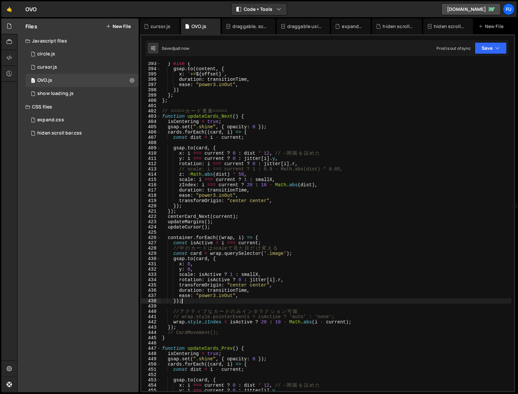
click at [301, 295] on div "} else { gsap . to ( content , { x : ` += ${ offset } ` , duration : transition…" at bounding box center [336, 231] width 351 height 340
type textarea "ease: "power3.inOut","
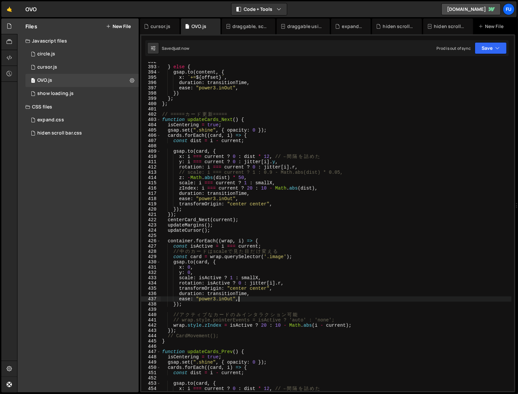
scroll to position [2067, 0]
click at [275, 298] on div "} else { gsap . to ( content , { x : ` += ${ offset } ` , duration : transition…" at bounding box center [336, 230] width 351 height 340
type textarea "ease: "power3.inOut","
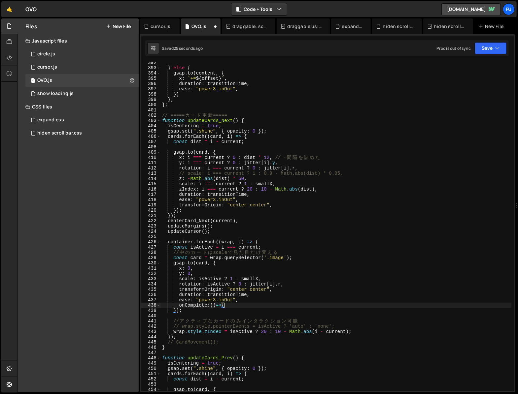
scroll to position [0, 4]
paste textarea "isCentering = true;"
click at [334, 301] on div "} else { gsap . to ( content , { x : ` += ${ offset } ` , duration : transition…" at bounding box center [336, 230] width 351 height 340
click at [313, 309] on div "} else { gsap . to ( content , { x : ` += ${ offset } ` , duration : transition…" at bounding box center [336, 230] width 351 height 340
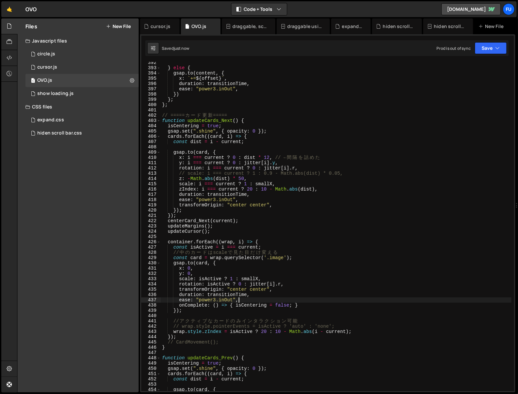
scroll to position [0, 1]
click at [314, 307] on div "} else { gsap . to ( content , { x : ` += ${ offset } ` , duration : transition…" at bounding box center [336, 230] width 351 height 340
click at [297, 307] on div "} else { gsap . to ( content , { x : ` += ${ offset } ` , duration : transition…" at bounding box center [336, 230] width 351 height 340
click at [295, 306] on div "} else { gsap . to ( content , { x : ` += ${ offset } ` , duration : transition…" at bounding box center [336, 230] width 351 height 340
type textarea "onComplete: () => { isCentering = false }"
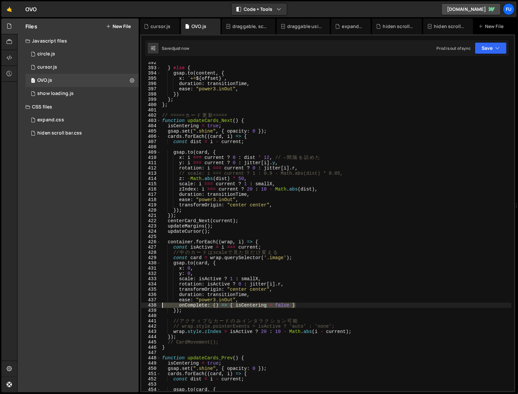
drag, startPoint x: 309, startPoint y: 307, endPoint x: 120, endPoint y: 303, distance: 188.2
click at [120, 303] on div "Files New File Javascript files 1 circle.js 0 1 cursor.js 0 1 OVO.js 0 1 0" at bounding box center [267, 205] width 501 height 375
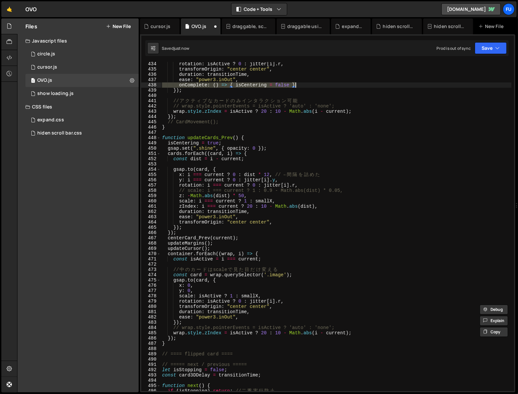
scroll to position [2298, 0]
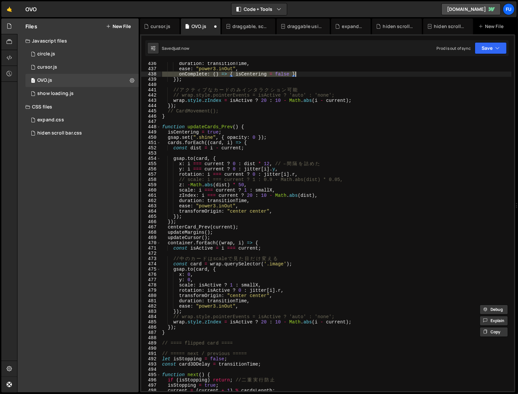
click at [254, 306] on div "duration : transitionTime , ease : "power3.inOut" , onComplete : ( ) => { isCen…" at bounding box center [336, 231] width 351 height 340
type textarea "ease: "power3.inOut","
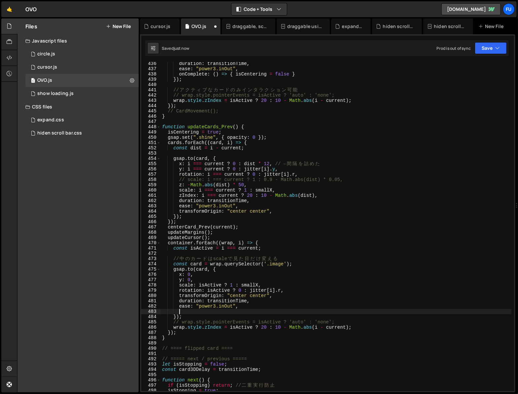
scroll to position [0, 1]
paste textarea "onComplete: () => { isCentering = false }"
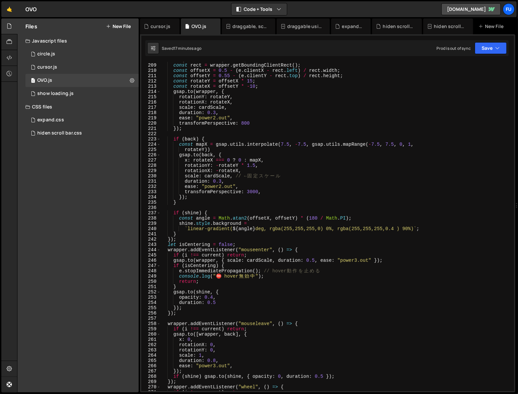
scroll to position [1097, 0]
drag, startPoint x: 238, startPoint y: 244, endPoint x: 153, endPoint y: 247, distance: 84.9
click at [147, 248] on div "onComplete: () => { isCentering = false } 208 209 210 211 212 213 214 215 216 2…" at bounding box center [327, 226] width 373 height 329
type textarea "let isCentering = false;"
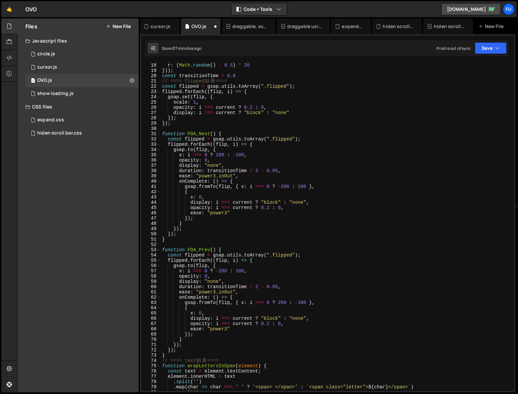
scroll to position [0, 0]
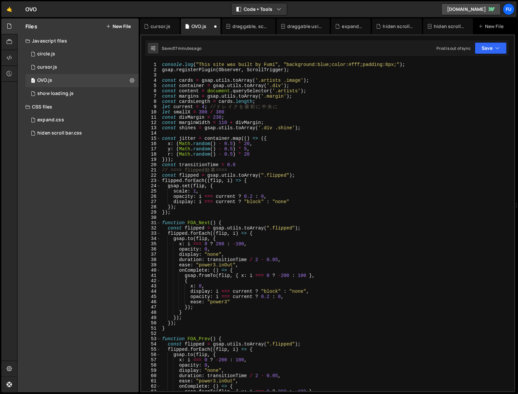
click at [221, 213] on div "console . log ( "This site was built by Fumi" , "background:blue;color:#fff;pad…" at bounding box center [336, 232] width 351 height 340
type textarea "});"
click at [249, 164] on div "console . log ( "This site was built by Fumi" , "background:blue;color:#fff;pad…" at bounding box center [336, 232] width 351 height 340
type textarea "const transitionTime = 0.8"
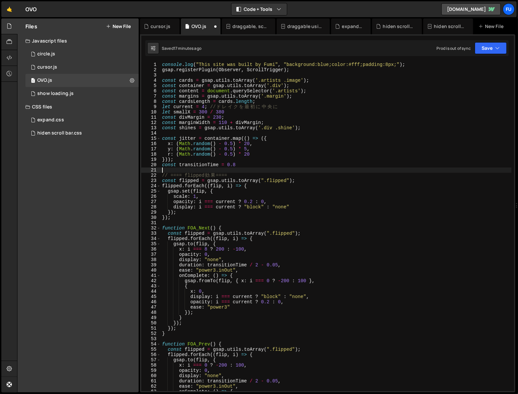
paste textarea "let isCentering = false;"
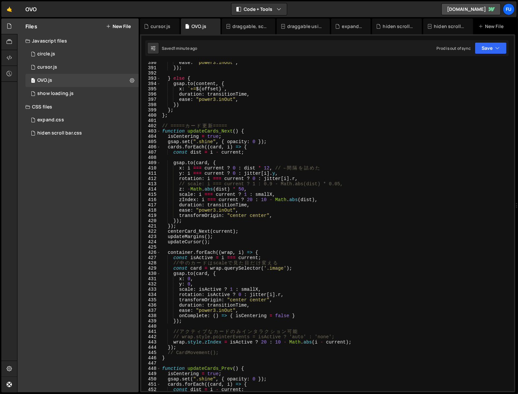
scroll to position [2063, 0]
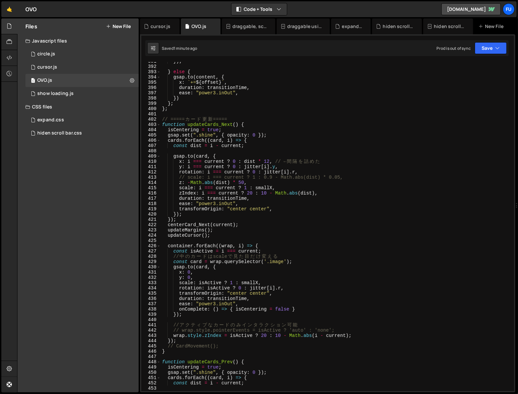
click at [249, 131] on div "}) ; } else { gsap . to ( content , { x : ` += ${ offset } ` , duration : trans…" at bounding box center [336, 229] width 351 height 340
click at [299, 310] on div "}) ; } else { gsap . to ( content , { x : ` += ${ offset } ` , duration : trans…" at bounding box center [336, 229] width 351 height 340
click at [308, 310] on div "}) ; } else { gsap . to ( content , { x : ` += ${ offset } ` , duration : trans…" at bounding box center [336, 229] width 351 height 340
click at [250, 317] on div "}) ; } else { gsap . to ( content , { x : ` += ${ offset } ` , duration : trans…" at bounding box center [336, 229] width 351 height 340
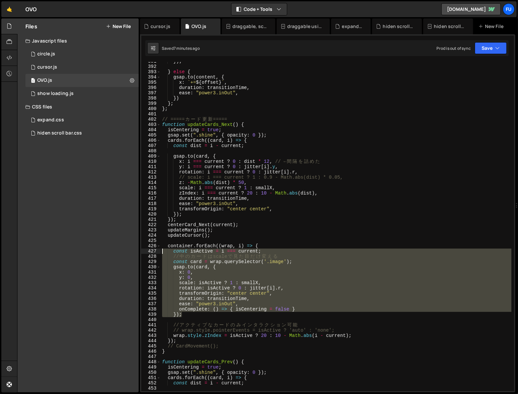
drag, startPoint x: 243, startPoint y: 317, endPoint x: 142, endPoint y: 248, distance: 121.8
click at [142, 248] on div "}); 391 392 393 394 395 396 397 398 399 400 401 402 403 404 405 406 407 408 409…" at bounding box center [327, 226] width 373 height 329
click at [201, 302] on div "}) ; } else { gsap . to ( content , { x : ` += ${ offset } ` , duration : trans…" at bounding box center [336, 226] width 351 height 329
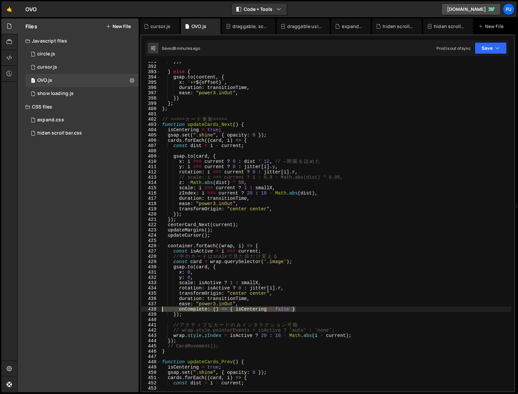
drag, startPoint x: 324, startPoint y: 312, endPoint x: 160, endPoint y: 310, distance: 164.0
click at [160, 310] on div "ease: "power3.inOut", 391 392 393 394 395 396 397 398 399 400 401 402 403 404 4…" at bounding box center [327, 226] width 373 height 329
type textarea "onComplete: () => { isCentering = false }"
type textarea "ease: "power3.inOut","
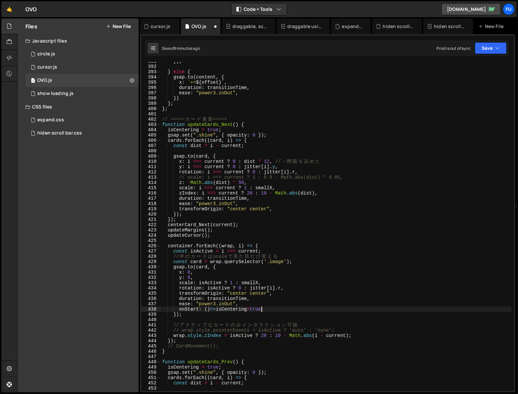
type textarea "onStart: ()=>isCentering=true,"
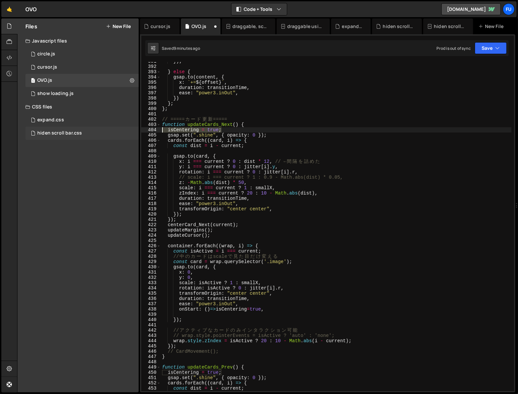
drag, startPoint x: 228, startPoint y: 129, endPoint x: 122, endPoint y: 130, distance: 105.6
click at [122, 130] on div "Files New File Javascript files 1 circle.js 0 1 cursor.js 0 1 OVO.js 0 1 0" at bounding box center [267, 205] width 501 height 375
type textarea "isCentering = true;"
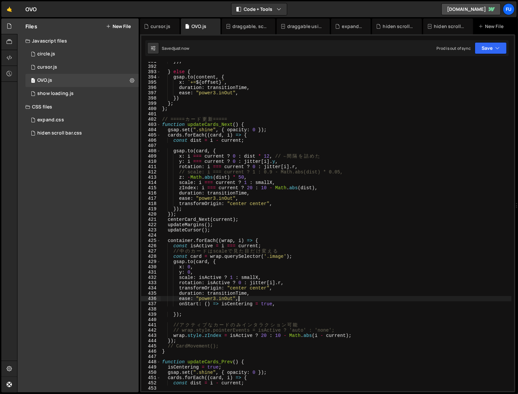
click at [284, 301] on div "}) ; } else { gsap . to ( content , { x : ` += ${ offset } ` , duration : trans…" at bounding box center [336, 229] width 351 height 340
click at [270, 304] on div "}) ; } else { gsap . to ( content , { x : ` += ${ offset } ` , duration : trans…" at bounding box center [336, 229] width 351 height 340
type textarea "onStart: () => isCentering = true,"
click at [296, 307] on div "}) ; } else { gsap . to ( content , { x : ` += ${ offset } ` , duration : trans…" at bounding box center [336, 229] width 351 height 340
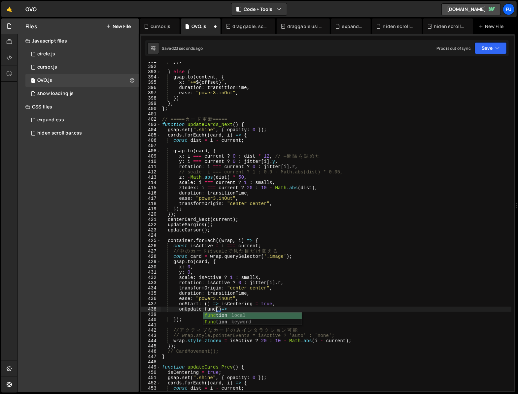
scroll to position [0, 4]
type textarea "onUpdate:function()=>"
click at [306, 313] on div "}) ; } else { gsap . to ( content , { x : ` += ${ offset } ` , duration : trans…" at bounding box center [336, 229] width 351 height 340
click at [289, 305] on div "}) ; } else { gsap . to ( content , { x : ` += ${ offset } ` , duration : trans…" at bounding box center [336, 229] width 351 height 340
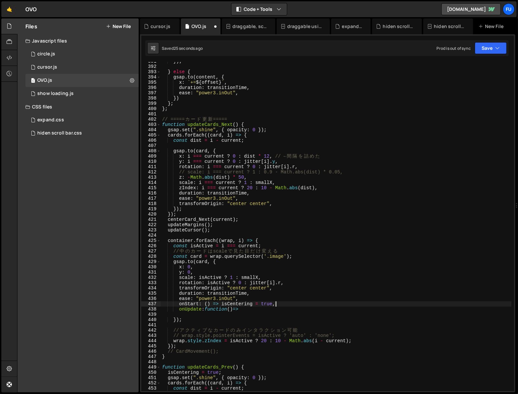
click at [278, 306] on div "}) ; } else { gsap . to ( content , { x : ` += ${ offset } ` , duration : trans…" at bounding box center [336, 229] width 351 height 340
click at [272, 307] on div "}) ; } else { gsap . to ( content , { x : ` += ${ offset } ` , duration : trans…" at bounding box center [336, 229] width 351 height 340
type textarea "onUpdate:function(){}"
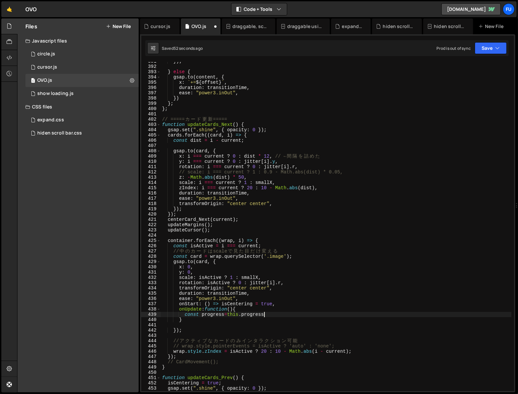
scroll to position [0, 7]
type textarea "const progress=this.progress();"
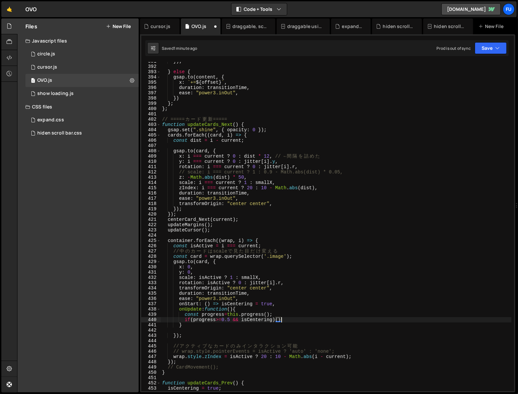
scroll to position [0, 1]
drag, startPoint x: 279, startPoint y: 318, endPoint x: 372, endPoint y: 304, distance: 94.2
click at [280, 318] on div "}) ; } else { gsap . to ( content , { x : ` += ${ offset } ` , duration : trans…" at bounding box center [336, 229] width 351 height 340
type textarea "if(progress>=0.5 && isCentering){}"
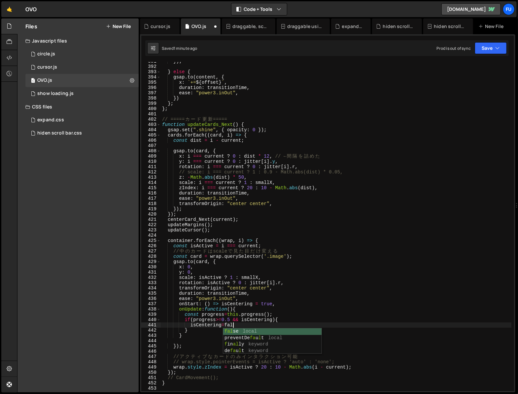
scroll to position [0, 5]
type textarea "isCentering=false;"
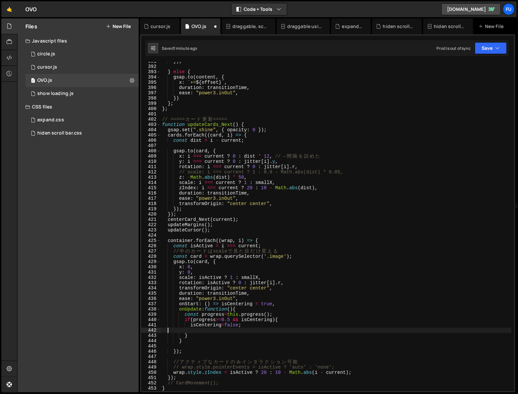
scroll to position [0, 0]
click at [260, 309] on div "}) ; } else { gsap . to ( content , { x : ` += ${ offset } ` , duration : trans…" at bounding box center [336, 229] width 351 height 340
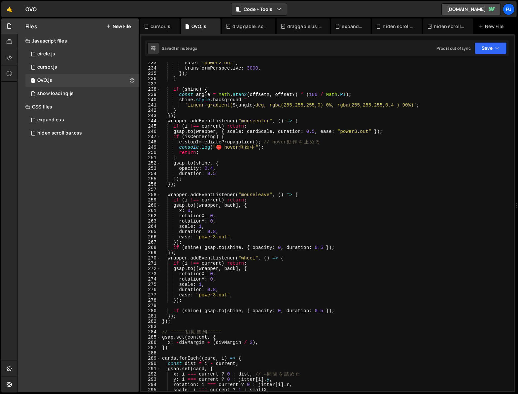
scroll to position [1177, 0]
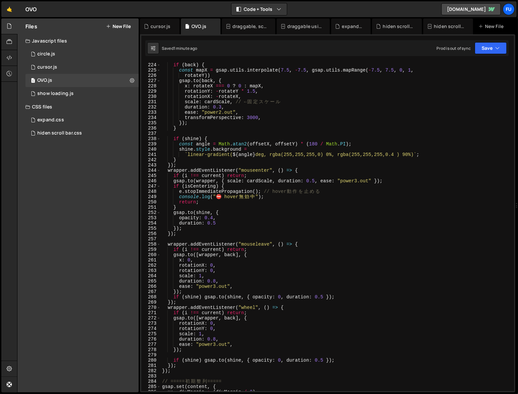
click at [282, 171] on div "if ( back ) { const mapX = gsap . utils . interpolate ( 7.5 , - 7.5 , gsap . ut…" at bounding box center [336, 227] width 351 height 340
click at [267, 229] on div "if ( back ) { const mapX = gsap . utils . interpolate ( 7.5 , - 7.5 , gsap . ut…" at bounding box center [336, 227] width 351 height 340
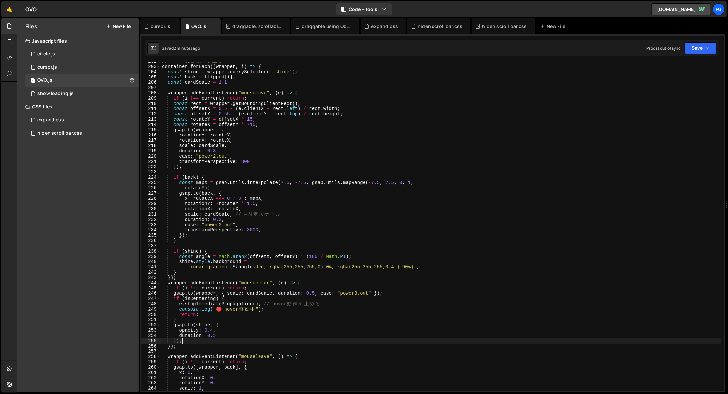
scroll to position [1075, 0]
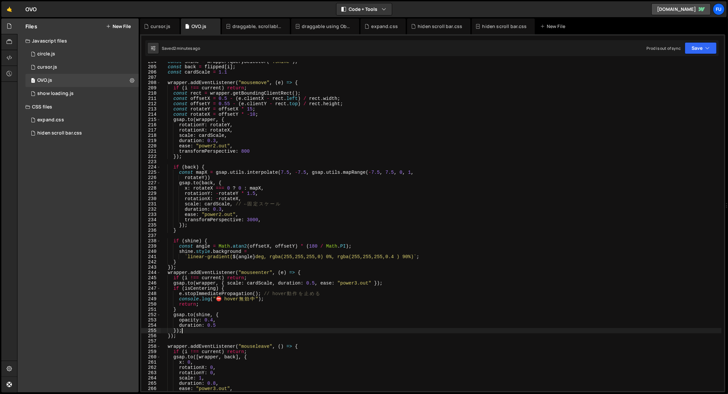
click at [311, 263] on div "const shine = wrapper . querySelector ( '.shine' ) ; const back = flipped [ i ]…" at bounding box center [441, 229] width 560 height 340
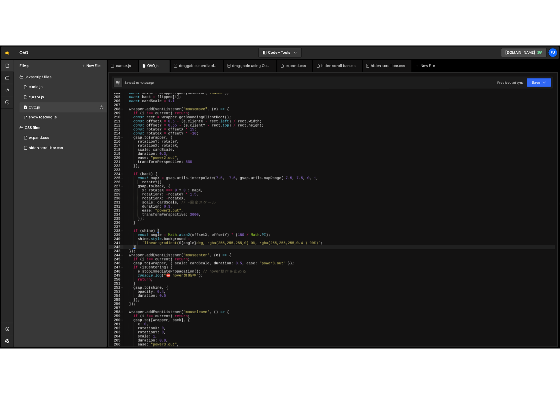
scroll to position [0, 1]
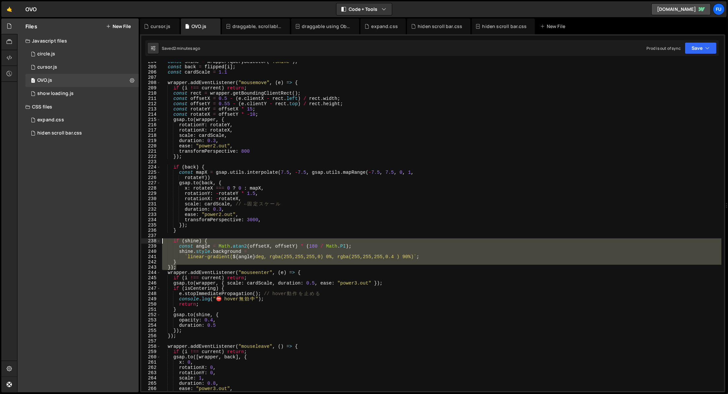
drag, startPoint x: 267, startPoint y: 265, endPoint x: 115, endPoint y: 243, distance: 153.4
click at [115, 243] on div "Files New File Javascript files 1 circle.js 0 1 cursor.js 0 1 OVO.js 0 1 0" at bounding box center [372, 205] width 711 height 375
click at [185, 257] on div "const shine = wrapper . querySelector ( '.shine' ) ; const back = flipped [ i ]…" at bounding box center [441, 226] width 560 height 329
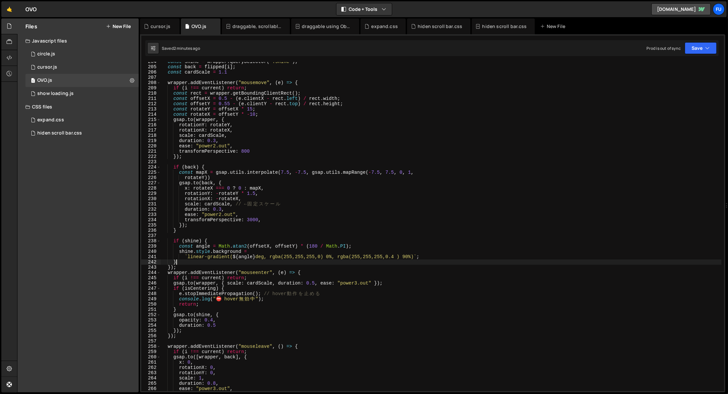
click at [184, 262] on div "const shine = wrapper . querySelector ( '.shine' ) ; const back = flipped [ i ]…" at bounding box center [441, 229] width 560 height 340
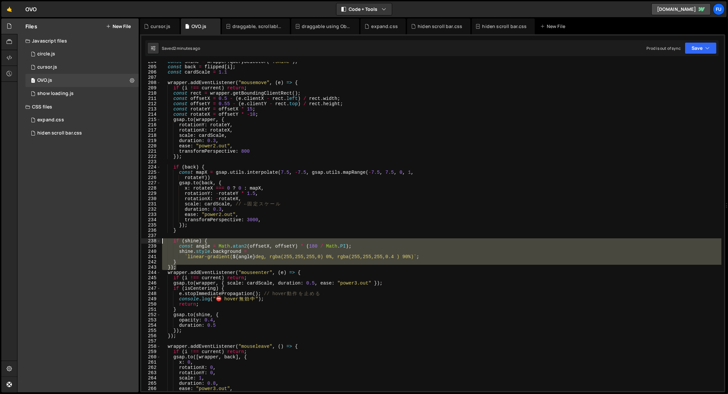
drag, startPoint x: 176, startPoint y: 262, endPoint x: 130, endPoint y: 241, distance: 50.8
click at [130, 241] on div "Files New File Javascript files 1 circle.js 0 1 cursor.js 0 1 OVO.js 0 1 0" at bounding box center [372, 205] width 711 height 375
click at [177, 263] on div "const shine = wrapper . querySelector ( '.shine' ) ; const back = flipped [ i ]…" at bounding box center [441, 226] width 560 height 329
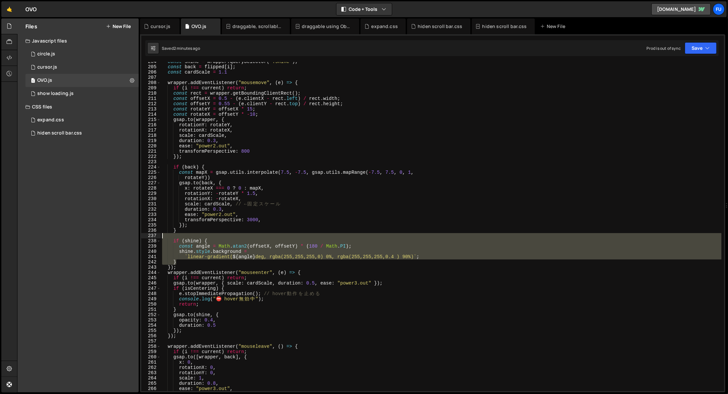
drag, startPoint x: 186, startPoint y: 263, endPoint x: 131, endPoint y: 238, distance: 60.9
click at [131, 238] on div "Files New File Javascript files 1 circle.js 0 1 cursor.js 0 1 OVO.js 0 1 0" at bounding box center [372, 205] width 711 height 375
click at [194, 255] on div "const shine = wrapper . querySelector ( '.shine' ) ; const back = flipped [ i ]…" at bounding box center [441, 226] width 560 height 329
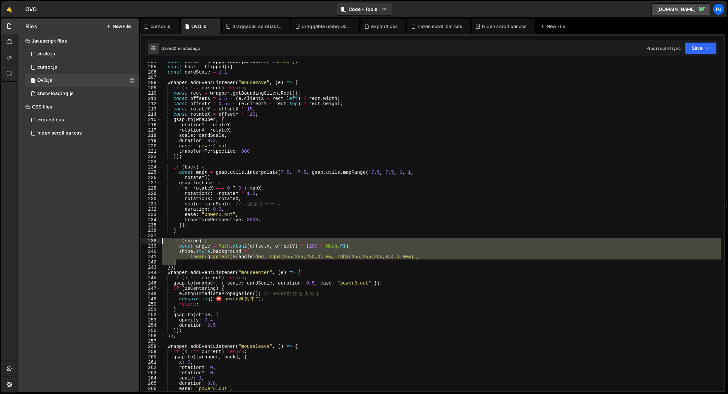
drag, startPoint x: 190, startPoint y: 263, endPoint x: 142, endPoint y: 239, distance: 53.3
click at [142, 239] on div "`linear-gradient(${angle}deg, rgba(255,255,255,0) 0%, rgba(255,255,255,0.4 ) 90…" at bounding box center [432, 226] width 583 height 329
click at [374, 264] on div "const shine = wrapper . querySelector ( '.shine' ) ; const back = flipped [ i ]…" at bounding box center [441, 229] width 560 height 340
type textarea "} });"
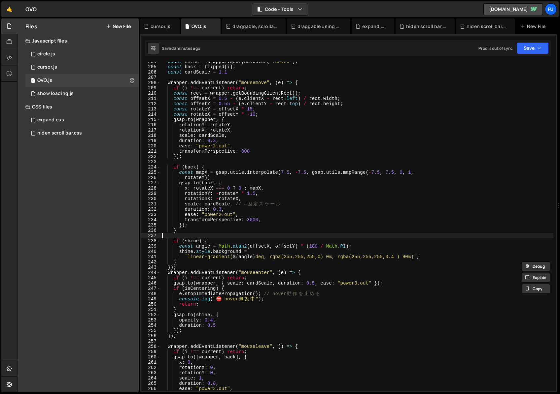
click at [295, 238] on div "const shine = wrapper . querySelector ( '.shine' ) ; const back = flipped [ i ]…" at bounding box center [357, 229] width 392 height 340
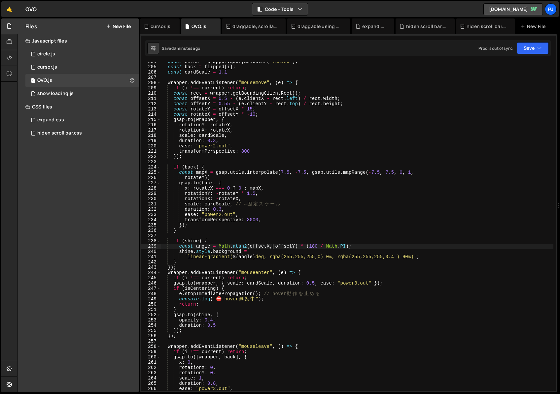
click at [271, 246] on div "const shine = wrapper . querySelector ( '.shine' ) ; const back = flipped [ i ]…" at bounding box center [357, 229] width 392 height 340
type textarea "Y"
click at [310, 255] on div "const shine = wrapper . querySelector ( '.shine' ) ; const back = flipped [ i ]…" at bounding box center [357, 229] width 392 height 340
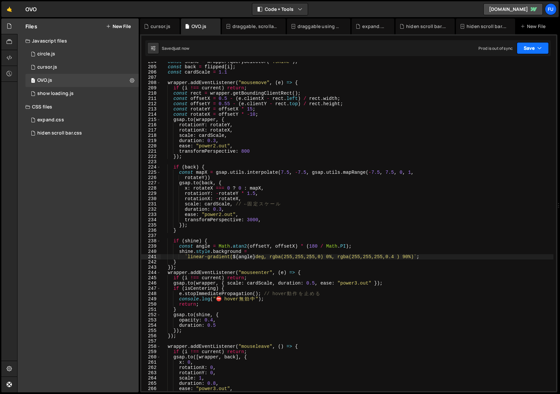
click at [541, 50] on icon "button" at bounding box center [539, 48] width 5 height 7
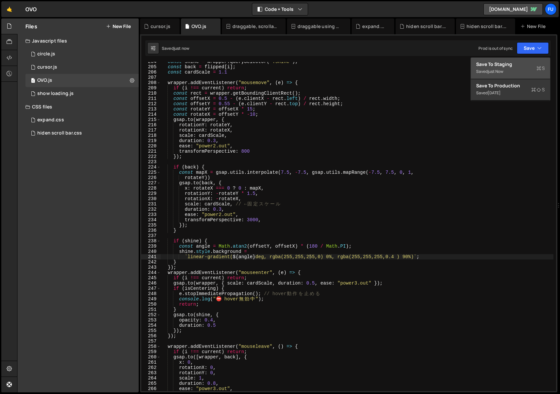
click at [518, 69] on div "Saved just now" at bounding box center [510, 72] width 69 height 8
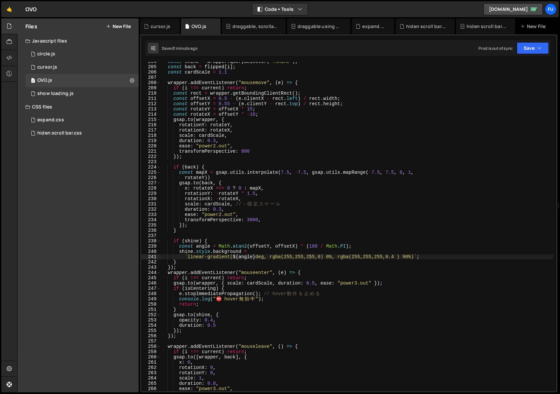
scroll to position [0, 3]
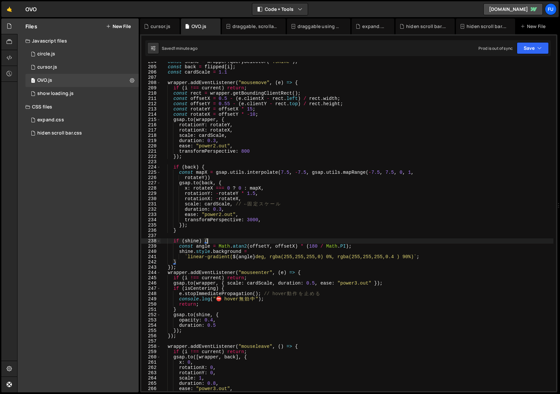
click at [443, 239] on div "const shine = wrapper . querySelector ( '.shine' ) ; const back = flipped [ i ]…" at bounding box center [357, 229] width 392 height 340
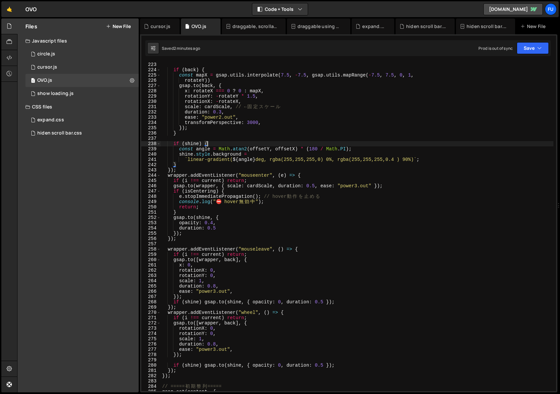
scroll to position [1172, 0]
click at [372, 150] on div "}) ; if ( back ) { const mapX = gsap . utils . interpolate ( 7.5 , - 7.5 , gsap…" at bounding box center [357, 227] width 392 height 340
click at [339, 147] on div "}) ; if ( back ) { const mapX = gsap . utils . interpolate ( 7.5 , - 7.5 , gsap…" at bounding box center [357, 227] width 392 height 340
click at [370, 145] on div "}) ; if ( back ) { const mapX = gsap . utils . interpolate ( 7.5 , - 7.5 , gsap…" at bounding box center [357, 227] width 392 height 340
click at [372, 153] on div "}) ; if ( back ) { const mapX = gsap . utils . interpolate ( 7.5 , - 7.5 , gsap…" at bounding box center [357, 227] width 392 height 340
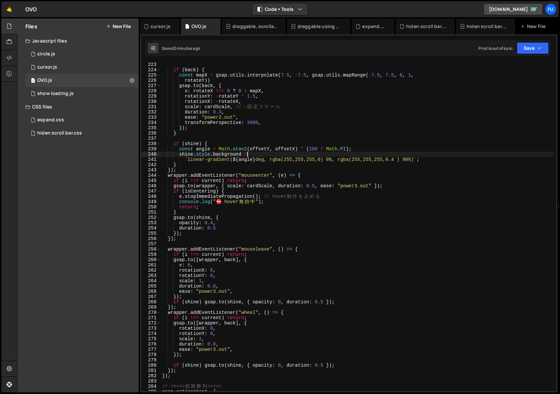
click at [372, 150] on div "}) ; if ( back ) { const mapX = gsap . utils . interpolate ( 7.5 , - 7.5 , gsap…" at bounding box center [357, 227] width 392 height 340
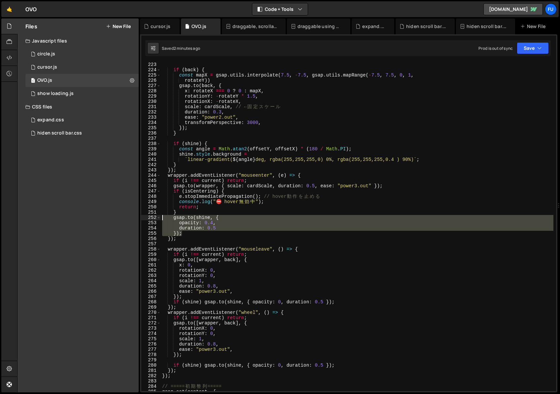
drag, startPoint x: 207, startPoint y: 233, endPoint x: 134, endPoint y: 220, distance: 73.7
click at [134, 220] on div "Files New File Javascript files 1 circle.js 0 1 cursor.js 0 1 OVO.js 0 1 0" at bounding box center [288, 205] width 543 height 375
click at [403, 145] on div "}) ; if ( back ) { const mapX = gsap . utils . interpolate ( 7.5 , - 7.5 , gsap…" at bounding box center [357, 227] width 392 height 340
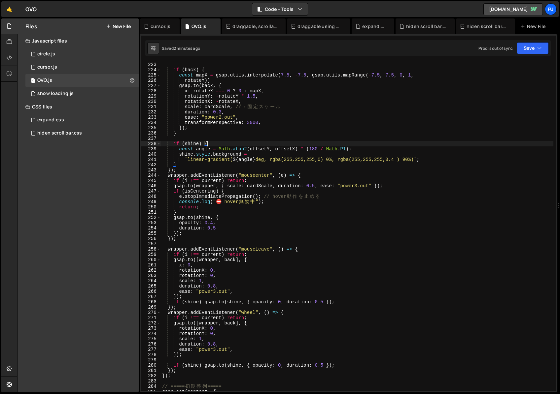
click at [382, 148] on div "}) ; if ( back ) { const mapX = gsap . utils . interpolate ( 7.5 , - 7.5 , gsap…" at bounding box center [357, 227] width 392 height 340
type textarea "const angle = Math.atan2(offsetY, offsetX) * (180 / Math.PI);"
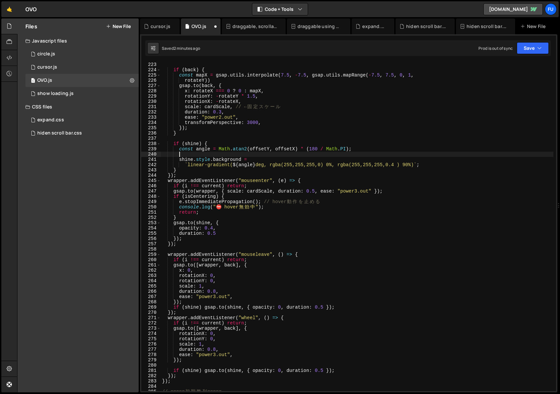
paste textarea "});"
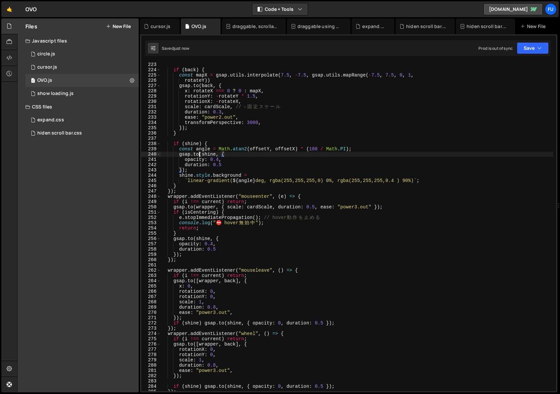
click at [198, 155] on div "}) ; if ( back ) { const mapX = gsap . utils . interpolate ( 7.5 , - 7.5 , gsap…" at bounding box center [357, 227] width 392 height 340
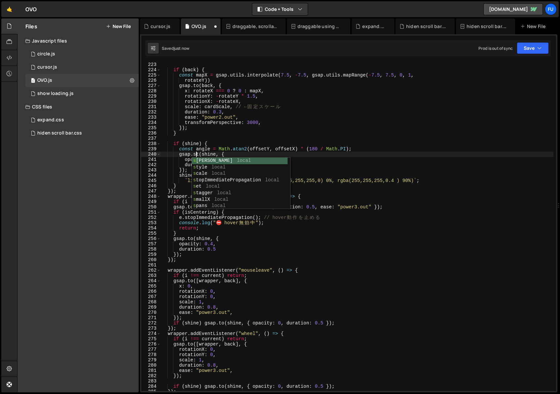
scroll to position [0, 3]
click at [309, 159] on div "}) ; if ( back ) { const mapX = gsap . utils . interpolate ( 7.5 , - 7.5 , gsap…" at bounding box center [357, 227] width 392 height 340
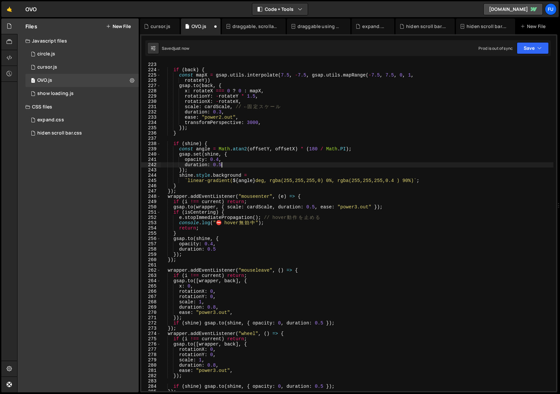
drag, startPoint x: 234, startPoint y: 164, endPoint x: 125, endPoint y: 164, distance: 109.2
click at [125, 164] on div "Files New File Javascript files 1 circle.js 0 1 cursor.js 0 1 OVO.js 0 1 0" at bounding box center [288, 205] width 543 height 375
type textarea "duration: 0.5"
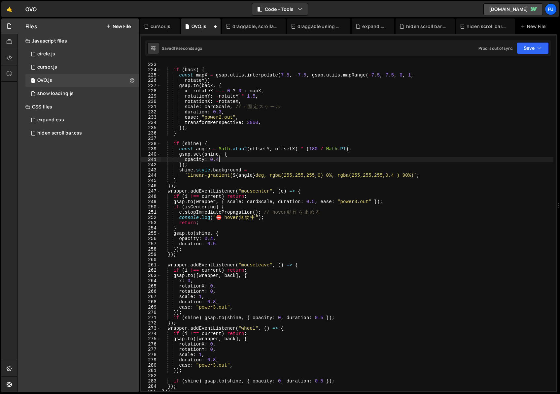
click at [201, 154] on div "}) ; if ( back ) { const mapX = gsap . utils . interpolate ( 7.5 , - 7.5 , gsap…" at bounding box center [357, 227] width 392 height 340
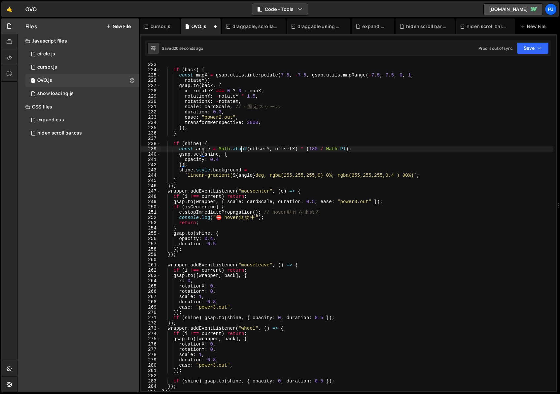
click at [243, 151] on div "}) ; if ( back ) { const mapX = gsap . utils . interpolate ( 7.5 , - 7.5 , gsap…" at bounding box center [357, 227] width 392 height 340
click at [234, 155] on div "}) ; if ( back ) { const mapX = gsap . utils . interpolate ( 7.5 , - 7.5 , gsap…" at bounding box center [357, 227] width 392 height 340
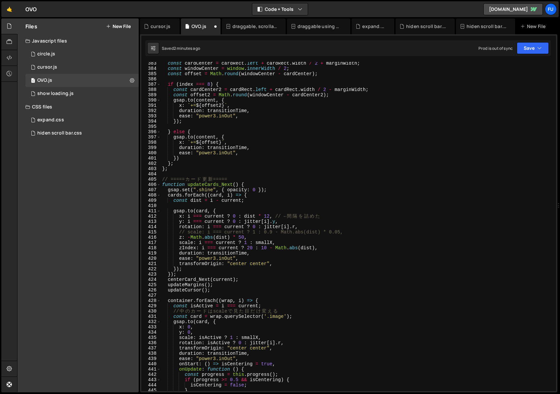
scroll to position [2025, 0]
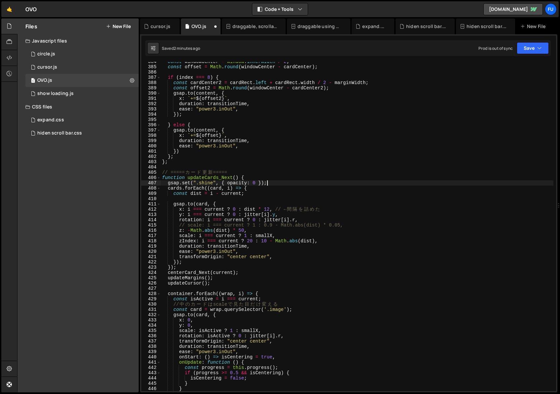
click at [283, 185] on div "const windowCenter = window . innerWidth / 2 ; const offset = Math . round ( wi…" at bounding box center [357, 229] width 392 height 340
type textarea "gsap.set(".shine", { opacity: 0 });"
drag, startPoint x: 283, startPoint y: 185, endPoint x: 133, endPoint y: 183, distance: 149.5
click at [133, 183] on div "Files New File Javascript files 1 circle.js 0 1 cursor.js 0 1 OVO.js 0 1 0" at bounding box center [288, 205] width 543 height 375
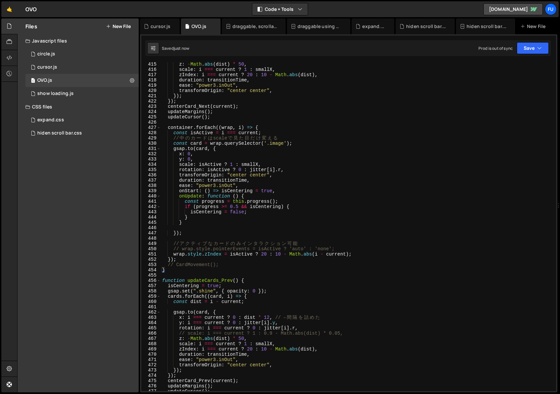
scroll to position [2223, 0]
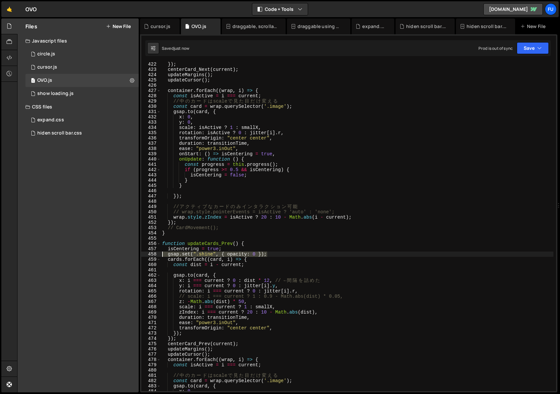
drag, startPoint x: 281, startPoint y: 253, endPoint x: 138, endPoint y: 256, distance: 142.9
click at [138, 256] on div "Files New File Javascript files 1 circle.js 0 1 cursor.js 0 1 OVO.js 0 1 0" at bounding box center [288, 205] width 543 height 375
type textarea "gsap.set(".shine", { opacity: 0 });"
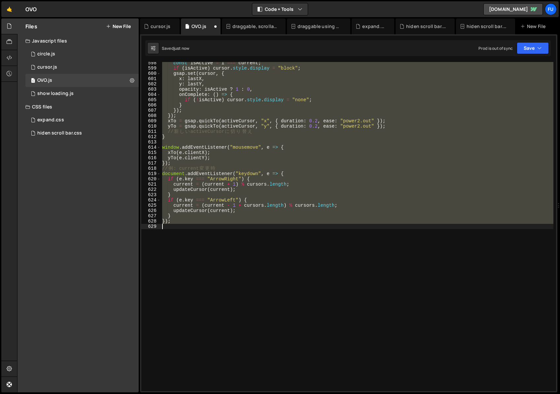
scroll to position [3154, 0]
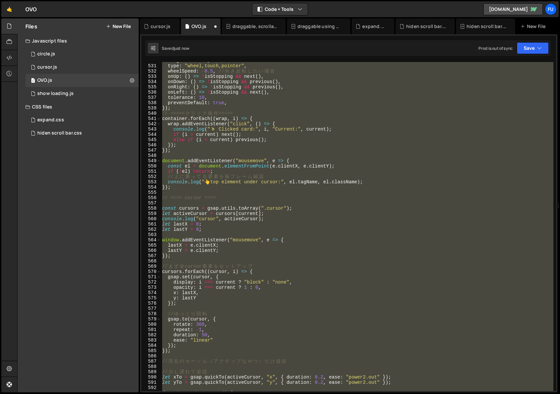
click at [265, 228] on div "target : window , type : "wheel,touch,pointer" , wheelSpeed : - 0.5 , // 向 き 反 …" at bounding box center [357, 226] width 392 height 329
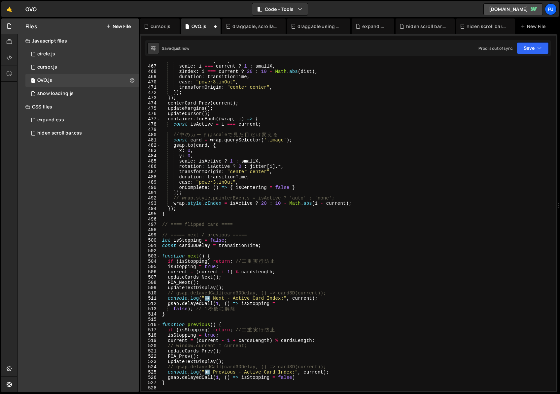
scroll to position [2283, 0]
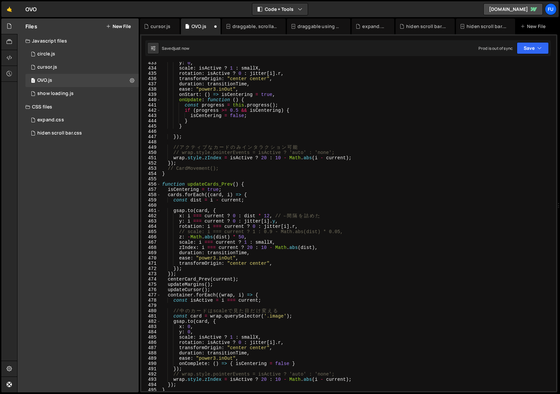
click at [250, 189] on div "y : 0 , scale : isActive ? 1 : smallX , rotation : isActive ? 0 : jitter [ i ] …" at bounding box center [357, 230] width 392 height 340
type textarea "isCentering = true;"
drag, startPoint x: 260, startPoint y: 188, endPoint x: 163, endPoint y: 188, distance: 97.0
click at [163, 188] on div "y : 0 , scale : isActive ? 1 : smallX , rotation : isActive ? 0 : jitter [ i ] …" at bounding box center [357, 230] width 392 height 340
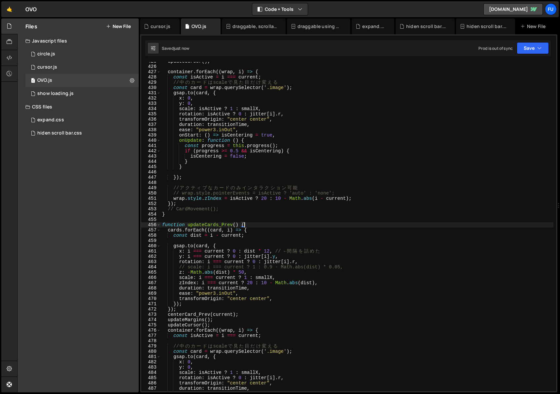
scroll to position [2241, 0]
click at [261, 161] on div "updateCursor ( ) ; container . forEach (( wrap , i ) => { const isActive = i ==…" at bounding box center [357, 230] width 392 height 340
click at [250, 171] on div "updateCursor ( ) ; container . forEach (( wrap , i ) => { const isActive = i ==…" at bounding box center [357, 230] width 392 height 340
click at [223, 163] on div "updateCursor ( ) ; container . forEach (( wrap , i ) => { const isActive = i ==…" at bounding box center [357, 230] width 392 height 340
click at [218, 165] on div "updateCursor ( ) ; container . forEach (( wrap , i ) => { const isActive = i ==…" at bounding box center [357, 230] width 392 height 340
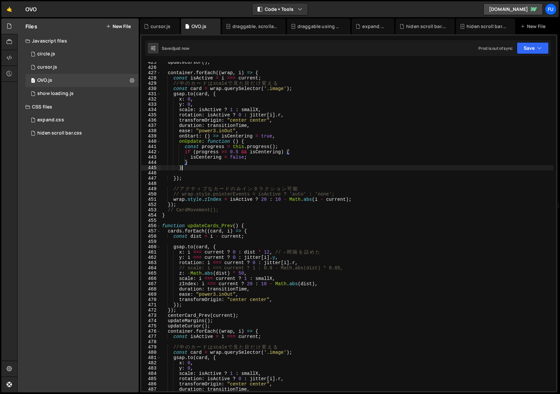
click at [215, 167] on div "updateCursor ( ) ; container . forEach (( wrap , i ) => { const isActive = i ==…" at bounding box center [357, 230] width 392 height 340
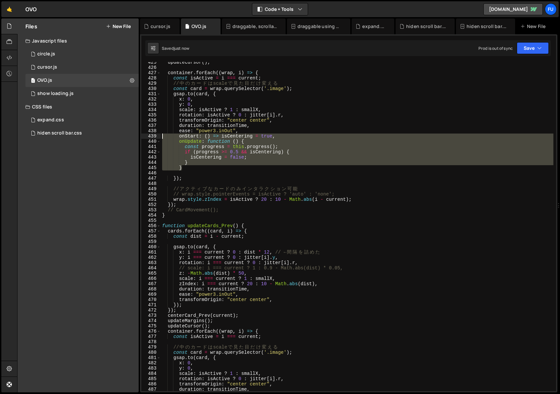
drag, startPoint x: 214, startPoint y: 167, endPoint x: 157, endPoint y: 136, distance: 64.1
click at [157, 136] on div "} 425 426 427 428 429 430 431 432 433 434 435 436 437 438 439 440 441 442 443 4…" at bounding box center [348, 226] width 415 height 329
type textarea "onStart: () => isCentering = true, onUpdate: function () {"
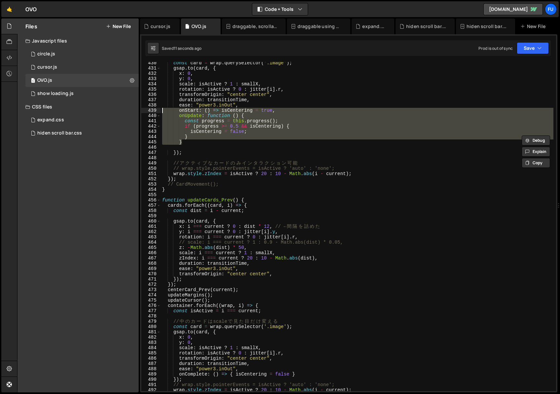
scroll to position [2271, 0]
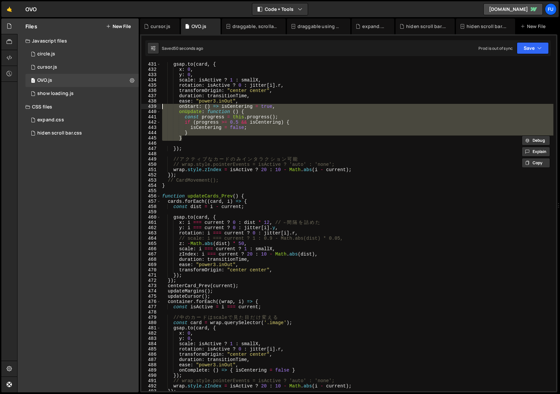
click at [214, 144] on div "gsap . to ( card , { x : 0 , y : 0 , scale : isActive ? 1 : smallX , rotation :…" at bounding box center [357, 232] width 392 height 340
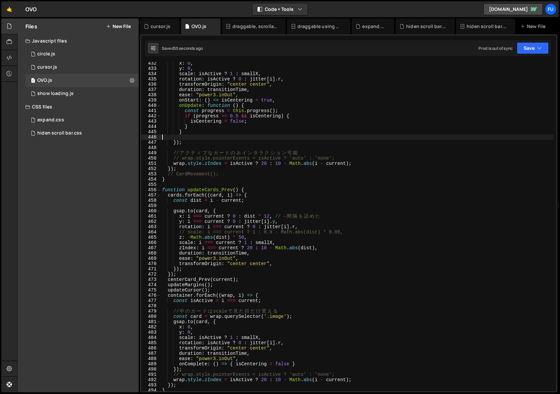
scroll to position [2263, 0]
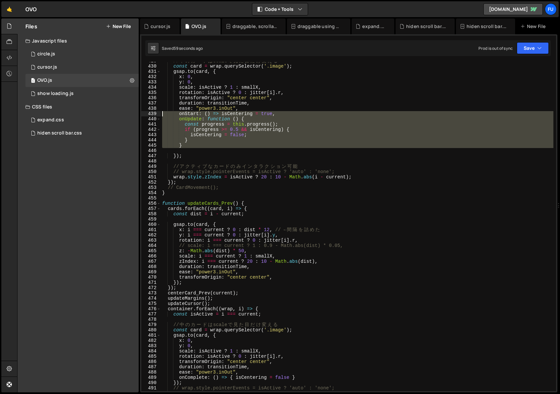
drag, startPoint x: 236, startPoint y: 149, endPoint x: 149, endPoint y: 112, distance: 94.8
click at [149, 112] on div "429 430 431 432 433 434 435 436 437 438 439 440 441 442 443 444 445 446 447 448…" at bounding box center [348, 226] width 415 height 329
type textarea "onStart: () => isCentering = true, onUpdate: function () {"
click at [219, 151] on div "// 中 の カ ー ド は scale で 見 た 目 だ け 変 え る const card = wrap . querySelector ( '.im…" at bounding box center [357, 226] width 392 height 329
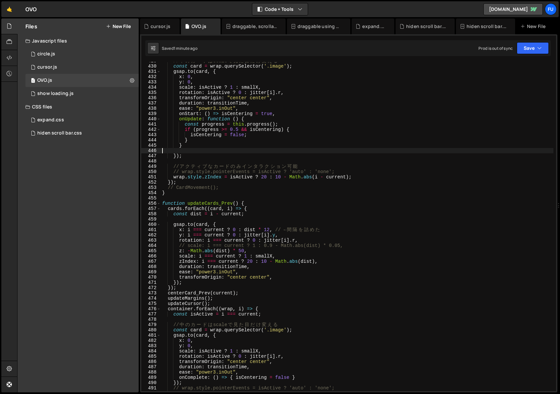
click at [203, 145] on div "// 中 の カ ー ド は scale で 見 た 目 だ け 変 え る const card = wrap . querySelector ( '.im…" at bounding box center [357, 228] width 392 height 340
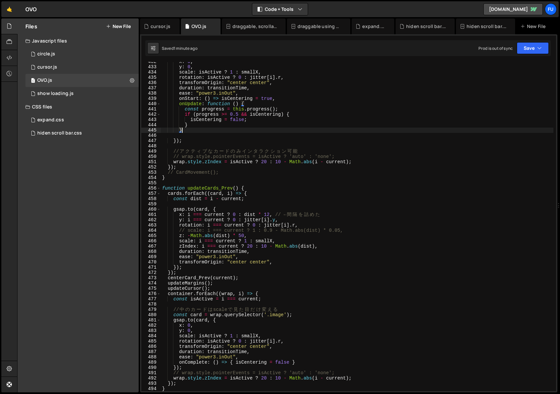
scroll to position [2279, 0]
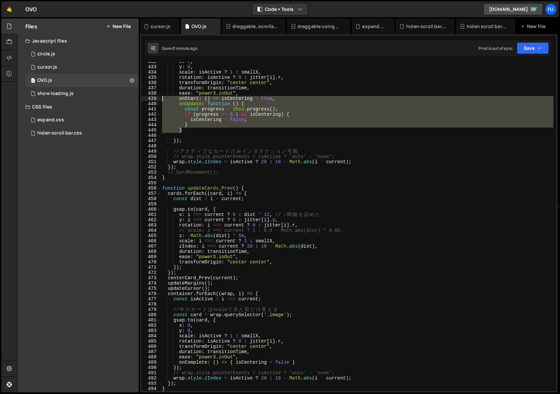
drag, startPoint x: 197, startPoint y: 130, endPoint x: 154, endPoint y: 98, distance: 54.0
click at [154, 98] on div "} 432 433 434 435 436 437 438 439 440 441 442 443 444 445 446 447 448 449 450 4…" at bounding box center [348, 226] width 415 height 329
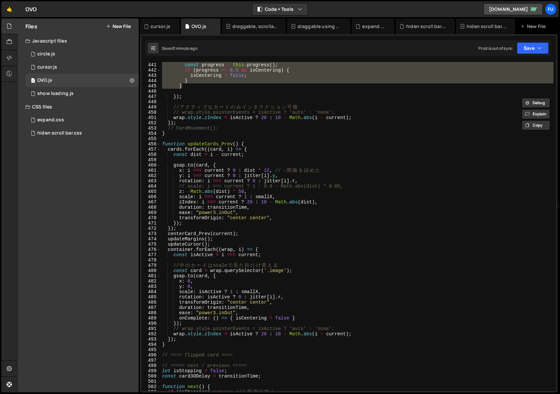
scroll to position [2330, 0]
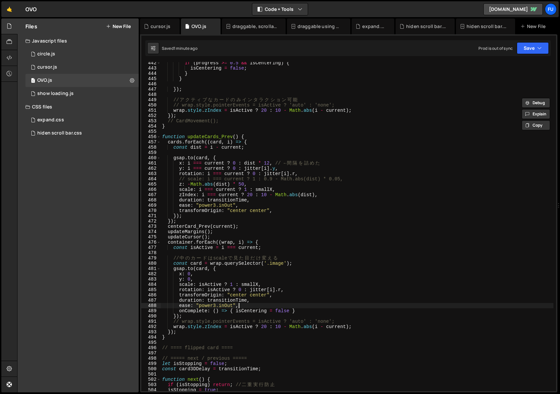
click at [264, 305] on div "if ( progress >= 0.5 && isCentering ) { isCentering = false ; } } }) ; // ア ク テ…" at bounding box center [357, 230] width 392 height 340
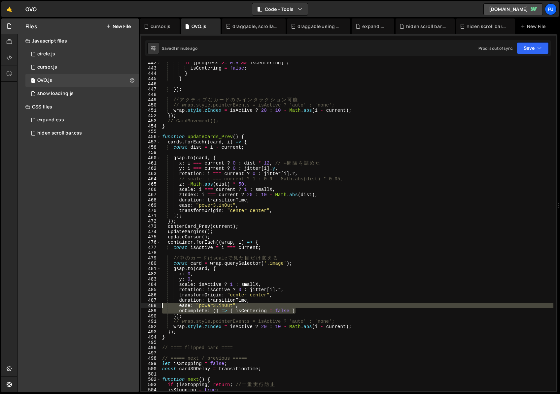
drag, startPoint x: 344, startPoint y: 314, endPoint x: 155, endPoint y: 308, distance: 188.2
click at [155, 308] on div "ease: "power3.inOut", 442 443 444 445 446 447 448 449 450 451 452 453 454 455 4…" at bounding box center [348, 226] width 415 height 329
click at [267, 306] on div "if ( progress >= 0.5 && isCentering ) { isCentering = false ; } } }) ; // ア ク テ…" at bounding box center [357, 226] width 392 height 329
drag, startPoint x: 314, startPoint y: 314, endPoint x: 141, endPoint y: 310, distance: 173.0
click at [141, 310] on div "ease: "power3.inOut", 442 443 444 445 446 447 448 449 450 451 452 453 454 455 4…" at bounding box center [348, 226] width 415 height 329
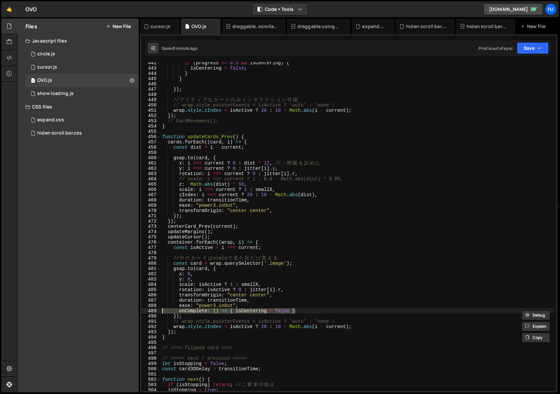
paste textarea
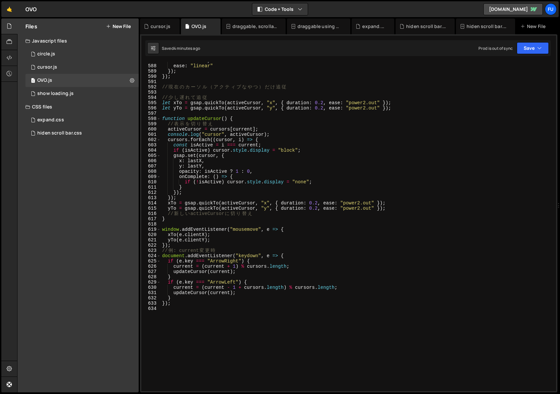
scroll to position [3097, 0]
click at [341, 238] on div "duration : 50 , ease : "linear" }) ; }) ; // 現 在 の カ ー ソ ル （ ア ク テ ィ ブ な や つ ） …" at bounding box center [357, 229] width 392 height 340
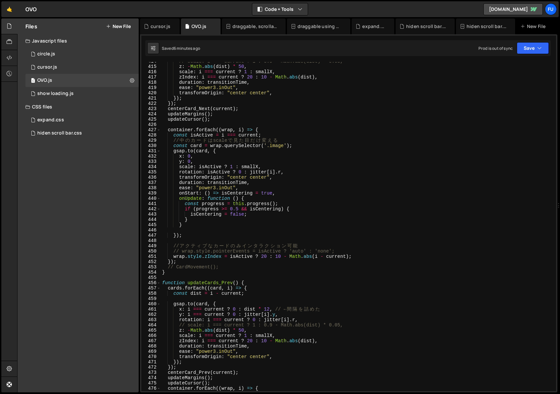
scroll to position [2184, 0]
click at [283, 213] on div "// scale: i === current ? 1 : 0.9 - Math.abs(dist) * 0.05, z : - Math . abs ( d…" at bounding box center [357, 229] width 392 height 340
click at [283, 222] on div "// scale: i === current ? 1 : 0.9 - Math.abs(dist) * 0.05, z : - Math . abs ( d…" at bounding box center [357, 229] width 392 height 340
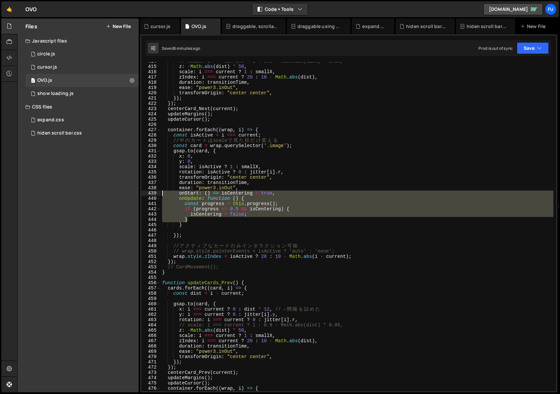
drag, startPoint x: 283, startPoint y: 222, endPoint x: 284, endPoint y: 234, distance: 12.0
click at [165, 200] on div "// scale: i === current ? 1 : 0.9 - Math.abs(dist) * 0.05, z : - Math . abs ( d…" at bounding box center [357, 229] width 392 height 340
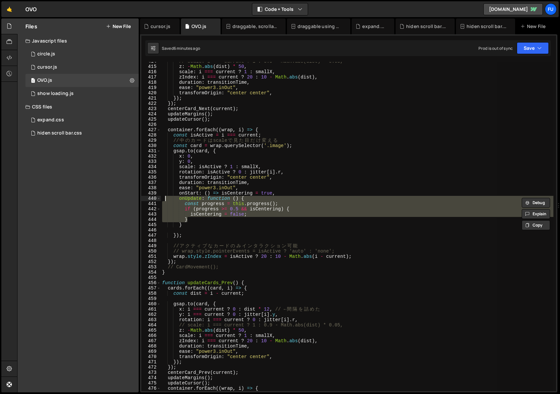
click at [244, 201] on div "// scale: i === current ? 1 : 0.9 - Math.abs(dist) * 0.05, z : - Math . abs ( d…" at bounding box center [357, 226] width 392 height 329
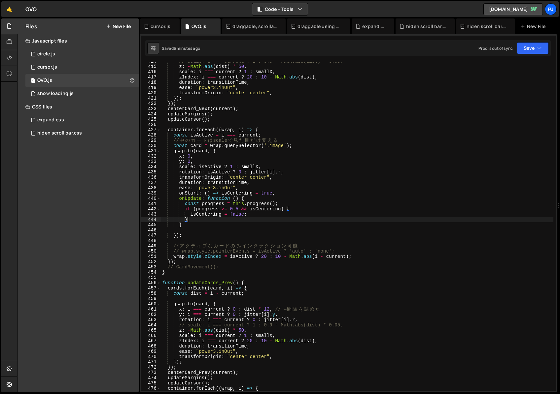
click at [229, 218] on div "// scale: i === current ? 1 : 0.9 - Math.abs(dist) * 0.05, z : - Math . abs ( d…" at bounding box center [357, 229] width 392 height 340
type textarea "}"
click at [226, 221] on div "// scale: i === current ? 1 : 0.9 - Math.abs(dist) * 0.05, z : - Math . abs ( d…" at bounding box center [357, 229] width 392 height 340
click at [226, 228] on div "// scale: i === current ? 1 : 0.9 - Math.abs(dist) * 0.05, z : - Math . abs ( d…" at bounding box center [357, 229] width 392 height 340
click at [225, 227] on div "// scale: i === current ? 1 : 0.9 - Math.abs(dist) * 0.05, z : - Math . abs ( d…" at bounding box center [357, 229] width 392 height 340
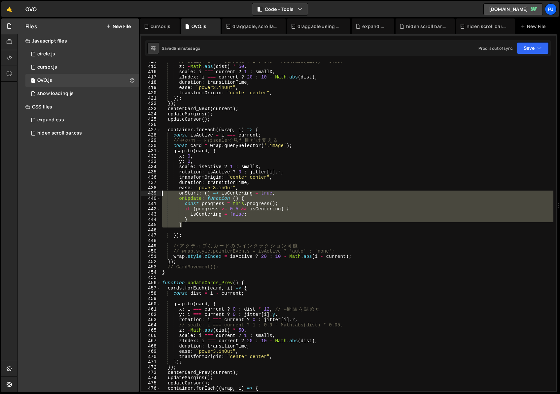
drag, startPoint x: 225, startPoint y: 226, endPoint x: 155, endPoint y: 193, distance: 77.3
click at [155, 193] on div "} 414 415 416 417 418 419 420 421 422 423 424 425 426 427 428 429 430 431 432 4…" at bounding box center [348, 226] width 415 height 329
click at [300, 180] on div "// scale: i === current ? 1 : 0.9 - Math.abs(dist) * 0.05, z : - Math . abs ( d…" at bounding box center [357, 229] width 392 height 340
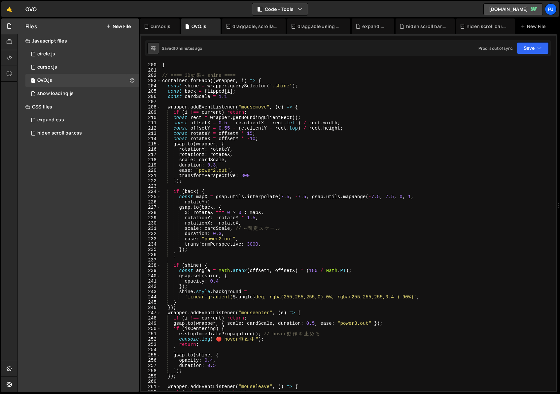
scroll to position [1043, 0]
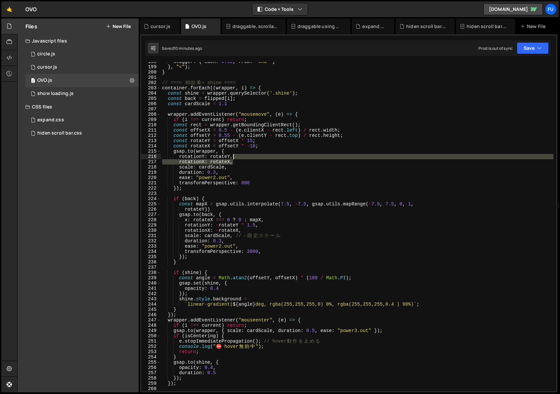
drag, startPoint x: 313, startPoint y: 161, endPoint x: 319, endPoint y: 153, distance: 10.1
click at [319, 153] on div "stagger : { each : 0.02 , from : "end" } } , "<" ) ; } // ==== 3D 効 果 + shine =…" at bounding box center [357, 229] width 392 height 340
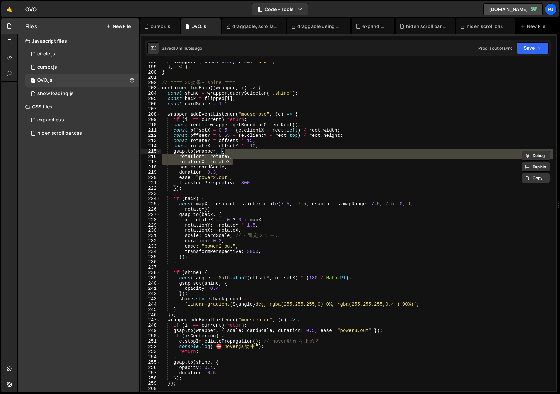
click at [332, 149] on div "stagger : { each : 0.02 , from : "end" } } , "<" ) ; } // ==== 3D 効 果 + shine =…" at bounding box center [357, 229] width 392 height 340
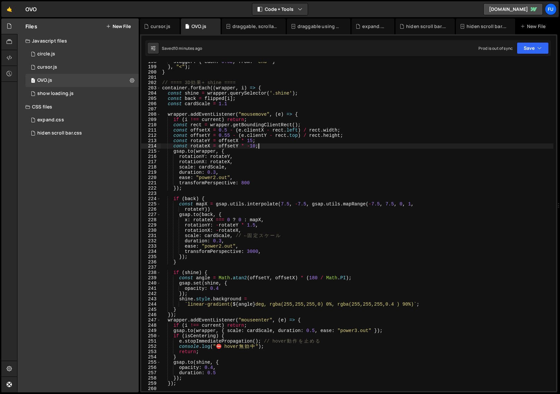
click at [324, 161] on div "stagger : { each : 0.02 , from : "end" } } , "<" ) ; } // ==== 3D 効 果 + shine =…" at bounding box center [357, 229] width 392 height 340
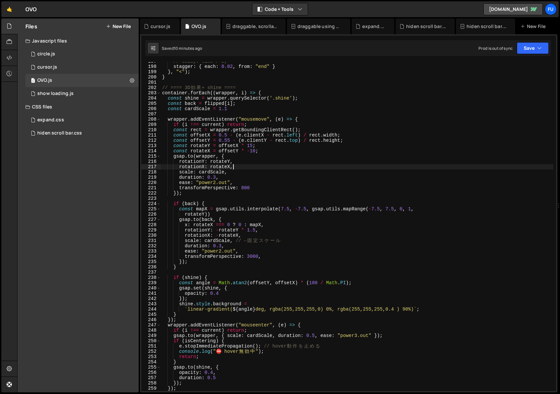
scroll to position [1083, 0]
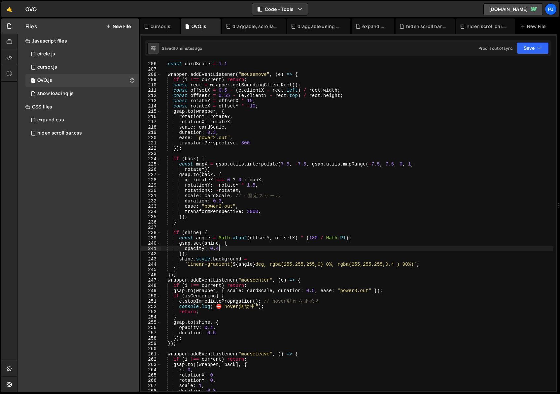
click at [234, 248] on div "const cardScale = 1.1 wrapper . addEventListener ( "mousemove" , ( e ) => { if …" at bounding box center [357, 231] width 392 height 340
click at [235, 247] on div "const cardScale = 1.1 wrapper . addEventListener ( "mousemove" , ( e ) => { if …" at bounding box center [357, 231] width 392 height 340
click at [235, 245] on div "const cardScale = 1.1 wrapper . addEventListener ( "mousemove" , ( e ) => { if …" at bounding box center [357, 231] width 392 height 340
click at [219, 247] on div "const cardScale = 1.1 wrapper . addEventListener ( "mousemove" , ( e ) => { if …" at bounding box center [357, 231] width 392 height 340
click at [212, 250] on div "const cardScale = 1.1 wrapper . addEventListener ( "mousemove" , ( e ) => { if …" at bounding box center [357, 231] width 392 height 340
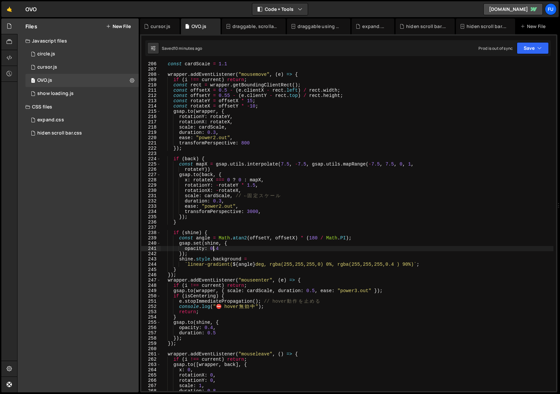
click at [256, 252] on div "const cardScale = 1.1 wrapper . addEventListener ( "mousemove" , ( e ) => { if …" at bounding box center [357, 231] width 392 height 340
type textarea "});"
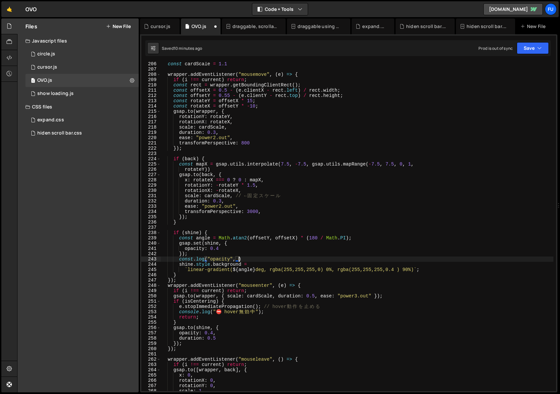
scroll to position [0, 5]
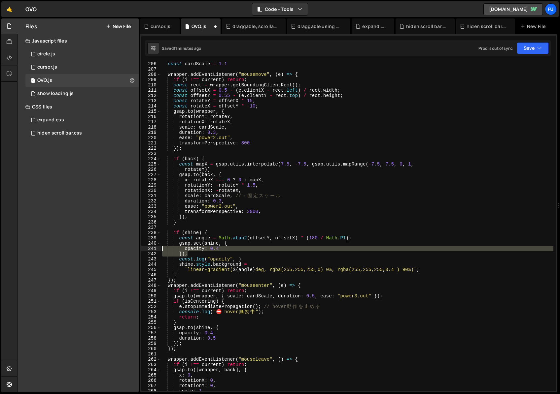
drag, startPoint x: 203, startPoint y: 254, endPoint x: 145, endPoint y: 242, distance: 59.5
click at [145, 242] on div "const.log("opacity", ) 206 207 208 209 210 211 212 213 214 215 216 217 218 219 …" at bounding box center [348, 226] width 415 height 329
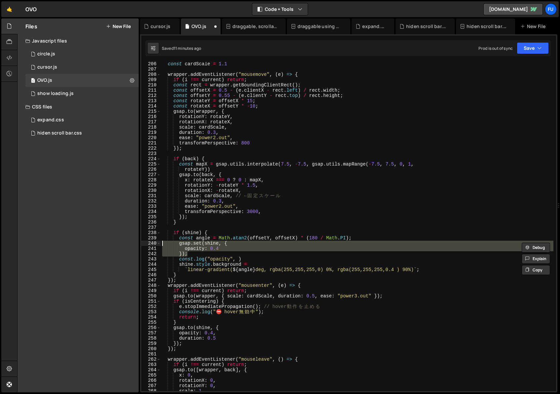
scroll to position [0, 4]
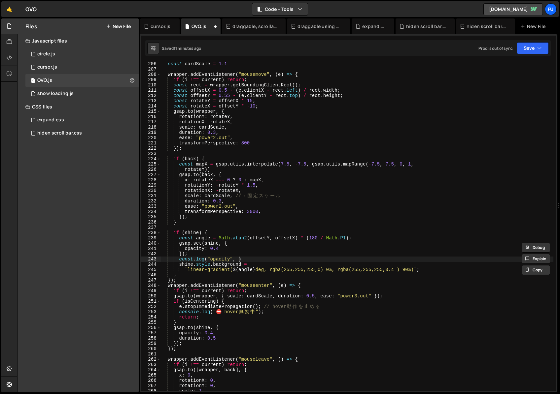
click at [238, 258] on div "const cardScale = 1.1 wrapper . addEventListener ( "mousemove" , ( e ) => { if …" at bounding box center [357, 231] width 392 height 340
paste textarea "});"
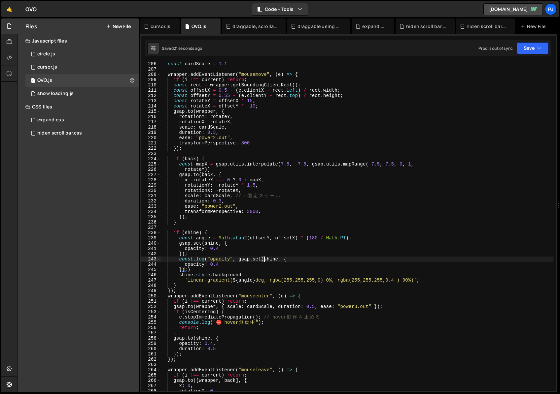
click at [265, 261] on div "const cardScale = 1.1 wrapper . addEventListener ( "mousemove" , ( e ) => { if …" at bounding box center [357, 231] width 392 height 340
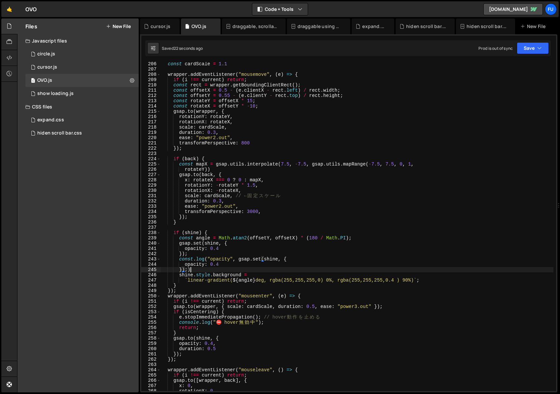
click at [214, 272] on div "const cardScale = 1.1 wrapper . addEventListener ( "mousemove" , ( e ) => { if …" at bounding box center [357, 231] width 392 height 340
click at [187, 270] on div "const cardScale = 1.1 wrapper . addEventListener ( "mousemove" , ( e ) => { if …" at bounding box center [357, 231] width 392 height 340
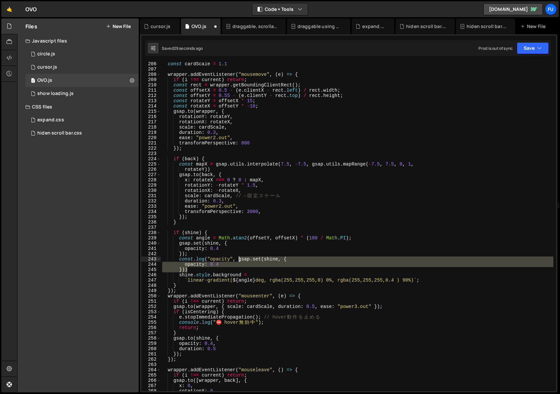
drag, startPoint x: 186, startPoint y: 270, endPoint x: 239, endPoint y: 259, distance: 53.7
click at [239, 259] on div "const cardScale = 1.1 wrapper . addEventListener ( "mousemove" , ( e ) => { if …" at bounding box center [357, 231] width 392 height 340
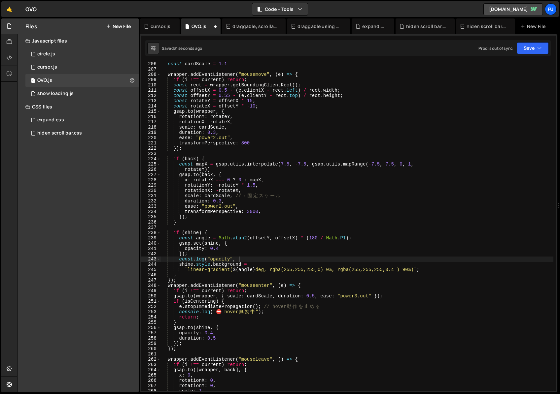
scroll to position [0, 5]
click at [254, 245] on div "const cardScale = 1.1 wrapper . addEventListener ( "mousemove" , ( e ) => { if …" at bounding box center [357, 231] width 392 height 340
type textarea "gsap.set(shine, {"
click at [318, 230] on div "const cardScale = 1.1 wrapper . addEventListener ( "mousemove" , ( e ) => { if …" at bounding box center [357, 231] width 392 height 340
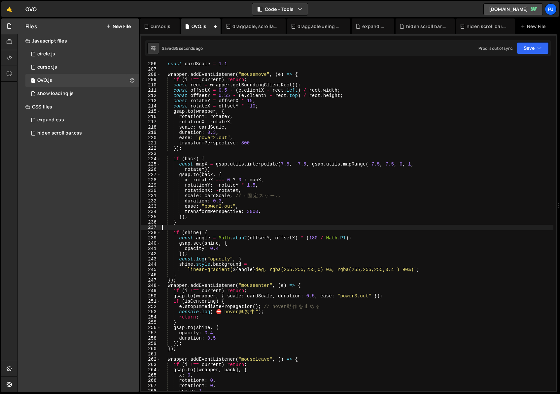
scroll to position [0, 0]
click at [373, 236] on div "const cardScale = 1.1 wrapper . addEventListener ( "mousemove" , ( e ) => { if …" at bounding box center [357, 231] width 392 height 340
type textarea "const angle = Math.atan2(offsetY, offsetX) * (180 / Math.PI);"
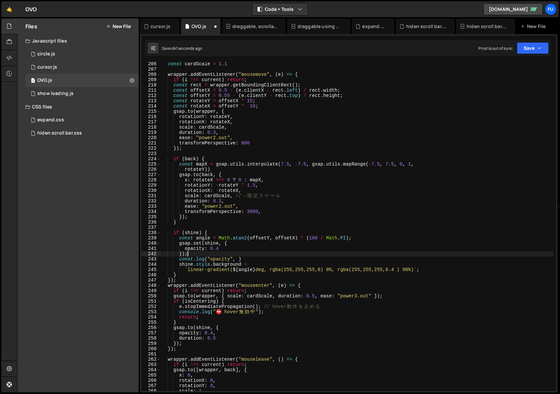
click at [248, 254] on div "const cardScale = 1.1 wrapper . addEventListener ( "mousemove" , ( e ) => { if …" at bounding box center [357, 231] width 392 height 340
click at [259, 256] on div "const cardScale = 1.1 wrapper . addEventListener ( "mousemove" , ( e ) => { if …" at bounding box center [357, 231] width 392 height 340
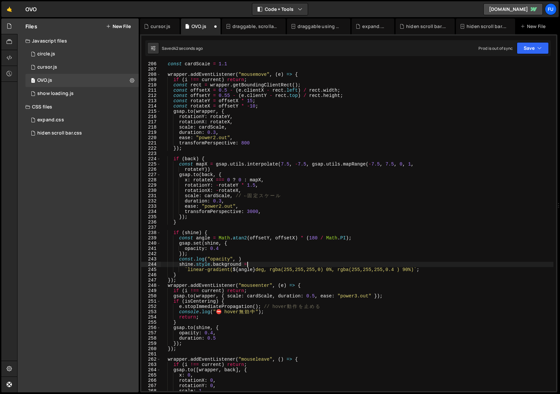
click at [247, 263] on div "const cardScale = 1.1 wrapper . addEventListener ( "mousemove" , ( e ) => { if …" at bounding box center [357, 231] width 392 height 340
click at [243, 260] on div "const cardScale = 1.1 wrapper . addEventListener ( "mousemove" , ( e ) => { if …" at bounding box center [357, 231] width 392 height 340
type textarea "const.log("opacity", )"
drag, startPoint x: 244, startPoint y: 260, endPoint x: 140, endPoint y: 260, distance: 104.0
click at [140, 260] on div "XXXXXXXXXXXXXXXXXXXXXXXXXXXXXXXXXXXXXXXXXXXXXXXXXXXXXXXXXXXXXXXXXXXXXXXXXXXXXXX…" at bounding box center [348, 213] width 417 height 358
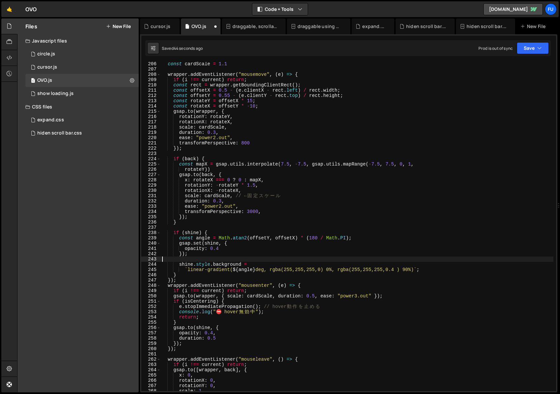
scroll to position [0, 0]
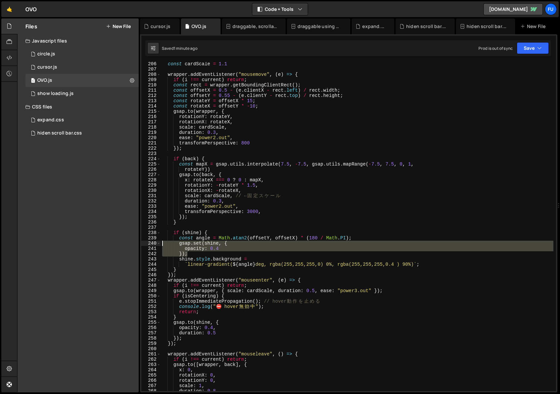
drag, startPoint x: 219, startPoint y: 254, endPoint x: 150, endPoint y: 244, distance: 70.1
click at [150, 244] on div "}); 206 207 208 209 210 211 212 213 214 215 216 217 218 219 220 221 222 223 224…" at bounding box center [348, 226] width 415 height 329
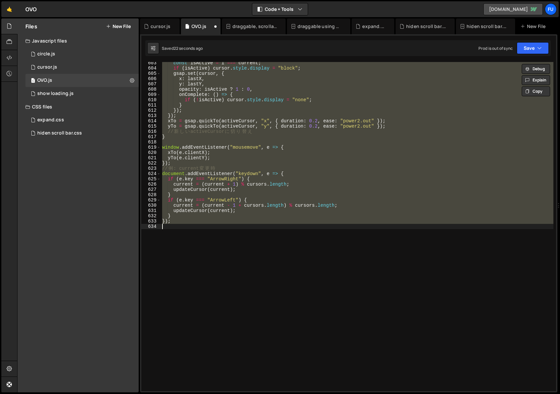
scroll to position [1097, 0]
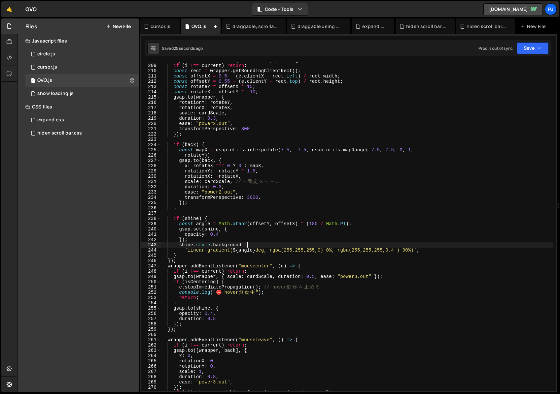
click at [376, 246] on div "wrapper . addEventListener ( "mousemove" , ( e ) => { if ( i !== current ) retu…" at bounding box center [357, 228] width 392 height 340
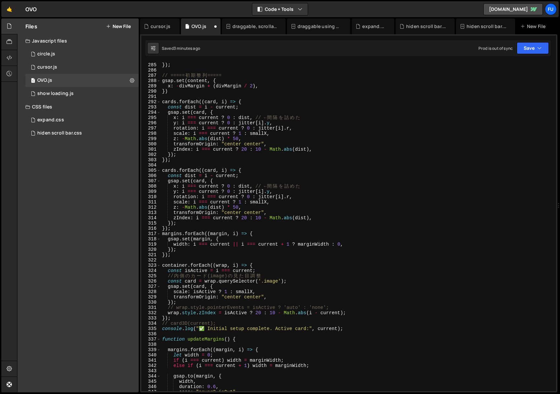
scroll to position [1507, 0]
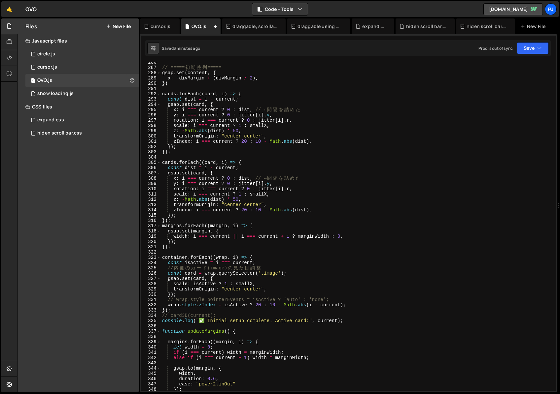
click at [292, 135] on div "// ===== 初 期 整 列 ===== gsap . set ( content , { x : - divMargin + ( divMargin /…" at bounding box center [357, 230] width 392 height 340
click at [336, 138] on div "// ===== 初 期 整 列 ===== gsap . set ( content , { x : - divMargin + ( divMargin /…" at bounding box center [357, 230] width 392 height 340
click at [335, 143] on div "// ===== 初 期 整 列 ===== gsap . set ( content , { x : - divMargin + ( divMargin /…" at bounding box center [357, 230] width 392 height 340
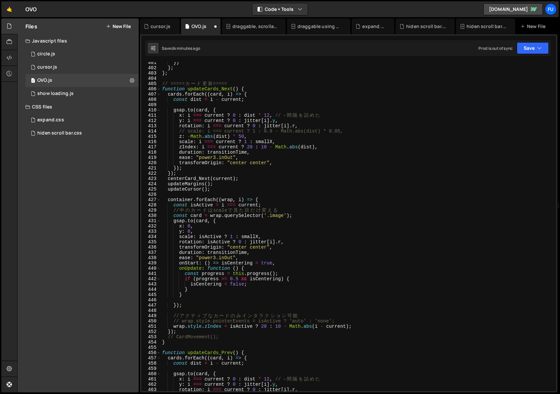
scroll to position [2118, 0]
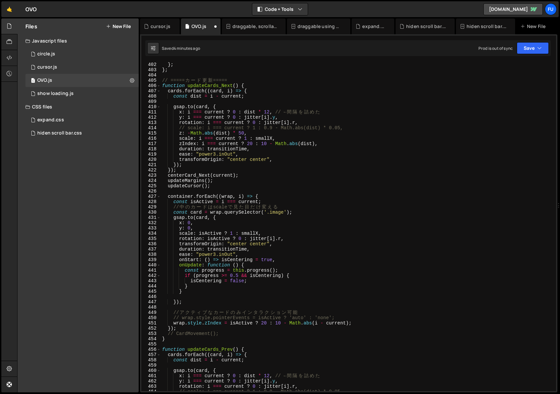
click at [280, 195] on div "} ; } ; // ===== カ ー ド 更 新 ===== function updateCards_Next ( ) { cards . forEac…" at bounding box center [357, 232] width 392 height 340
click at [279, 205] on div "} ; } ; // ===== カ ー ド 更 新 ===== function updateCards_Next ( ) { cards . forEac…" at bounding box center [357, 232] width 392 height 340
click at [279, 196] on div "} ; } ; // ===== カ ー ド 更 新 ===== function updateCards_Next ( ) { cards . forEac…" at bounding box center [357, 232] width 392 height 340
click at [279, 208] on div "} ; } ; // ===== カ ー ド 更 新 ===== function updateCards_Next ( ) { cards . forEac…" at bounding box center [357, 232] width 392 height 340
click at [308, 207] on div "} ; } ; // ===== カ ー ド 更 新 ===== function updateCards_Next ( ) { cards . forEac…" at bounding box center [357, 232] width 392 height 340
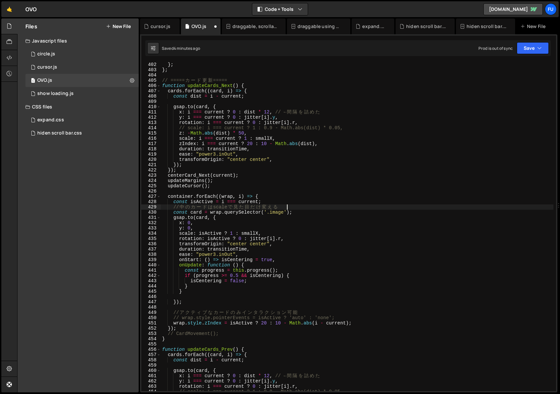
click at [306, 211] on div "} ; } ; // ===== カ ー ド 更 新 ===== function updateCards_Next ( ) { cards . forEac…" at bounding box center [357, 232] width 392 height 340
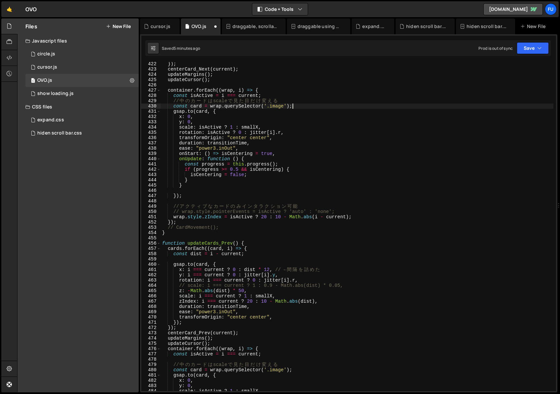
scroll to position [2230, 0]
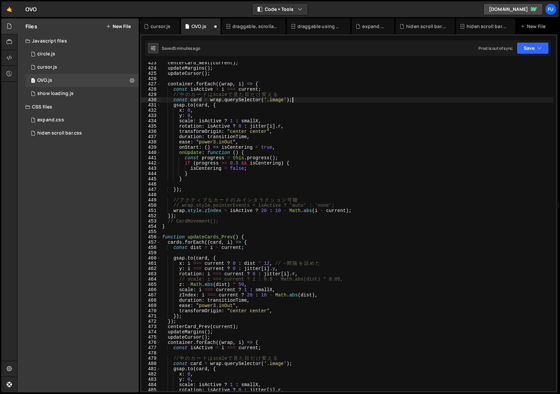
click at [262, 244] on div "centerCard_Next ( current ) ; updateMargins ( ) ; updateCursor ( ) ; container …" at bounding box center [357, 230] width 392 height 340
click at [262, 245] on div "centerCard_Next ( current ) ; updateMargins ( ) ; updateCursor ( ) ; container …" at bounding box center [357, 230] width 392 height 340
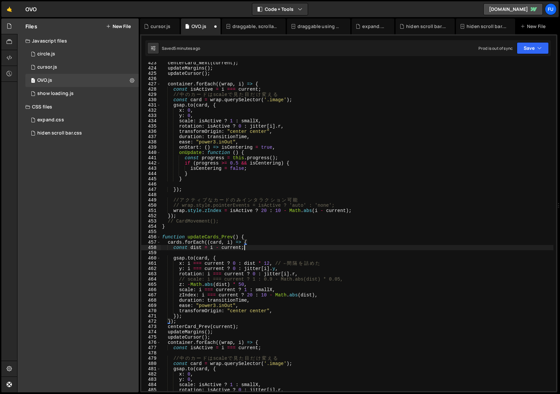
click at [262, 246] on div "centerCard_Next ( current ) ; updateMargins ( ) ; updateCursor ( ) ; container …" at bounding box center [357, 230] width 392 height 340
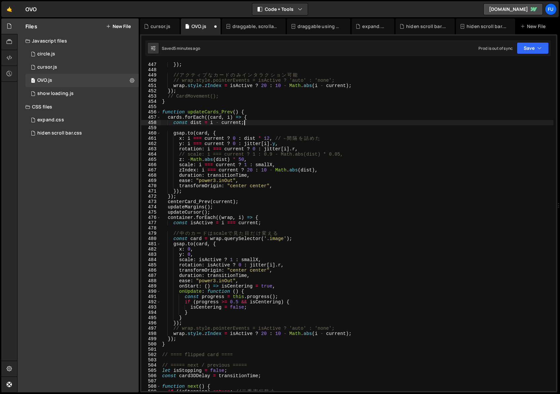
scroll to position [2360, 0]
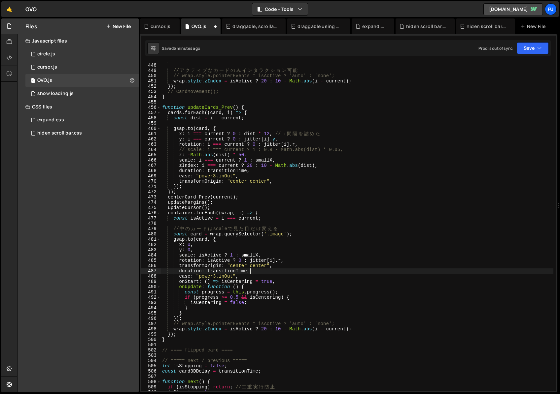
click at [313, 273] on div "}) ; // ア ク テ ィ ブ な カ ー ド の み イ ン タ ラ ク シ ョ ン 可 能 // wrap.style.pointerEvents =…" at bounding box center [357, 227] width 392 height 340
click at [313, 276] on div "}) ; // ア ク テ ィ ブ な カ ー ド の み イ ン タ ラ ク シ ョ ン 可 能 // wrap.style.pointerEvents =…" at bounding box center [357, 227] width 392 height 340
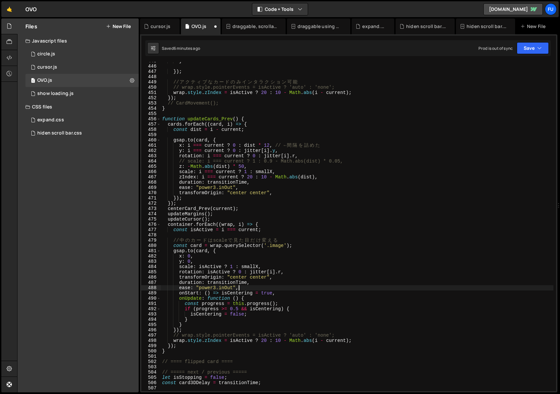
scroll to position [2383, 0]
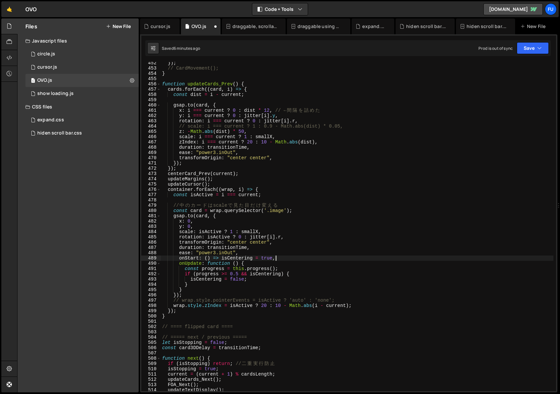
click at [293, 260] on div "}) ; // CardMovement(); } function updateCards_Prev ( ) { cards . forEach (( ca…" at bounding box center [357, 230] width 392 height 340
click at [293, 267] on div "}) ; // CardMovement(); } function updateCards_Prev ( ) { cards . forEach (( ca…" at bounding box center [357, 230] width 392 height 340
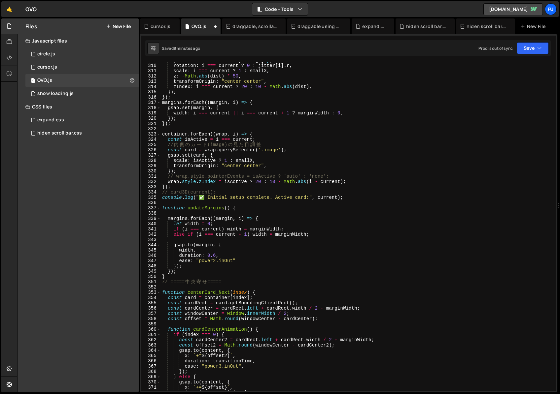
scroll to position [1586, 0]
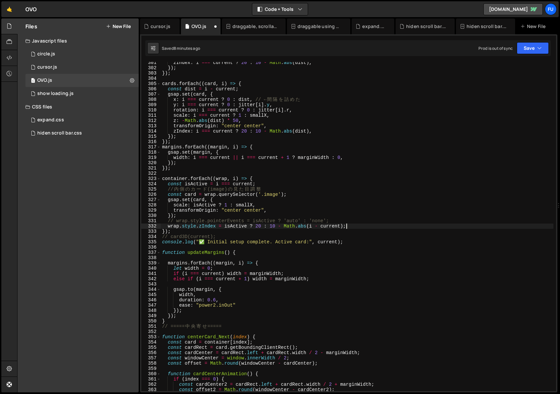
click at [389, 224] on div "zIndex : i === current ? 20 : 10 - Math . abs ( dist ) , }) ; }) ; cards . forE…" at bounding box center [357, 230] width 392 height 340
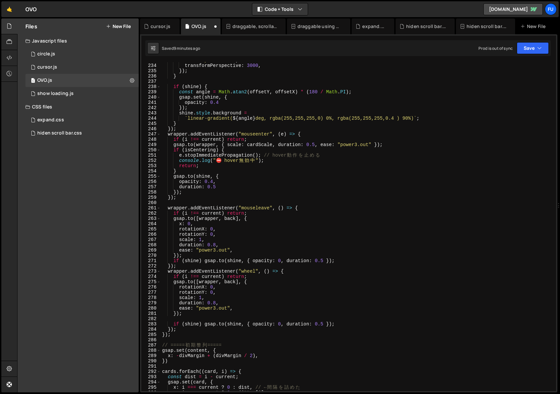
scroll to position [1172, 0]
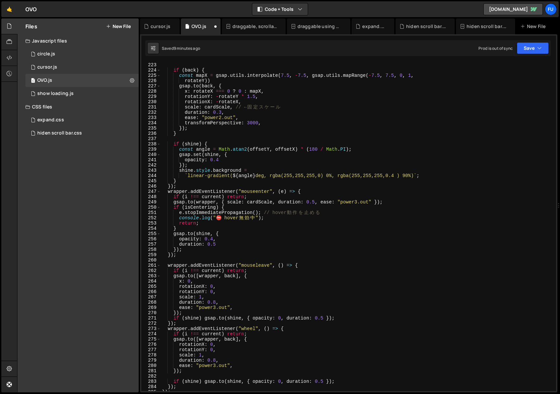
click at [358, 158] on div "}) ; if ( back ) { const mapX = gsap . utils . interpolate ( 7.5 , - 7.5 , gsap…" at bounding box center [357, 227] width 392 height 340
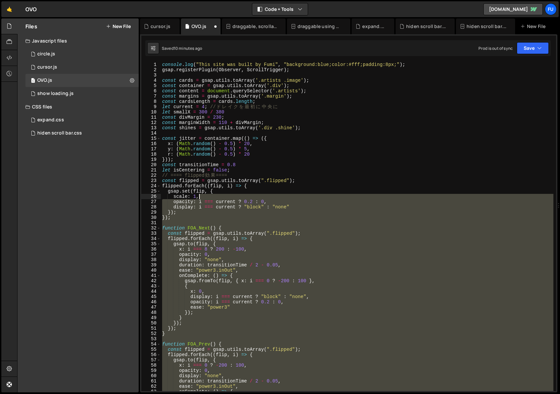
scroll to position [0, 0]
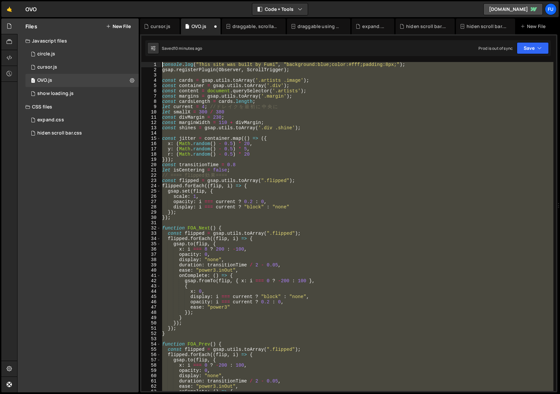
drag, startPoint x: 253, startPoint y: 229, endPoint x: 164, endPoint y: 11, distance: 235.4
click at [164, 11] on div "Hold on a sec... Are you certain you wish to leave this page? Any changes you'v…" at bounding box center [280, 197] width 560 height 394
click at [255, 229] on div "console . log ( "This site was built by Fumi" , "background:blue;color:#fff;pad…" at bounding box center [357, 226] width 392 height 329
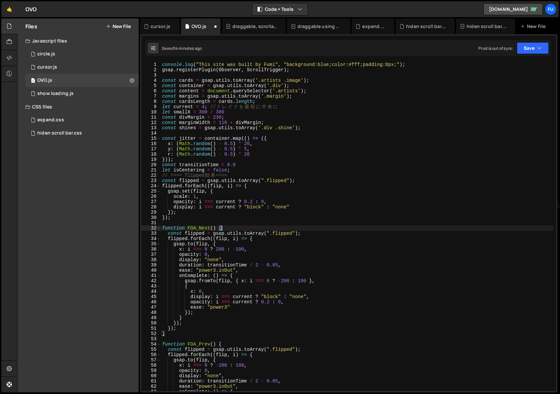
click at [306, 258] on div "console . log ( "This site was built by Fumi" , "background:blue;color:#fff;pad…" at bounding box center [357, 232] width 392 height 340
type textarea "display: "none","
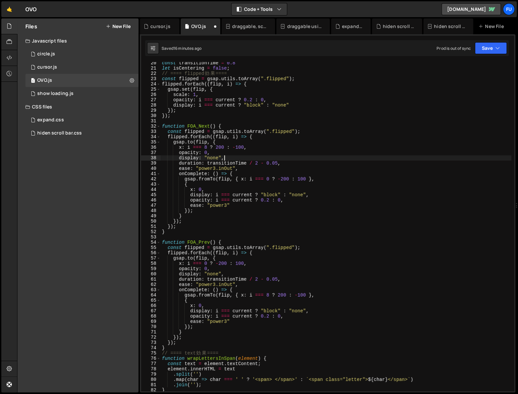
scroll to position [149, 0]
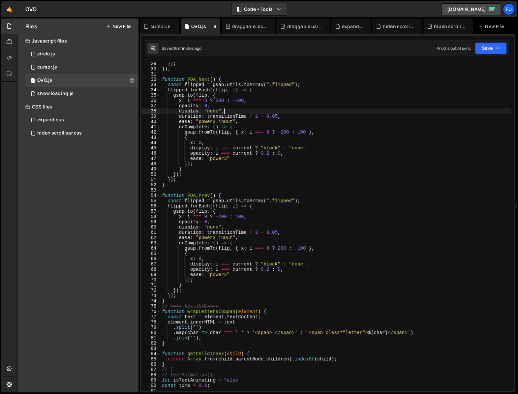
click at [235, 189] on div "}) ; }) ; function FOA_Next ( ) { const flipped = gsap . utils . toArray ( ".fl…" at bounding box center [336, 231] width 351 height 340
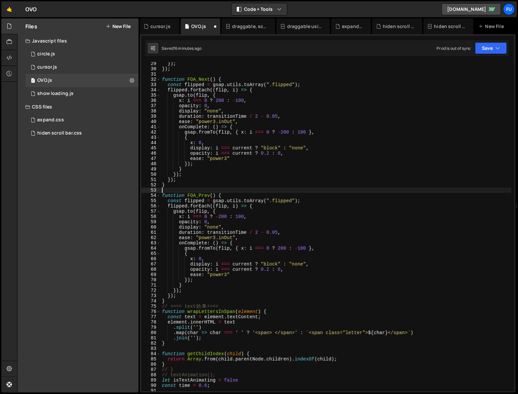
scroll to position [248, 0]
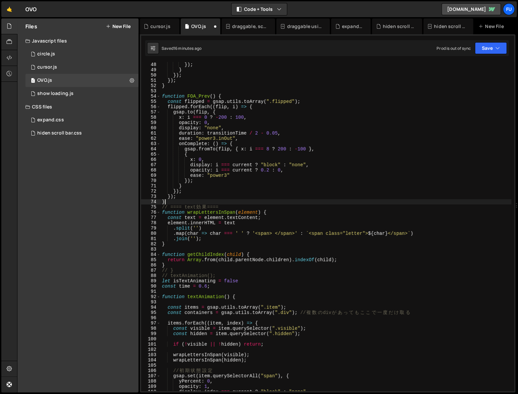
click at [234, 204] on div "}) ; } }) ; }) ; } function FOA_Prev ( ) { const flipped = gsap . utils . toArr…" at bounding box center [336, 232] width 351 height 340
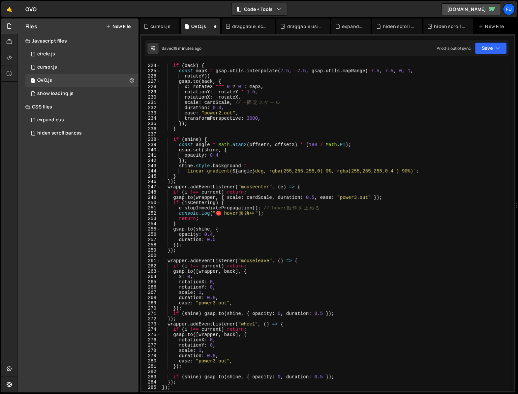
scroll to position [1178, 0]
click at [336, 214] on div "if ( back ) { const mapX = gsap . utils . interpolate ( 7.5 , - 7.5 , gsap . ut…" at bounding box center [336, 227] width 351 height 340
click at [334, 211] on div "if ( back ) { const mapX = gsap . utils . interpolate ( 7.5 , - 7.5 , gsap . ut…" at bounding box center [336, 227] width 351 height 340
click at [281, 203] on div "if ( back ) { const mapX = gsap . utils . interpolate ( 7.5 , - 7.5 , gsap . ut…" at bounding box center [336, 227] width 351 height 340
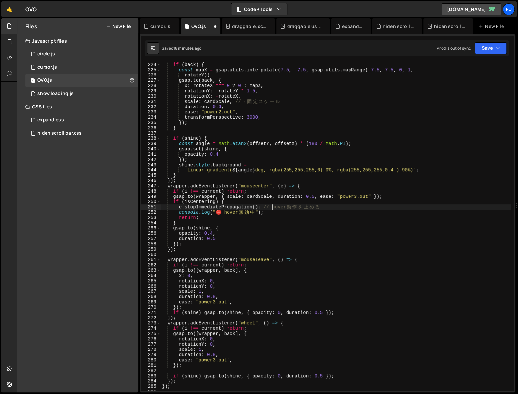
click at [274, 208] on div "if ( back ) { const mapX = gsap . utils . interpolate ( 7.5 , - 7.5 , gsap . ut…" at bounding box center [336, 227] width 351 height 340
click at [262, 209] on div "if ( back ) { const mapX = gsap . utils . interpolate ( 7.5 , - 7.5 , gsap . ut…" at bounding box center [336, 227] width 351 height 340
click at [286, 220] on div "if ( back ) { const mapX = gsap . utils . interpolate ( 7.5 , - 7.5 , gsap . ut…" at bounding box center [336, 227] width 351 height 340
click at [287, 214] on div "if ( back ) { const mapX = gsap . utils . interpolate ( 7.5 , - 7.5 , gsap . ut…" at bounding box center [336, 227] width 351 height 340
click at [287, 215] on div "if ( back ) { const mapX = gsap . utils . interpolate ( 7.5 , - 7.5 , gsap . ut…" at bounding box center [336, 227] width 351 height 340
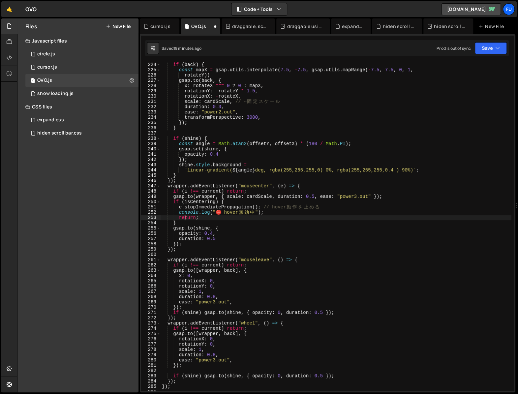
click at [284, 219] on div "if ( back ) { const mapX = gsap . utils . interpolate ( 7.5 , - 7.5 , gsap . ut…" at bounding box center [336, 227] width 351 height 340
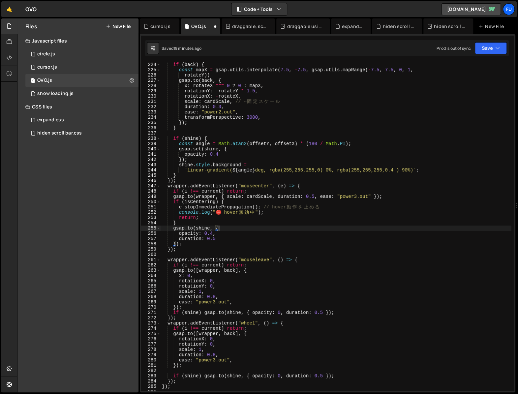
click at [277, 229] on div "if ( back ) { const mapX = gsap . utils . interpolate ( 7.5 , - 7.5 , gsap . ut…" at bounding box center [336, 227] width 351 height 340
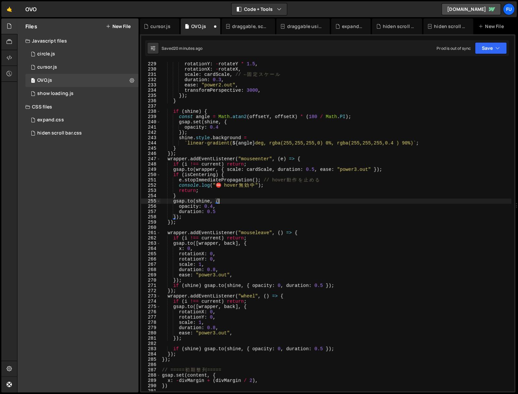
scroll to position [1200, 0]
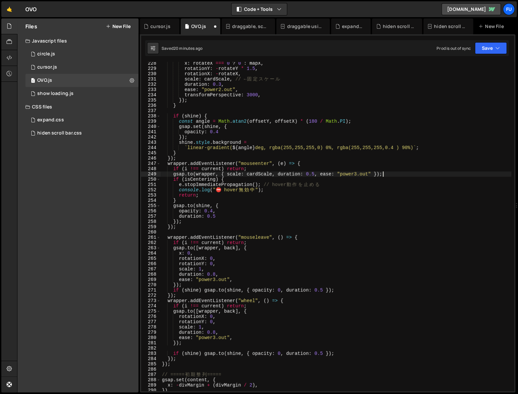
click at [388, 174] on div "x : rotateX === 0 ? 0 : mapX , rotationY : - rotateY * 1.5 , rotationX : - rota…" at bounding box center [336, 231] width 351 height 340
type textarea "gsap.to(wrapper, { scale: cardScale, duration: 0.5, ease: "power3.out" });"
drag, startPoint x: 416, startPoint y: 172, endPoint x: 130, endPoint y: 176, distance: 285.8
click at [130, 176] on div "Files New File Javascript files 1 circle.js 0 1 cursor.js 0 1 OVO.js 0 1 0" at bounding box center [267, 205] width 501 height 375
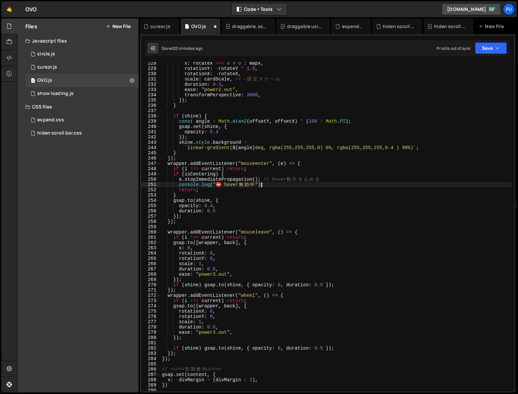
click at [273, 187] on div "x : rotateX === 0 ? 0 : mapX , rotationY : - rotateY * 1.5 , rotationX : - rota…" at bounding box center [336, 231] width 351 height 340
drag, startPoint x: 283, startPoint y: 185, endPoint x: 156, endPoint y: 185, distance: 126.4
click at [156, 185] on div "console.log("⛔ hover無効中"); 228 229 230 231 232 233 234 235 236 237 238 239 240 …" at bounding box center [327, 226] width 373 height 329
paste textarea "gsap.to(wrapper, { scale: cardScale, duration: 0.5, ease: "power3.out" }"
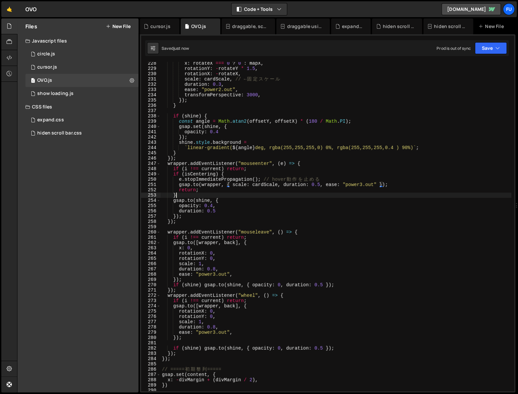
click at [316, 197] on div "x : rotateX === 0 ? 0 : mapX , rotationY : - rotateY * 1.5 , rotationX : - rota…" at bounding box center [336, 231] width 351 height 340
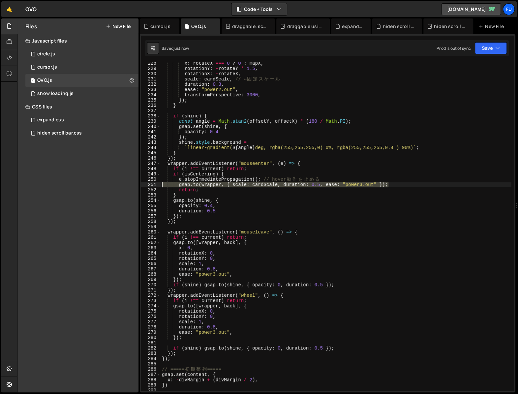
drag, startPoint x: 397, startPoint y: 186, endPoint x: 90, endPoint y: 187, distance: 307.3
click at [90, 187] on div "Files New File Javascript files 1 circle.js 0 1 cursor.js 0 1 OVO.js 0 1 0" at bounding box center [267, 205] width 501 height 375
type textarea "gsap.to(wrapper, { scale: cardScale, duration: 0.5, ease: "power3.out" });"
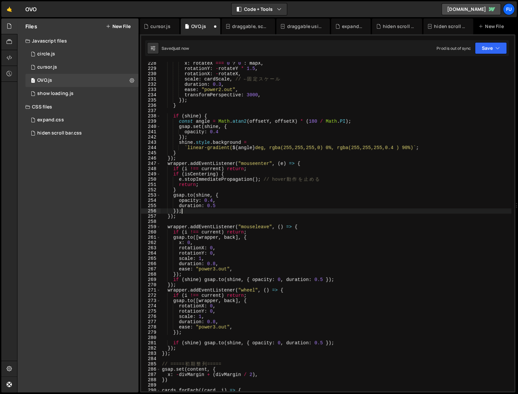
click at [253, 212] on div "x : rotateX === 0 ? 0 : mapX , rotationY : - rotateY * 1.5 , rotationX : - rota…" at bounding box center [336, 231] width 351 height 340
type textarea "});"
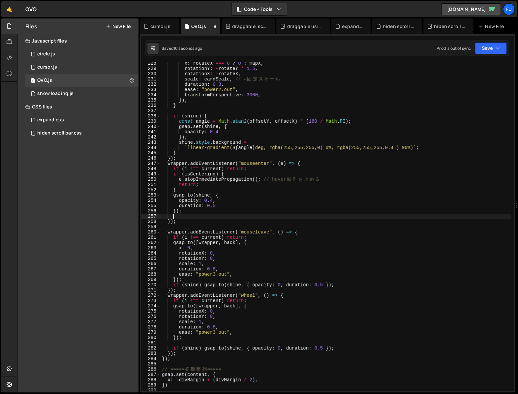
paste textarea "gsap.to(wrapper, { scale: cardScale, duration: 0.5, ease: "power3.out" });"
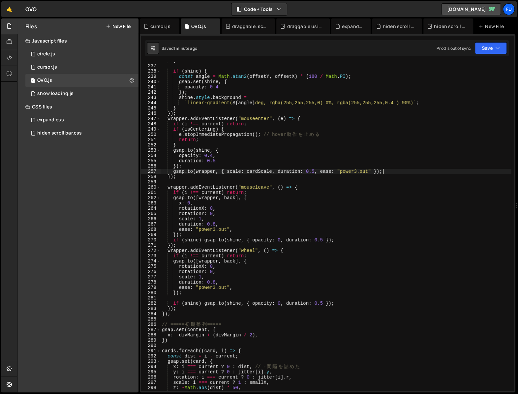
scroll to position [1245, 0]
click at [327, 135] on div "} if ( shine ) { const angle = Math . atan2 ( offsetY , offsetX ) * ( 180 / Mat…" at bounding box center [336, 228] width 351 height 340
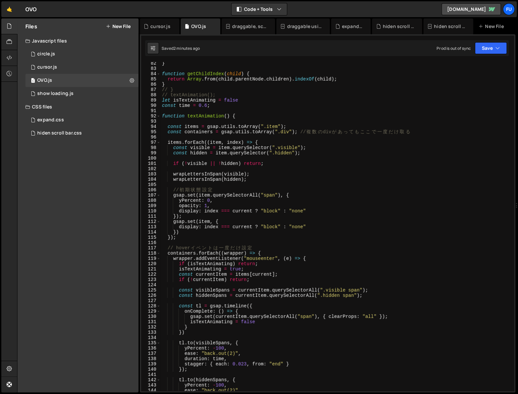
scroll to position [611, 0]
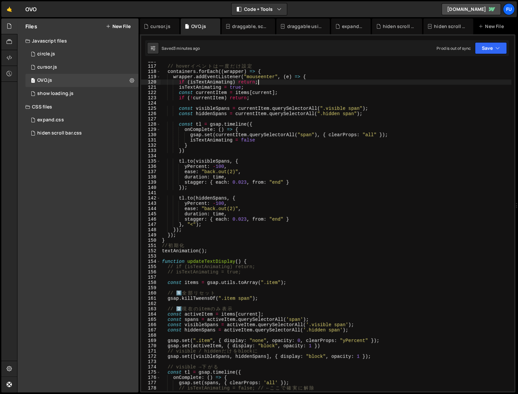
click at [312, 80] on div "// hover イ ベ ン ト は 一 度 だ け 設 定 containers . forEach (( wrapper ) => { wrapper .…" at bounding box center [336, 228] width 351 height 340
click at [312, 89] on div "// hover イ ベ ン ト は 一 度 だ け 設 定 containers . forEach (( wrapper ) => { wrapper .…" at bounding box center [336, 228] width 351 height 340
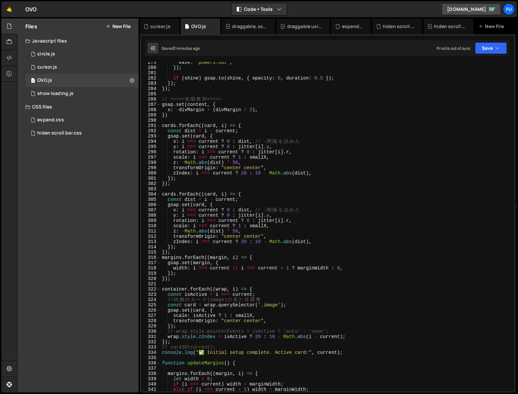
scroll to position [1470, 0]
click at [267, 112] on div "ease : "power3.out" , }) ; if ( shine ) gsap . to ( shine , { opacity : 0 , dur…" at bounding box center [336, 230] width 351 height 340
type textarea "x: -divMargin + (divMargin / 2),"
click at [267, 119] on div "ease : "power3.out" , }) ; if ( shine ) gsap . to ( shine , { opacity : 0 , dur…" at bounding box center [336, 230] width 351 height 340
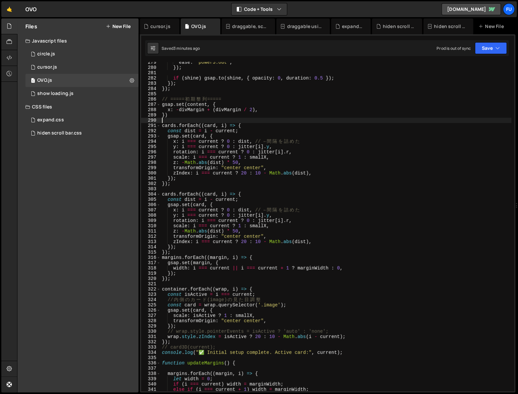
click at [267, 122] on div "ease : "power3.out" , }) ; if ( shine ) gsap . to ( shine , { opacity : 0 , dur…" at bounding box center [336, 230] width 351 height 340
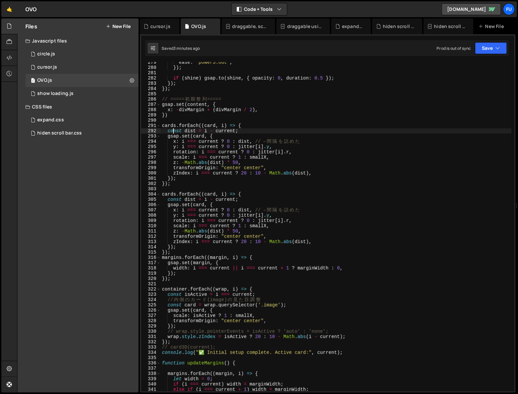
click at [173, 130] on div "ease : "power3.out" , }) ; if ( shine ) gsap . to ( shine , { opacity : 0 , dur…" at bounding box center [336, 230] width 351 height 340
drag, startPoint x: 174, startPoint y: 126, endPoint x: 205, endPoint y: 125, distance: 31.7
click at [174, 126] on div "ease : "power3.out" , }) ; if ( shine ) gsap . to ( shine , { opacity : 0 , dur…" at bounding box center [336, 230] width 351 height 340
click at [201, 250] on div "ease : "power3.out" , }) ; if ( shine ) gsap . to ( shine , { opacity : 0 , dur…" at bounding box center [336, 230] width 351 height 340
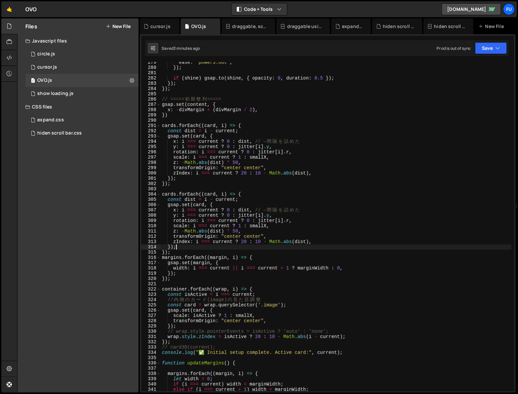
click at [190, 250] on div "ease : "power3.out" , }) ; if ( shine ) gsap . to ( shine , { opacity : 0 , dur…" at bounding box center [336, 230] width 351 height 340
click at [189, 250] on div "ease : "power3.out" , }) ; if ( shine ) gsap . to ( shine , { opacity : 0 , dur…" at bounding box center [336, 230] width 351 height 340
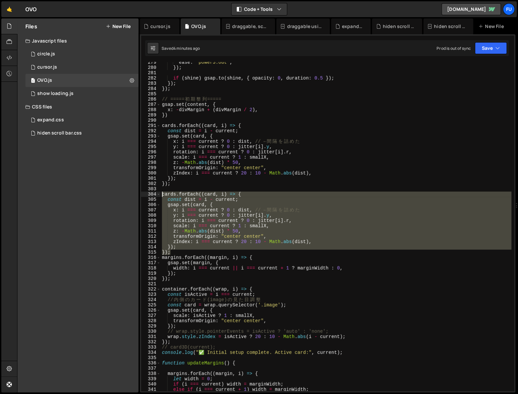
drag, startPoint x: 184, startPoint y: 250, endPoint x: 160, endPoint y: 193, distance: 62.0
click at [160, 193] on div "}); 279 280 281 282 283 284 285 286 287 288 289 290 291 292 293 294 295 296 297…" at bounding box center [327, 226] width 373 height 329
type textarea "cards.forEach((card, i) => { const dist = i - current;"
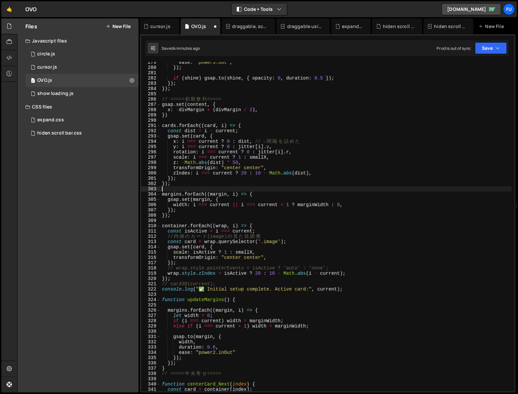
type textarea "});"
click at [256, 226] on div "ease : "power3.out" , }) ; if ( shine ) gsap . to ( shine , { opacity : 0 , dur…" at bounding box center [336, 230] width 351 height 340
click at [175, 124] on div "ease : "power3.out" , }) ; if ( shine ) gsap . to ( shine , { opacity : 0 , dur…" at bounding box center [336, 230] width 351 height 340
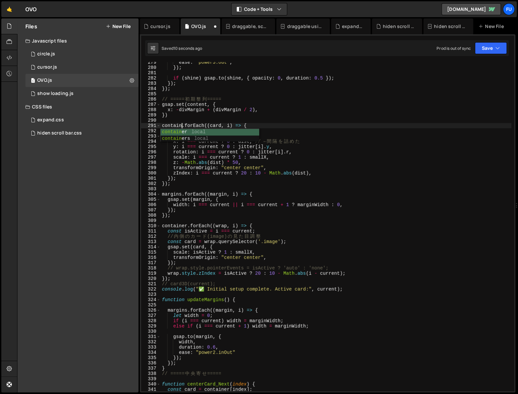
scroll to position [0, 2]
click at [357, 172] on div "ease : "power3.out" , }) ; if ( shine ) gsap . to ( shine , { opacity : 0 , dur…" at bounding box center [336, 230] width 351 height 340
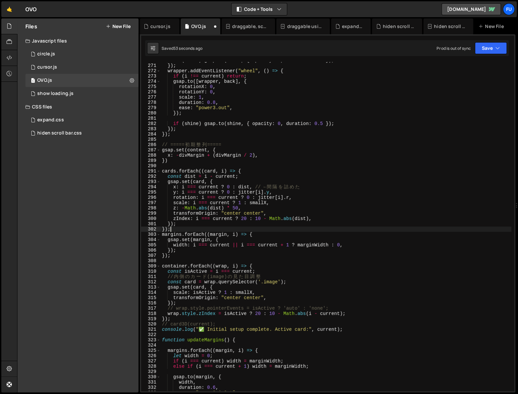
scroll to position [1425, 0]
type textarea "});"
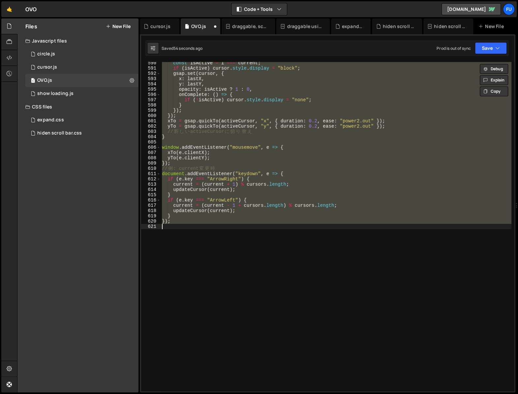
scroll to position [3112, 0]
click at [349, 140] on div "const isActive = i === current ; if ( isActive ) cursor . style . display = "bl…" at bounding box center [336, 226] width 351 height 329
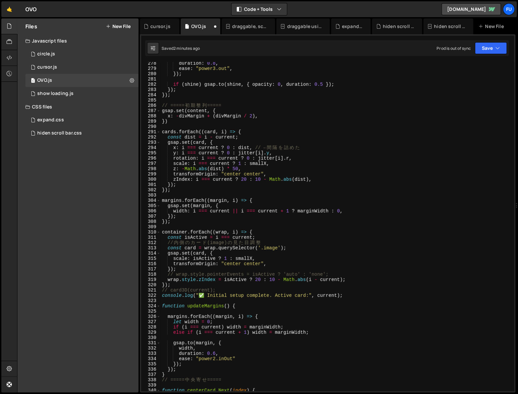
scroll to position [1454, 0]
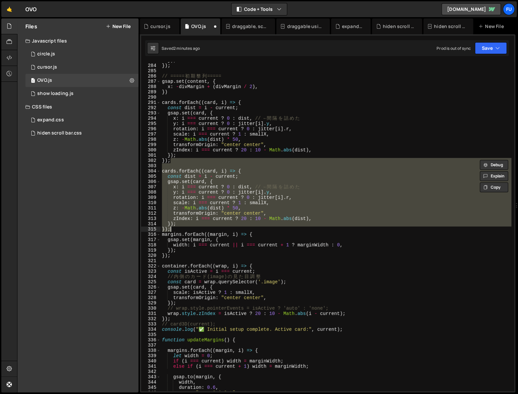
type textarea "});"
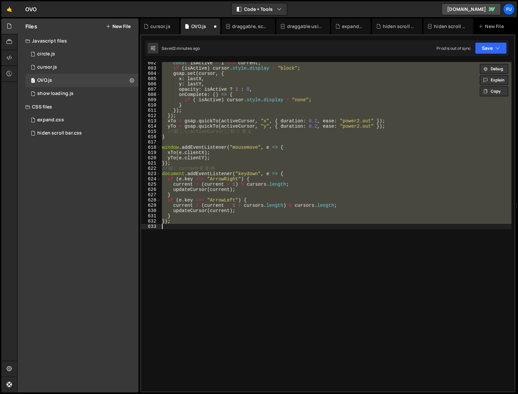
scroll to position [1187, 0]
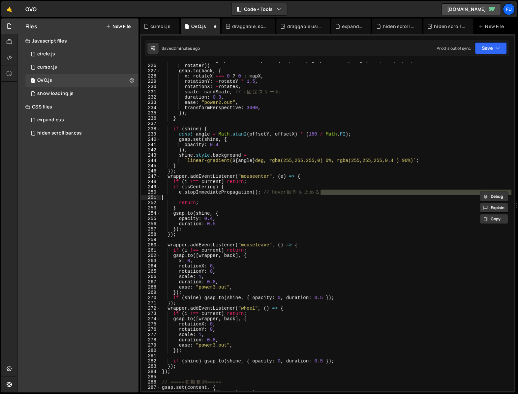
type textarea "gsap.to(wrapper, { scale: cardScale, duration: 0.5, ease: "power3.out" });"
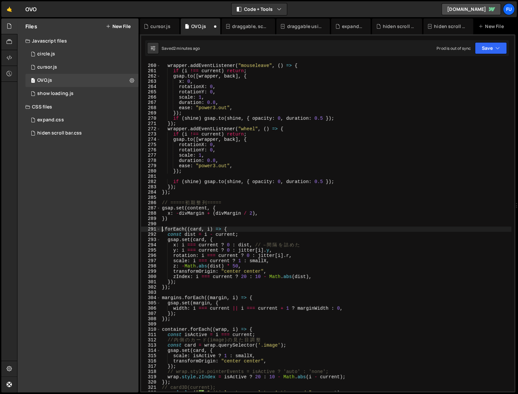
scroll to position [1367, 0]
click at [291, 125] on div "wrapper . addEventListener ( "mouseleave" , ( ) => { if ( i !== current ) retur…" at bounding box center [336, 228] width 351 height 340
type textarea "});"
click at [495, 42] on button "Save" at bounding box center [491, 48] width 32 height 12
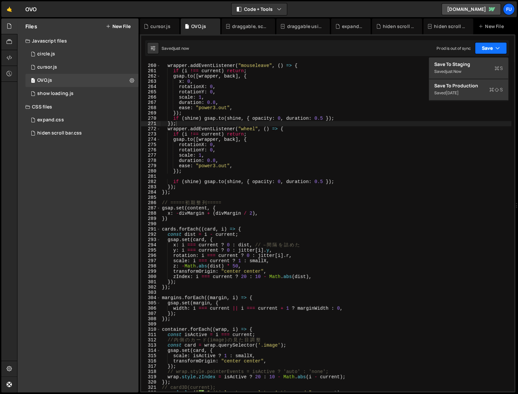
click at [495, 47] on button "Save" at bounding box center [491, 48] width 32 height 12
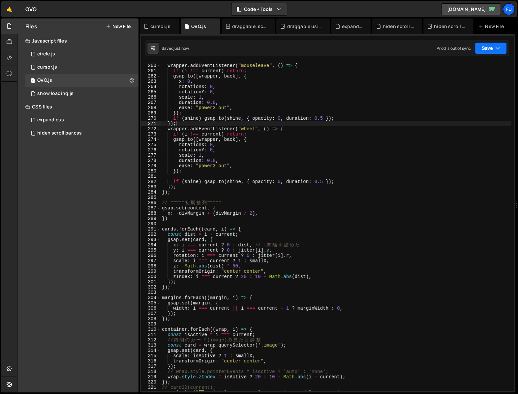
click at [496, 47] on icon "button" at bounding box center [498, 48] width 5 height 7
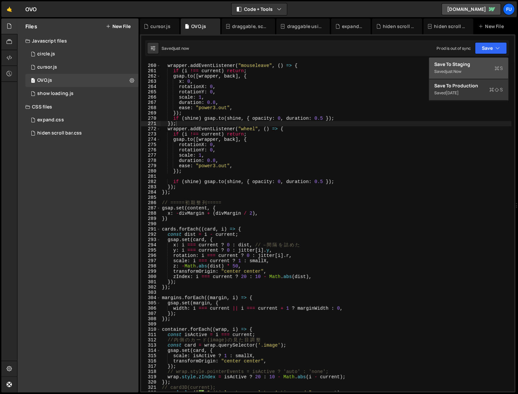
click at [494, 66] on div "Save to Staging S" at bounding box center [469, 64] width 69 height 7
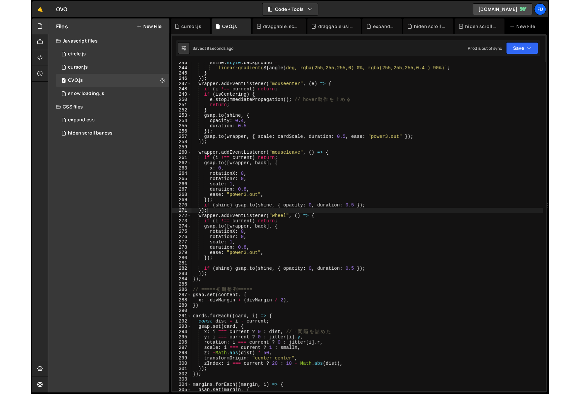
scroll to position [1279, 0]
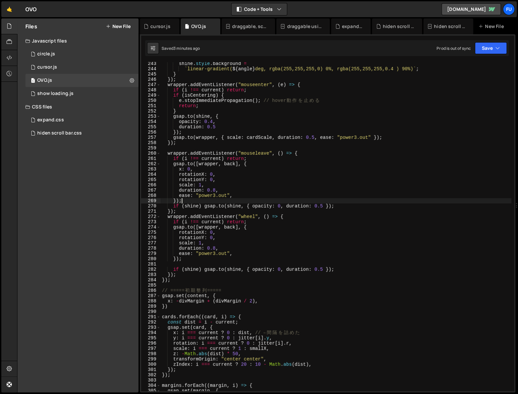
click at [414, 203] on div "shine . style . background = ` linear-gradient( ${ angle } deg, rgba(255,255,25…" at bounding box center [336, 231] width 351 height 340
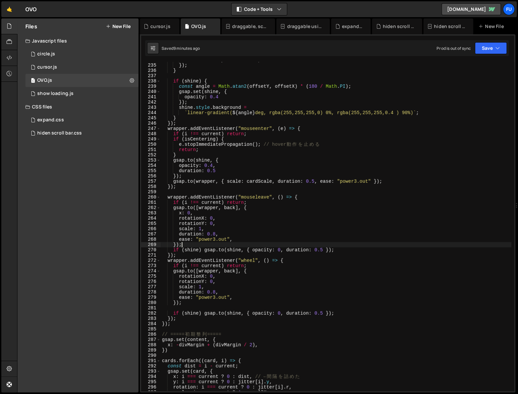
scroll to position [1235, 0]
click at [135, 230] on div "Files New File Javascript files 1 circle.js 0 1 cursor.js 0 1 OVO.js 0 1 show l…" at bounding box center [77, 205] width 121 height 374
click at [289, 255] on div "transformPerspective : 3000 , }) ; } if ( shine ) { const angle = Math . atan2 …" at bounding box center [336, 227] width 351 height 340
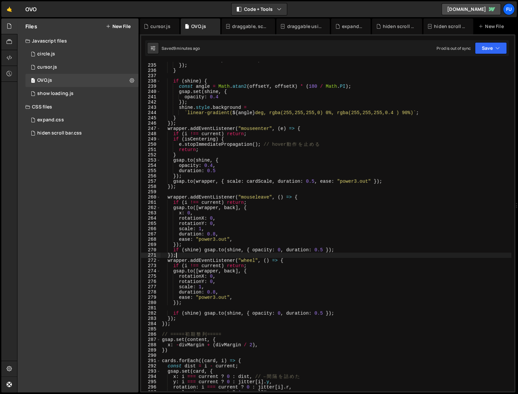
click at [285, 248] on div "transformPerspective : 3000 , }) ; } if ( shine ) { const angle = Math . atan2 …" at bounding box center [336, 227] width 351 height 340
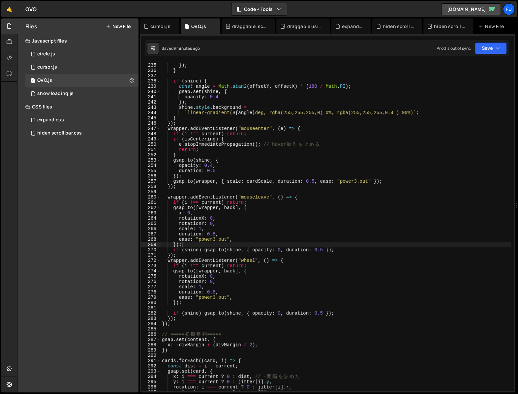
click at [285, 244] on div "transformPerspective : 3000 , }) ; } if ( shine ) { const angle = Math . atan2 …" at bounding box center [336, 227] width 351 height 340
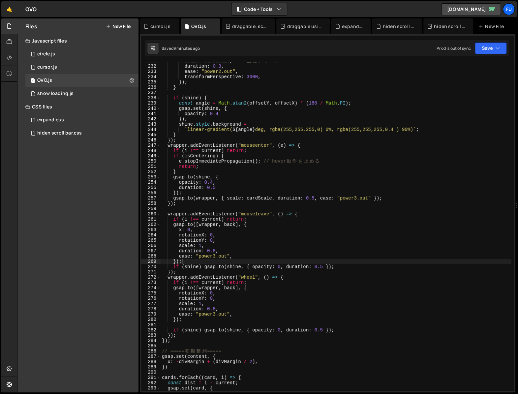
scroll to position [1217, 0]
click at [220, 196] on div "scale : cardScale , // ← 固 定 ス ケ ー ル duration : 0.3 , ease : "power2.out" , tra…" at bounding box center [336, 230] width 351 height 340
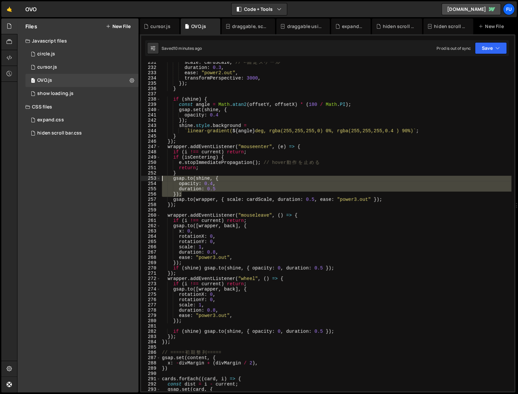
drag, startPoint x: 247, startPoint y: 193, endPoint x: 142, endPoint y: 180, distance: 106.4
click at [142, 180] on div "}); 231 232 233 234 235 236 237 238 239 240 241 242 243 244 245 246 247 248 249…" at bounding box center [327, 226] width 373 height 329
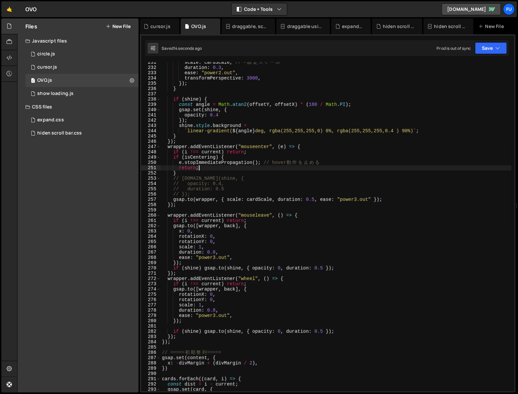
click at [268, 167] on div "scale : cardScale , // ← 固 定 ス ケ ー ル duration : 0.3 , ease : "power2.out" , tra…" at bounding box center [336, 230] width 351 height 340
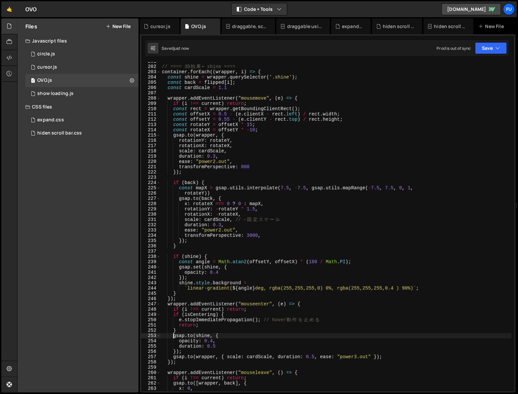
scroll to position [1058, 0]
click at [288, 155] on div "// ==== 3D 効 果 + shine ==== container . forEach (( wrapper , i ) => { const shi…" at bounding box center [336, 230] width 351 height 340
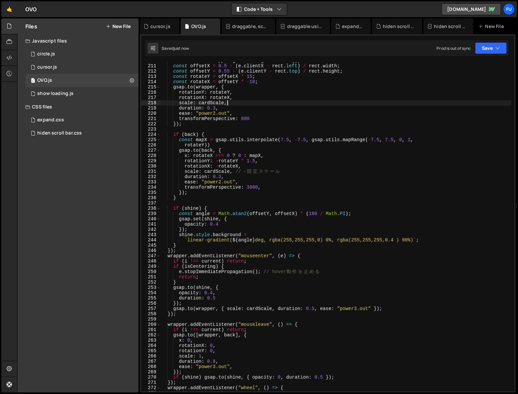
scroll to position [1114, 0]
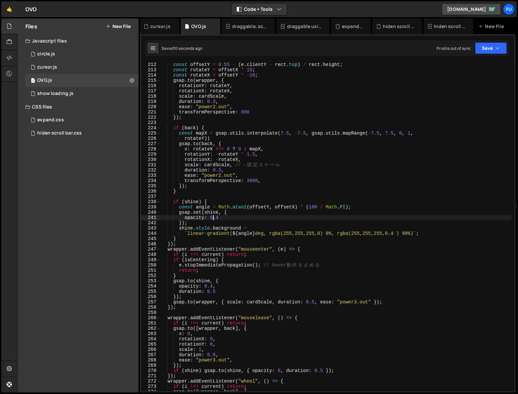
click at [213, 220] on div "const offsetY = 0.55 - ( e . clientY - rect . top ) / rect . height ; const rot…" at bounding box center [336, 232] width 351 height 340
click at [213, 227] on div "const offsetY = 0.55 - ( e . clientY - rect . top ) / rect . height ; const rot…" at bounding box center [336, 232] width 351 height 340
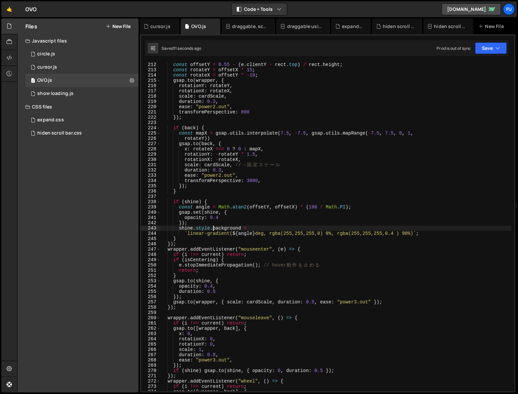
click at [213, 227] on div "const offsetY = 0.55 - ( e . clientY - rect . top ) / rect . height ; const rot…" at bounding box center [336, 232] width 351 height 340
click at [213, 224] on div "const offsetY = 0.55 - ( e . clientY - rect . top ) / rect . height ; const rot…" at bounding box center [336, 232] width 351 height 340
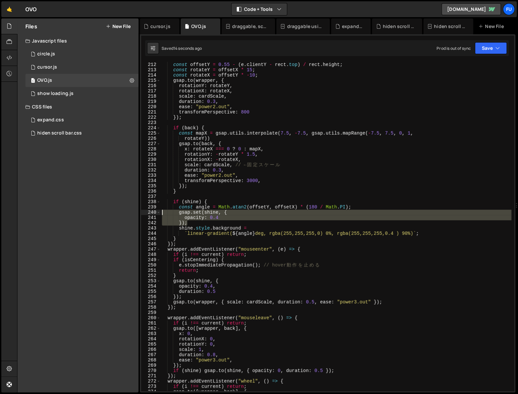
drag, startPoint x: 222, startPoint y: 222, endPoint x: 122, endPoint y: 211, distance: 100.3
click at [122, 211] on div "Files New File Javascript files 1 circle.js 0 1 cursor.js 0 1 OVO.js 0 1 0" at bounding box center [267, 205] width 501 height 375
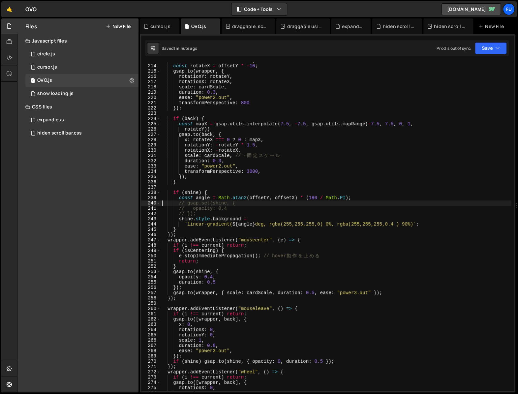
scroll to position [1156, 0]
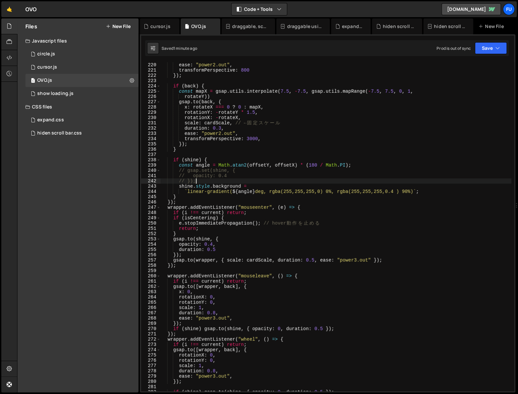
click at [233, 181] on div "duration : 0.3 , ease : "power2.out" , transformPerspective : 800 }) ; if ( bac…" at bounding box center [336, 227] width 351 height 340
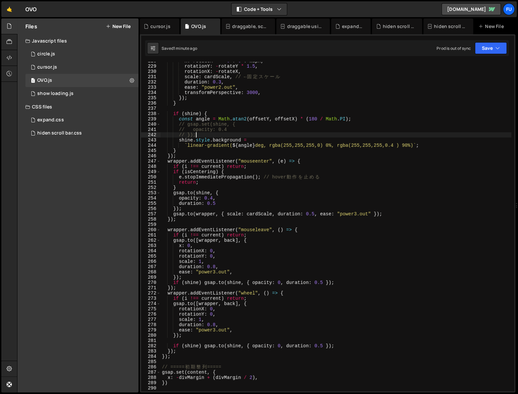
scroll to position [1202, 0]
click at [224, 206] on div "x : rotateX === 0 ? 0 : mapX , rotationY : - rotateY * 1.5 , rotationX : - rota…" at bounding box center [336, 228] width 351 height 340
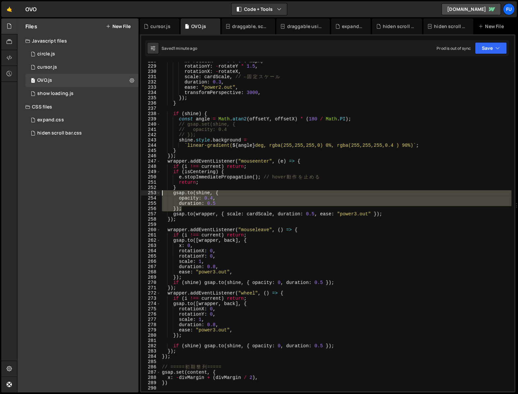
drag, startPoint x: 224, startPoint y: 206, endPoint x: 144, endPoint y: 193, distance: 80.6
click at [144, 193] on div "}); 228 229 230 231 232 233 234 235 236 237 238 239 240 241 242 243 244 245 246…" at bounding box center [327, 226] width 373 height 329
click at [215, 190] on div "x : rotateX === 0 ? 0 : mapX , rotationY : - rotateY * 1.5 , rotationX : - rota…" at bounding box center [336, 228] width 351 height 340
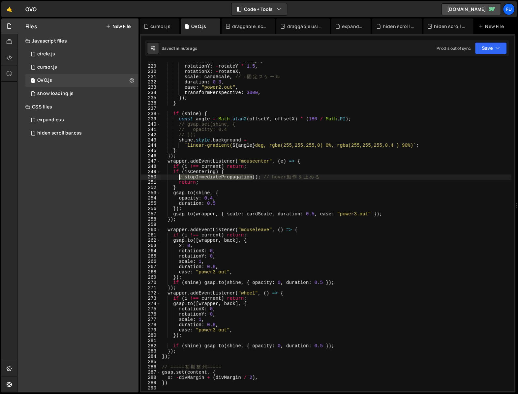
drag, startPoint x: 252, startPoint y: 178, endPoint x: 179, endPoint y: 177, distance: 73.0
click at [179, 177] on div "x : rotateX === 0 ? 0 : mapX , rotationY : - rotateY * 1.5 , rotationX : - rota…" at bounding box center [336, 228] width 351 height 340
click at [292, 182] on div "x : rotateX === 0 ? 0 : mapX , rotationY : - rotateY * 1.5 , rotationX : - rota…" at bounding box center [336, 228] width 351 height 340
type textarea "return;"
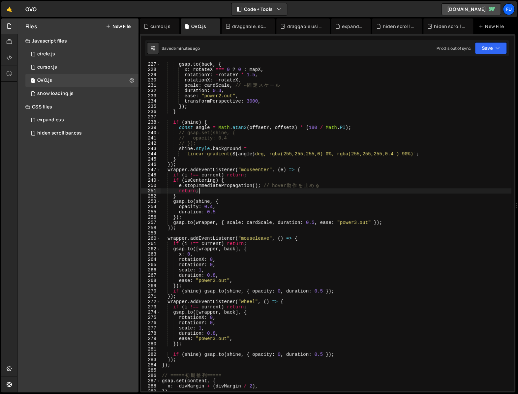
scroll to position [1193, 0]
click at [11, 11] on link "🤙" at bounding box center [9, 9] width 16 height 16
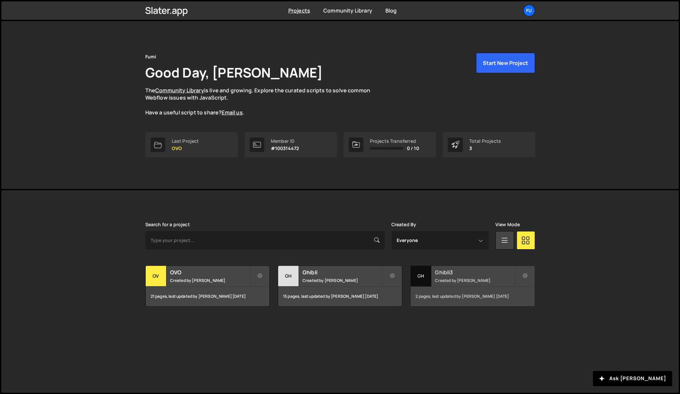
click at [471, 283] on div "Ghibli3 Created by [PERSON_NAME]" at bounding box center [472, 276] width 124 height 20
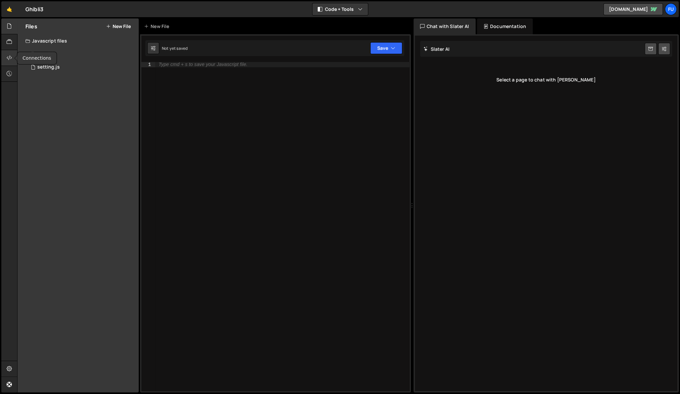
click at [6, 56] on div at bounding box center [9, 58] width 16 height 16
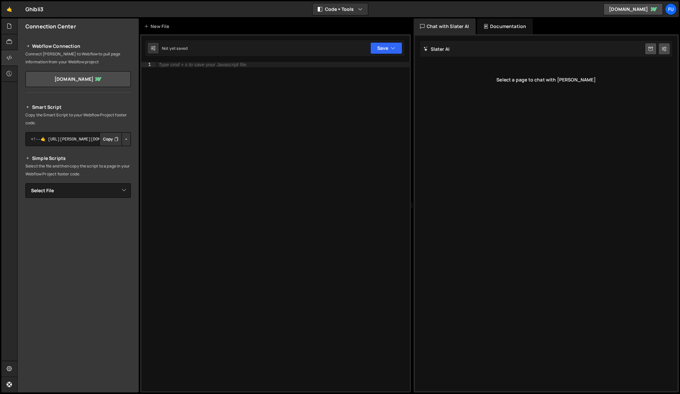
click at [127, 140] on button "Button group with nested dropdown" at bounding box center [125, 139] width 9 height 14
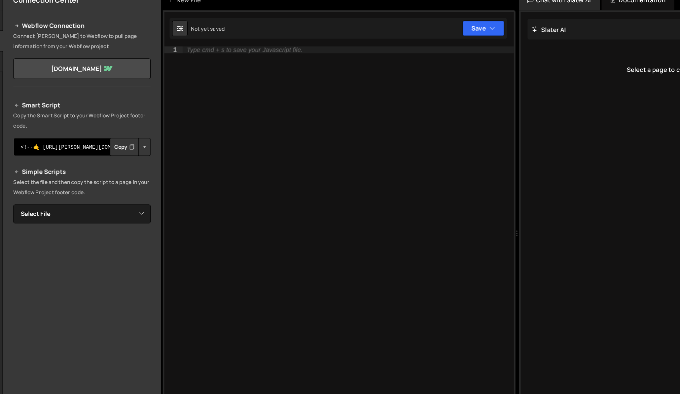
click at [71, 140] on textarea "<!--🤙 https://slater.app/17162.js--> <script>document.addEventListener("DOMCont…" at bounding box center [77, 139] width 105 height 14
drag, startPoint x: 77, startPoint y: 140, endPoint x: 99, endPoint y: 140, distance: 22.1
click at [112, 140] on div "<!--🤙 https://slater.app/17162.js--> <script>document.addEventListener("DOMCont…" at bounding box center [77, 139] width 105 height 14
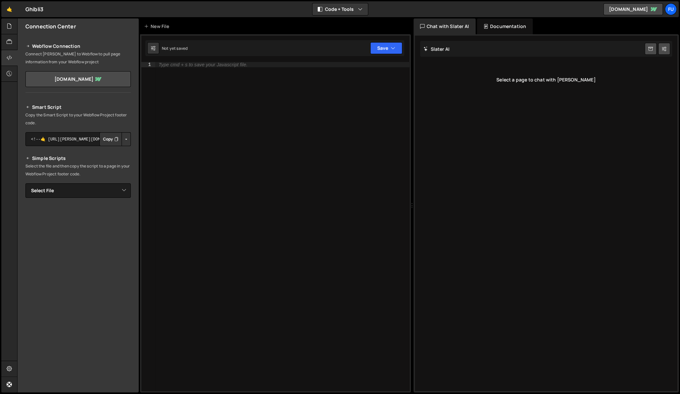
click at [140, 160] on div "1 Type cmd + s to save your Javascript file. הההההההההההההההההההההההההההההההההה…" at bounding box center [275, 213] width 271 height 358
drag, startPoint x: 140, startPoint y: 156, endPoint x: 173, endPoint y: 156, distance: 33.7
click at [173, 156] on div "Files New File Javascript files 1 scroll.js 0 1 setting.js 0 CSS files Copy sha…" at bounding box center [348, 205] width 662 height 375
click at [173, 156] on div "Type cmd + s to save your Javascript file." at bounding box center [282, 232] width 254 height 340
click at [12, 26] on div at bounding box center [9, 26] width 16 height 16
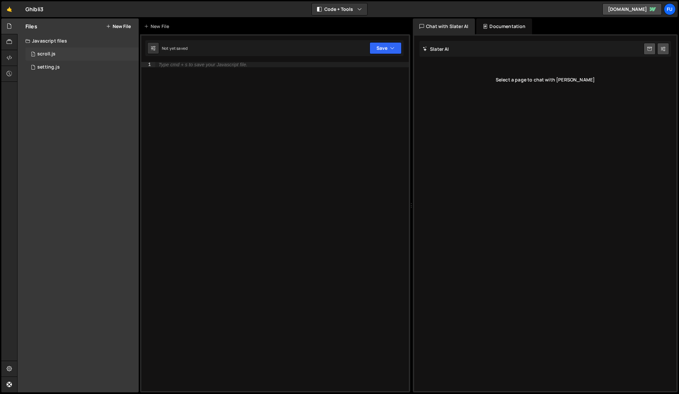
click at [53, 50] on div "1 scroll.js 0" at bounding box center [81, 54] width 113 height 13
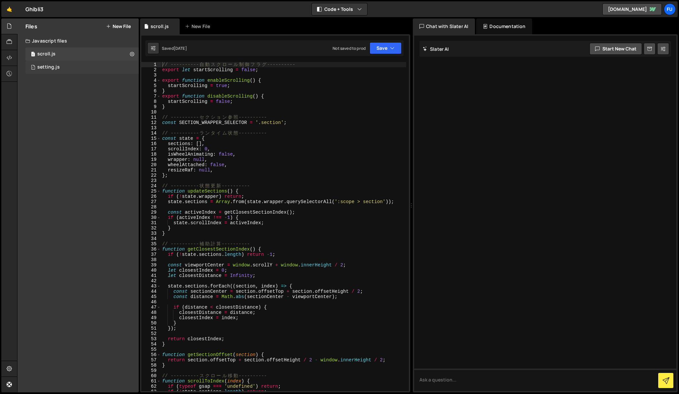
click at [51, 71] on div "1 setting.js 0" at bounding box center [81, 67] width 113 height 13
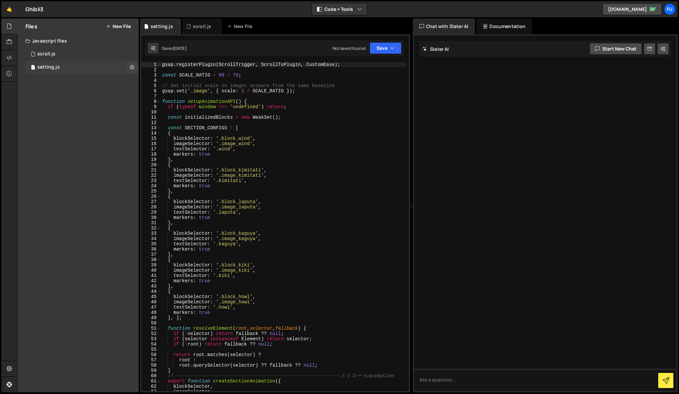
click at [48, 61] on div "1 setting.js 0" at bounding box center [81, 67] width 113 height 13
click at [47, 58] on div "1 scroll.js 0" at bounding box center [81, 54] width 113 height 13
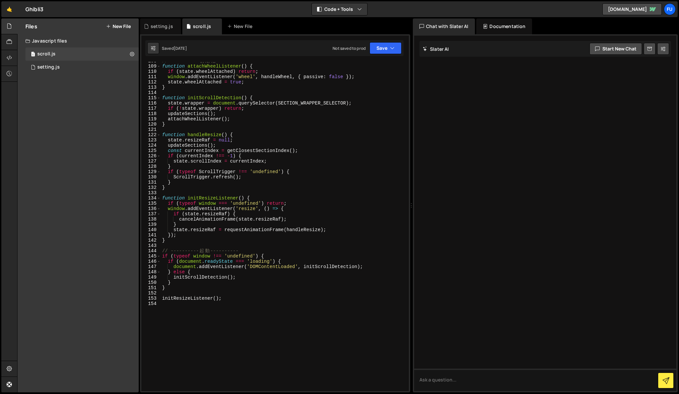
scroll to position [589, 0]
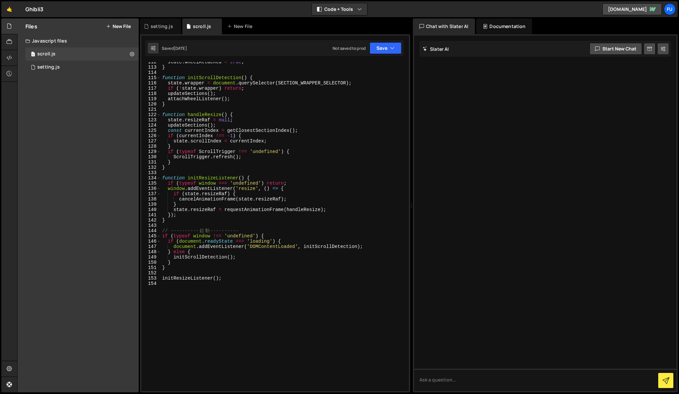
type textarea "}"
click at [199, 263] on div "state . wheelAttached = true ; } function initScrollDetection ( ) { state . wra…" at bounding box center [283, 229] width 245 height 340
click at [199, 265] on div "state . wheelAttached = true ; } function initScrollDetection ( ) { state . wra…" at bounding box center [283, 229] width 245 height 340
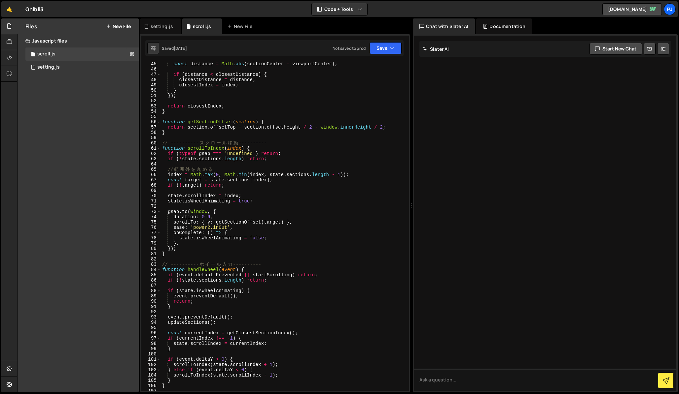
scroll to position [0, 0]
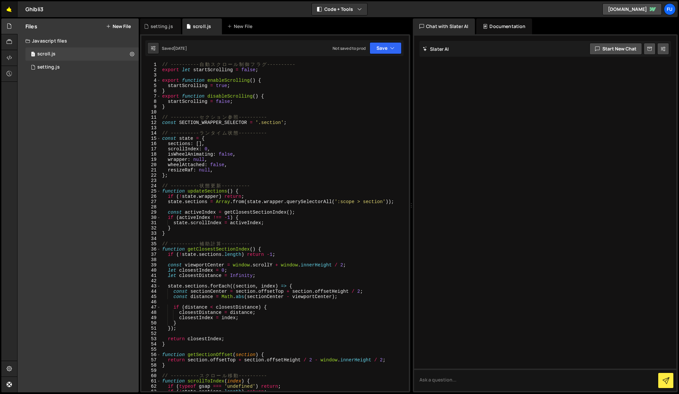
click at [10, 3] on link "🤙" at bounding box center [9, 9] width 16 height 16
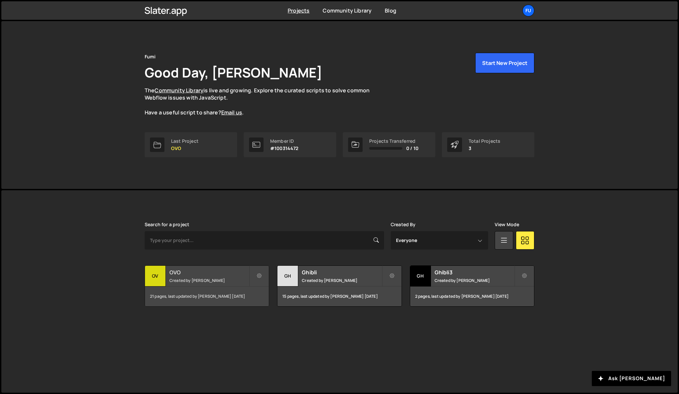
click at [179, 273] on h2 "OVO" at bounding box center [209, 272] width 80 height 7
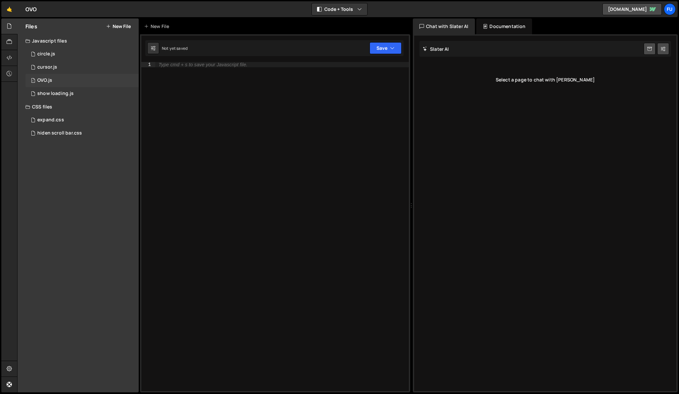
click at [44, 82] on div "OVO.js" at bounding box center [44, 81] width 15 height 6
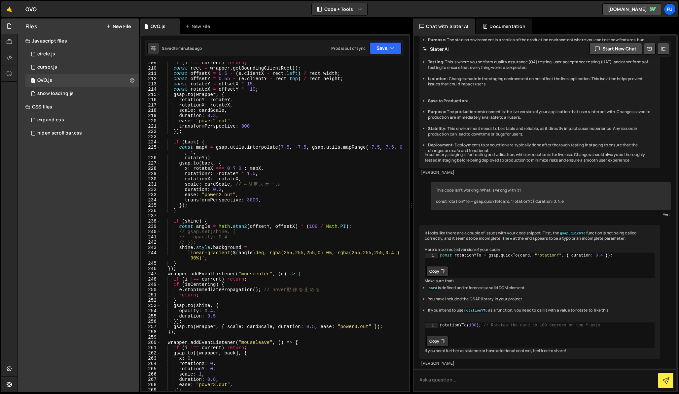
scroll to position [1116, 0]
click at [218, 241] on div "if ( i !== current ) return ; const rect = wrapper . getBoundingClientRect ( ) …" at bounding box center [283, 230] width 245 height 340
click at [218, 242] on div "if ( i !== current ) return ; const rect = wrapper . getBoundingClientRect ( ) …" at bounding box center [283, 230] width 245 height 340
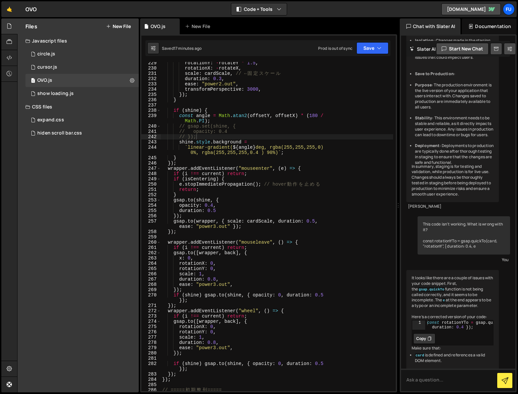
scroll to position [262, 0]
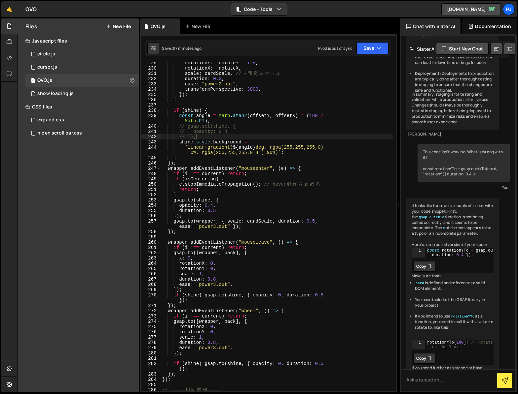
drag, startPoint x: 331, startPoint y: 207, endPoint x: 422, endPoint y: 201, distance: 90.6
click at [422, 201] on div "Files New File Javascript files 1 circle.js 0 1 cursor.js 0 1 OVO.js 0 1" at bounding box center [267, 205] width 500 height 375
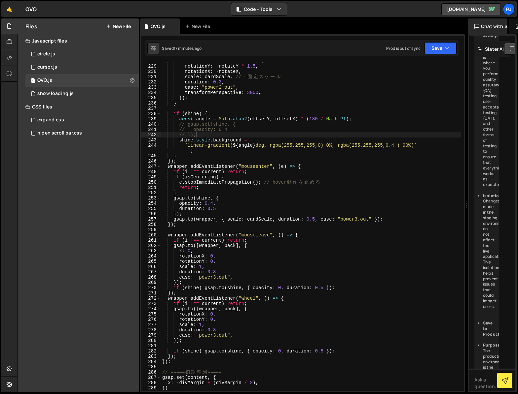
scroll to position [628, 0]
drag, startPoint x: 425, startPoint y: 207, endPoint x: 462, endPoint y: 206, distance: 36.6
click at [462, 206] on div "Files New File Javascript files 1 circle.js 0 1 cursor.js 0 1 OVO.js 0 1" at bounding box center [267, 205] width 500 height 375
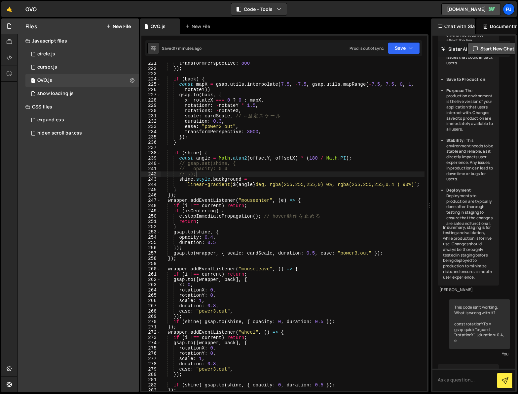
scroll to position [262, 0]
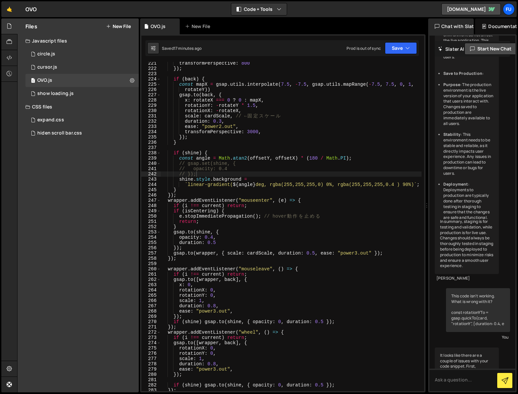
drag, startPoint x: 466, startPoint y: 207, endPoint x: 422, endPoint y: 191, distance: 46.5
click at [422, 191] on div "Files New File Javascript files 1 circle.js 0 1 cursor.js 0 1 OVO.js 0 1" at bounding box center [267, 205] width 500 height 375
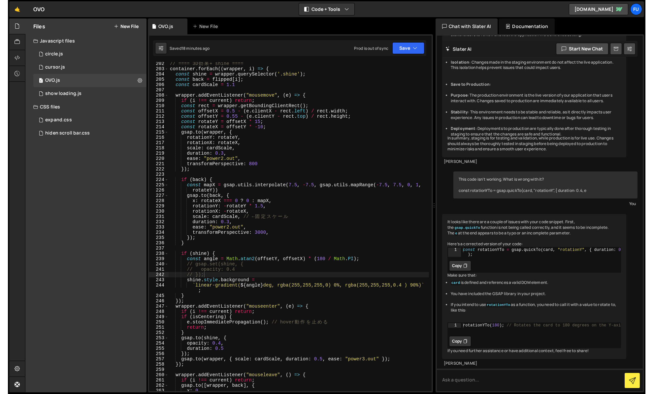
scroll to position [140, 0]
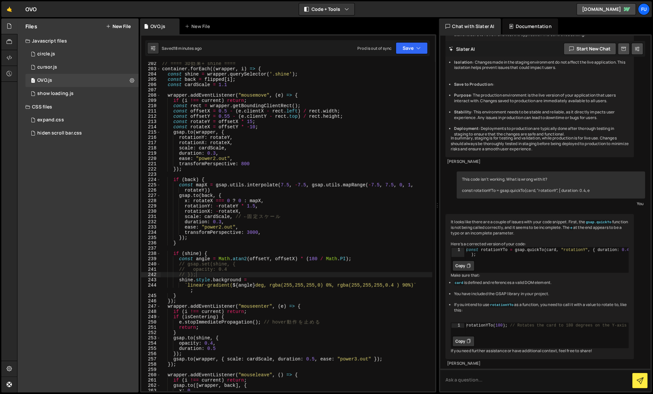
drag, startPoint x: 427, startPoint y: 207, endPoint x: 434, endPoint y: 206, distance: 6.7
click at [434, 206] on div "Files New File Javascript files 1 circle.js 0 1 cursor.js 0 1 OVO.js 0 1" at bounding box center [335, 205] width 636 height 375
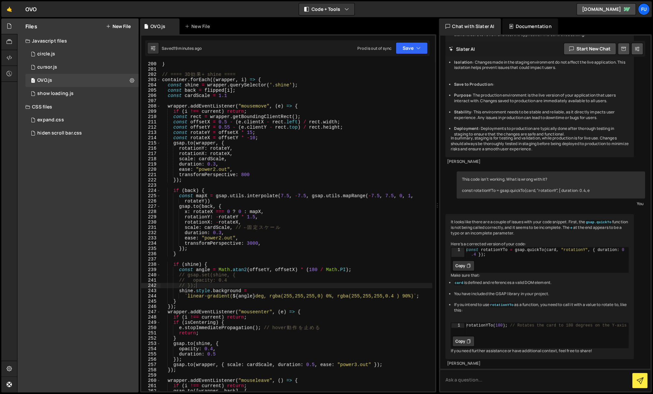
scroll to position [1046, 0]
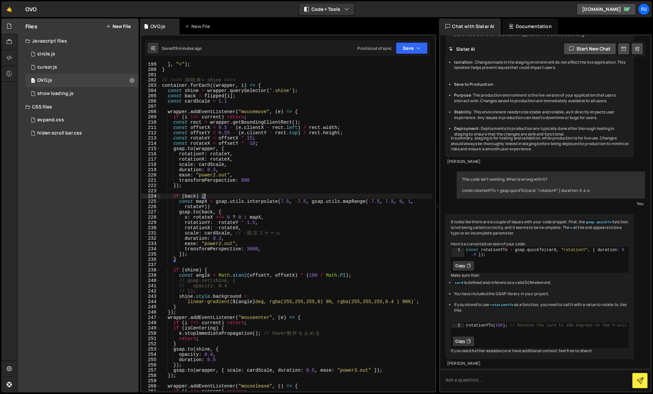
click at [211, 194] on div "} , "<" ) ; } // ==== 3D 効 果 + shine ==== container . forEach (( wrapper , i ) …" at bounding box center [297, 232] width 272 height 340
click at [208, 269] on div "} , "<" ) ; } // ==== 3D 効 果 + shine ==== container . forEach (( wrapper , i ) …" at bounding box center [297, 232] width 272 height 340
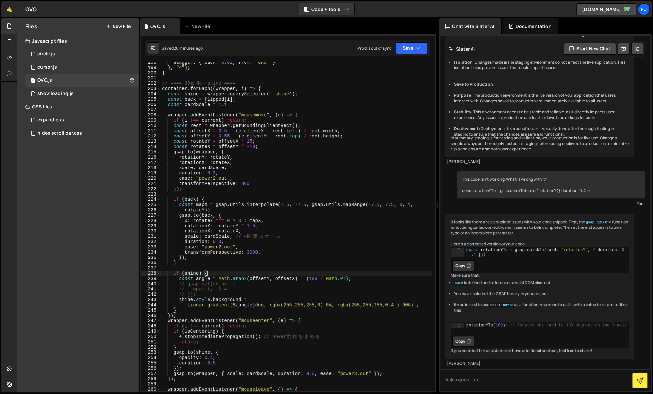
scroll to position [1028, 0]
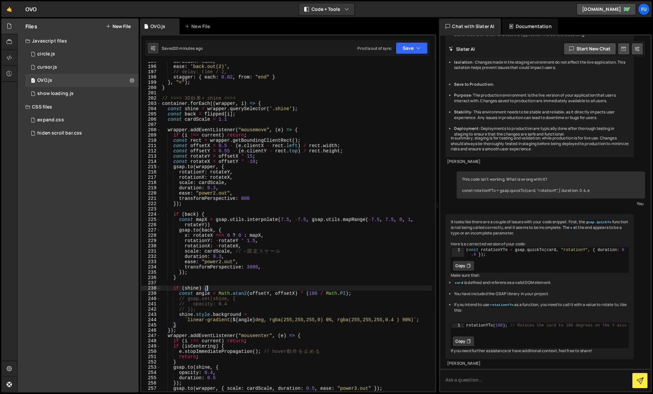
click at [229, 220] on div "duration : time , ease : 'back.out(2)' , // delay: time / 2, stagger : { each :…" at bounding box center [297, 229] width 272 height 340
click at [229, 216] on div "duration : time , ease : 'back.out(2)' , // delay: time / 2, stagger : { each :…" at bounding box center [297, 229] width 272 height 340
type textarea "if (back) {"
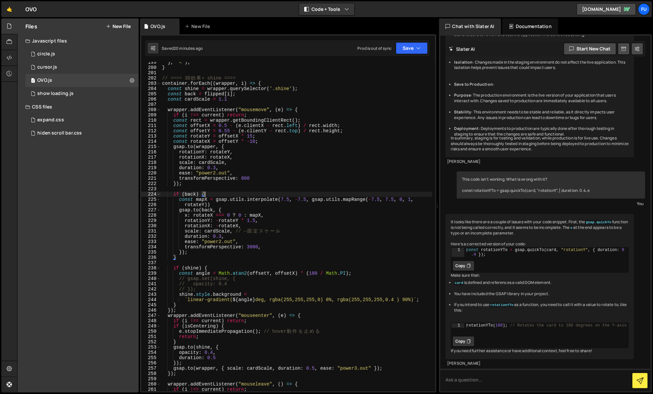
scroll to position [1048, 0]
click at [225, 265] on div "} , "<" ) ; } // ==== 3D 効 果 + shine ==== container . forEach (( wrapper , i ) …" at bounding box center [297, 230] width 272 height 340
click at [225, 266] on div "} , "<" ) ; } // ==== 3D 効 果 + shine ==== container . forEach (( wrapper , i ) …" at bounding box center [297, 230] width 272 height 340
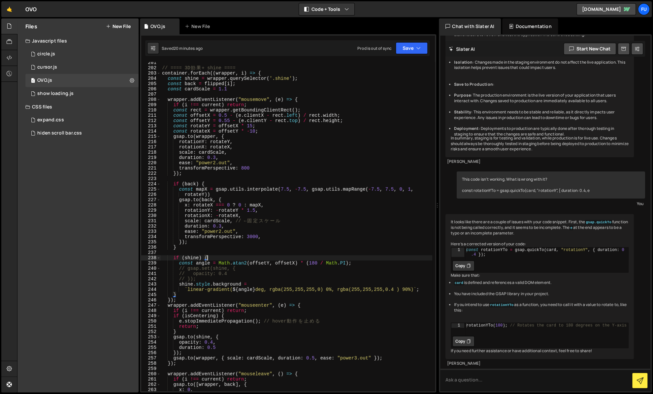
scroll to position [1058, 0]
click at [264, 239] on div "// ==== 3D 効 果 + shine ==== container . forEach (( wrapper , i ) => { const shi…" at bounding box center [297, 230] width 272 height 340
click at [264, 246] on div "// ==== 3D 効 果 + shine ==== container . forEach (( wrapper , i ) => { const shi…" at bounding box center [297, 230] width 272 height 340
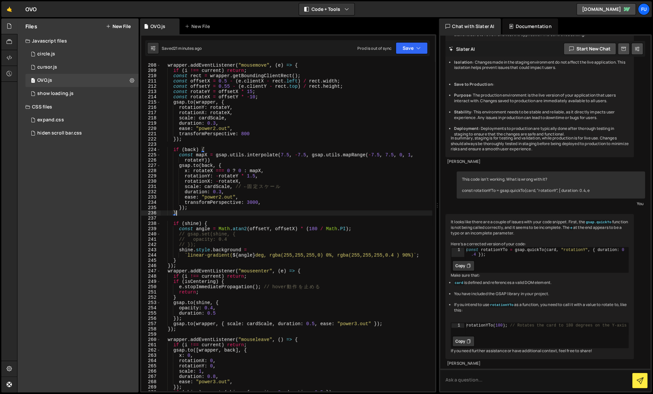
scroll to position [1125, 0]
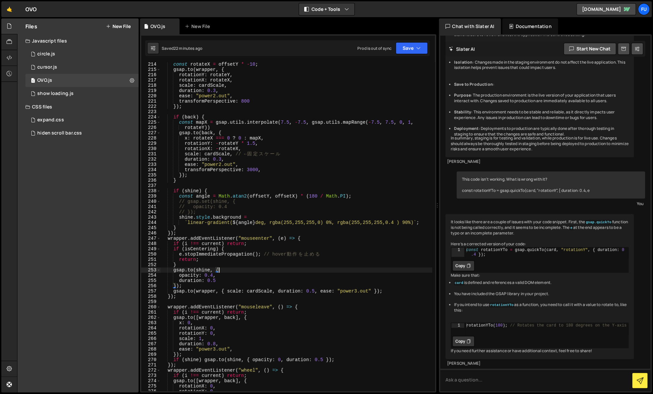
click at [273, 268] on div "const rotateX = offsetY * - 10 ; gsap . to ( wrapper , { rotationY : rotateY , …" at bounding box center [297, 232] width 272 height 340
click at [273, 266] on div "const rotateX = offsetY * - 10 ; gsap . to ( wrapper , { rotationY : rotateY , …" at bounding box center [297, 232] width 272 height 340
click at [172, 298] on div "const rotateX = offsetY * - 10 ; gsap . to ( wrapper , { rotationY : rotateY , …" at bounding box center [297, 232] width 272 height 340
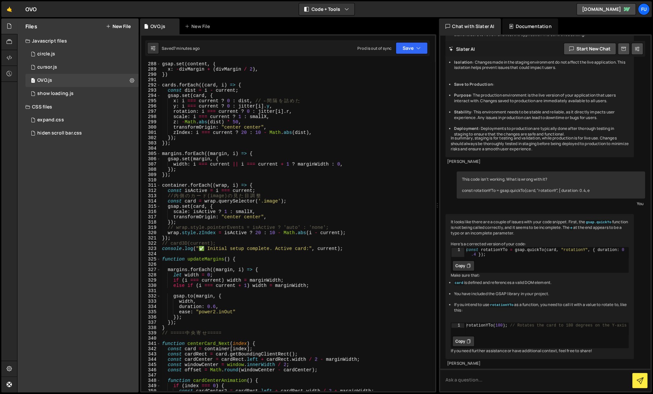
scroll to position [1524, 0]
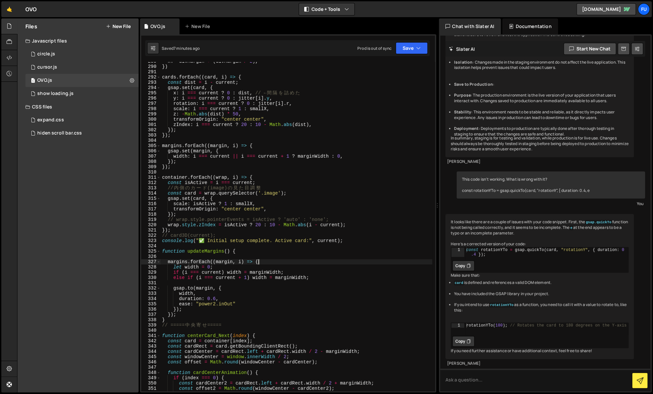
click at [279, 263] on div "x : - divMargin + ( divMargin / 2 ) , }) cards . forEach (( card , i ) => { con…" at bounding box center [297, 229] width 272 height 340
click at [230, 314] on div "x : - divMargin + ( divMargin / 2 ) , }) cards . forEach (( card , i ) => { con…" at bounding box center [297, 229] width 272 height 340
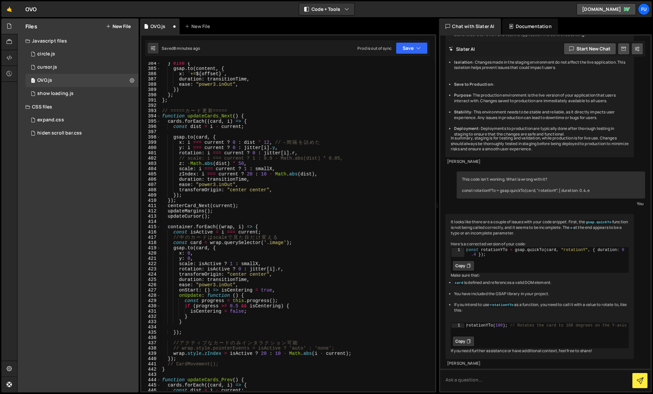
scroll to position [2030, 0]
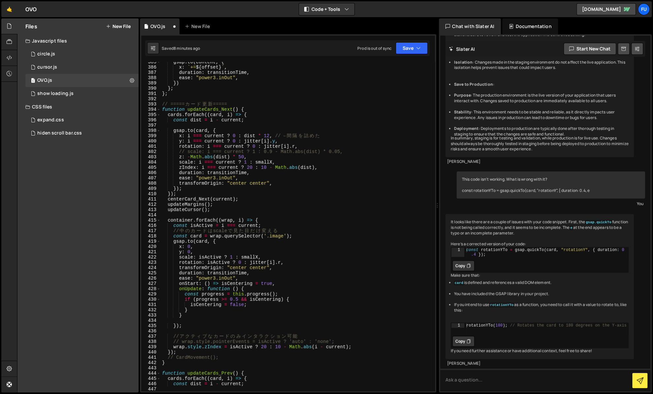
click at [177, 326] on div "gsap . to ( content , { x : ` += ${ offset } ` , duration : transitionTime , ea…" at bounding box center [297, 229] width 272 height 340
type textarea "});"
click at [227, 319] on div "gsap . to ( content , { x : ` += ${ offset } ` , duration : transitionTime , ea…" at bounding box center [297, 229] width 272 height 340
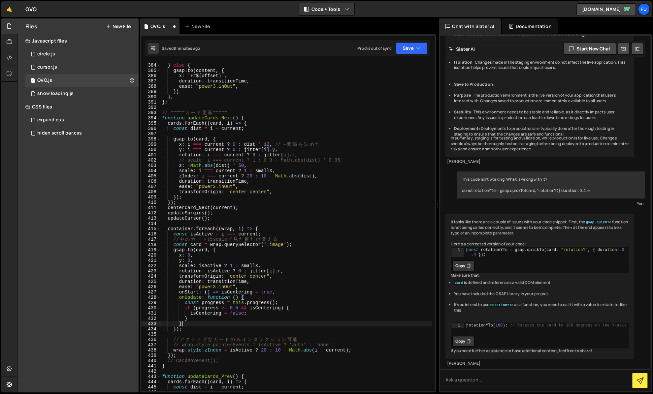
scroll to position [2022, 0]
click at [340, 217] on div "} else { gsap . to ( content , { x : ` += ${ offset } ` , duration : transition…" at bounding box center [297, 227] width 272 height 340
type textarea "updateCursor();"
click at [340, 222] on div "} else { gsap . to ( content , { x : ` += ${ offset } ` , duration : transition…" at bounding box center [297, 227] width 272 height 340
click at [340, 227] on div "} else { gsap . to ( content , { x : ` += ${ offset } ` , duration : transition…" at bounding box center [297, 227] width 272 height 340
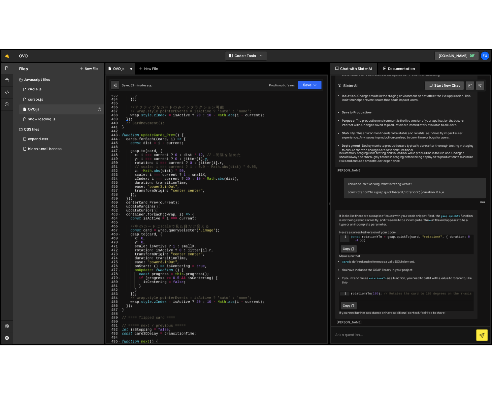
scroll to position [2293, 0]
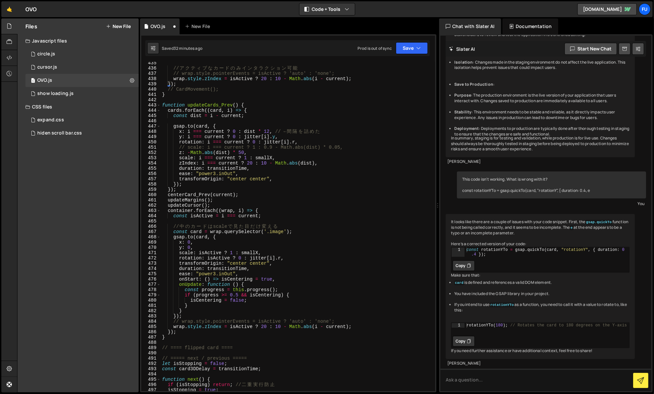
click at [302, 290] on div "// ア ク テ ィ ブ な カ ー ド の み イ ン タ ラ ク シ ョ ン 可 能 // wrap.style.pointerEvents = isAc…" at bounding box center [297, 230] width 272 height 340
click at [291, 297] on div "// ア ク テ ィ ブ な カ ー ド の み イ ン タ ラ ク シ ョ ン 可 能 // wrap.style.pointerEvents = isAc…" at bounding box center [297, 230] width 272 height 340
click at [267, 312] on div "// ア ク テ ィ ブ な カ ー ド の み イ ン タ ラ ク シ ョ ン 可 能 // wrap.style.pointerEvents = isAc…" at bounding box center [297, 230] width 272 height 340
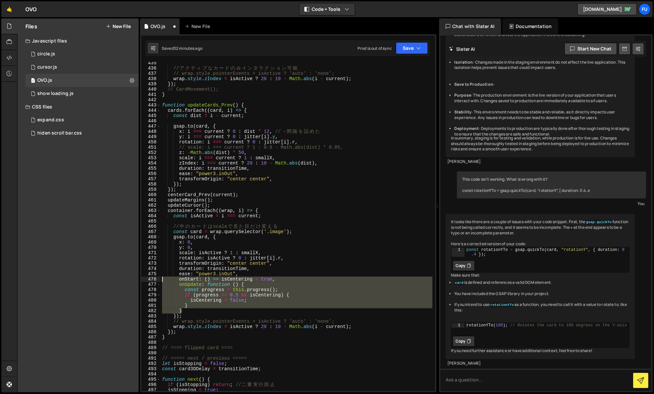
drag, startPoint x: 262, startPoint y: 309, endPoint x: 151, endPoint y: 278, distance: 115.6
click at [151, 278] on div "} 435 436 437 438 439 440 441 442 443 444 445 446 447 448 449 450 451 452 453 4…" at bounding box center [288, 226] width 294 height 329
click at [211, 310] on div "// ア ク テ ィ ブ な カ ー ド の み イ ン タ ラ ク シ ョ ン 可 能 // wrap.style.pointerEvents = isAc…" at bounding box center [297, 226] width 272 height 329
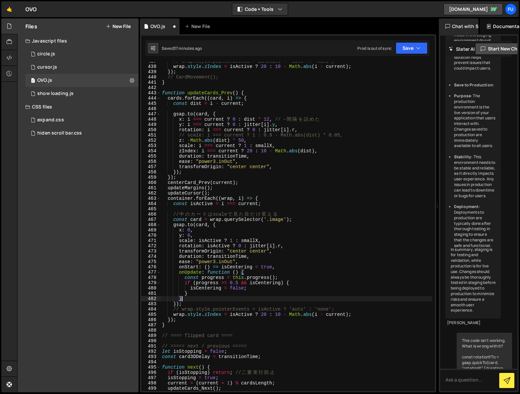
scroll to position [2306, 0]
click at [344, 281] on div "// wrap.style.pointerEvents = isActive ? 'auto' : 'none'; wrap . style . zIndex…" at bounding box center [297, 229] width 272 height 340
click at [241, 282] on div "// wrap.style.pointerEvents = isActive ? 'auto' : 'none'; wrap . style . zIndex…" at bounding box center [297, 229] width 272 height 340
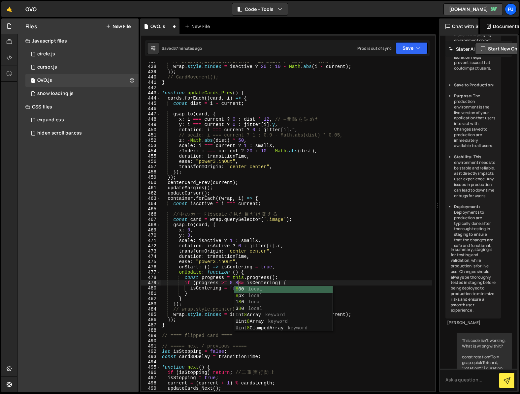
scroll to position [0, 5]
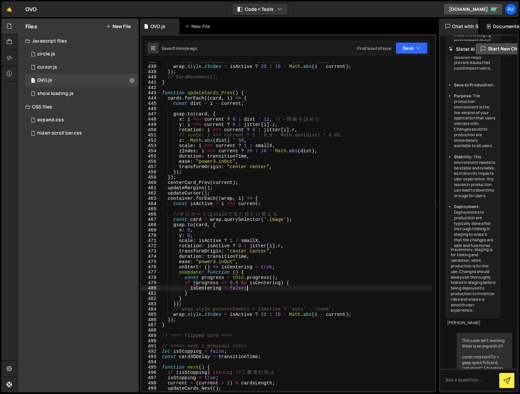
click at [266, 287] on div "// wrap.style.pointerEvents = isActive ? 'auto' : 'none'; wrap . style . zIndex…" at bounding box center [297, 229] width 272 height 340
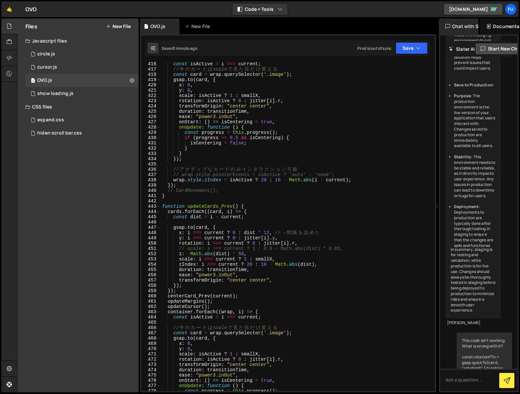
scroll to position [2192, 0]
click at [238, 137] on div "const isActive = i === current ; // 中 の カ ー ド は scale で 見 た 目 だ け 変 え る const c…" at bounding box center [297, 231] width 272 height 340
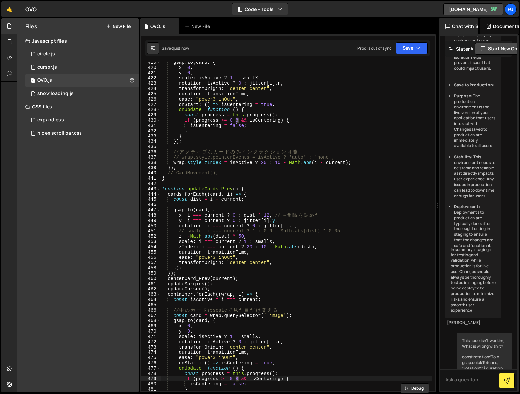
scroll to position [2210, 0]
click at [284, 142] on div "gsap . to ( card , { x : 0 , y : 0 , scale : isActive ? 1 : smallX , rotation :…" at bounding box center [297, 230] width 272 height 340
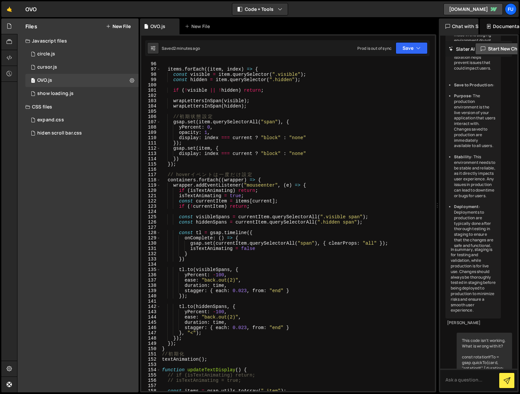
scroll to position [501, 0]
click at [315, 183] on div "const containers = gsap . utils . toArray ( ".div" ) ; // 複 数 の div が あ っ て も こ…" at bounding box center [297, 227] width 272 height 340
click at [314, 185] on div "const containers = gsap . utils . toArray ( ".div" ) ; // 複 数 の div が あ っ て も こ…" at bounding box center [297, 227] width 272 height 340
click at [305, 196] on div "const containers = gsap . utils . toArray ( ".div" ) ; // 複 数 の div が あ っ て も こ…" at bounding box center [297, 227] width 272 height 340
type textarea "isTextAnimating = true;"
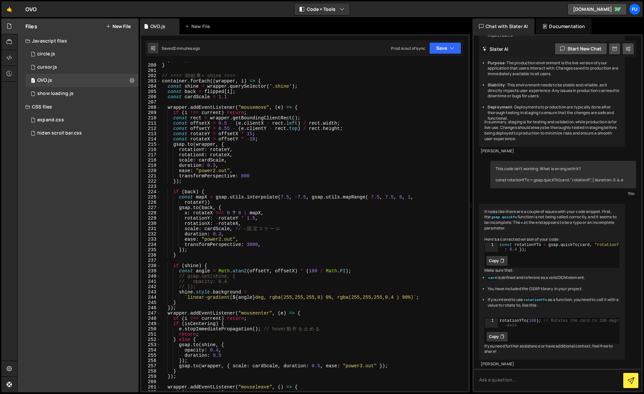
scroll to position [168, 0]
drag, startPoint x: 450, startPoint y: 207, endPoint x: 477, endPoint y: 206, distance: 27.4
click at [477, 206] on div "Files New File Javascript files 1 circle.js 0 1 cursor.js 0 1 OVO.js 0 1" at bounding box center [330, 205] width 627 height 375
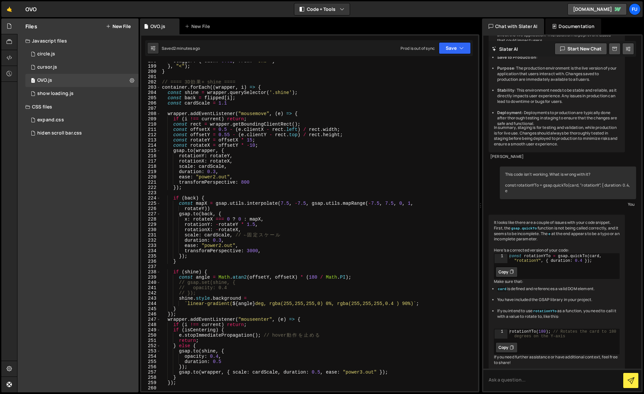
scroll to position [1034, 0]
